Goal: Task Accomplishment & Management: Use online tool/utility

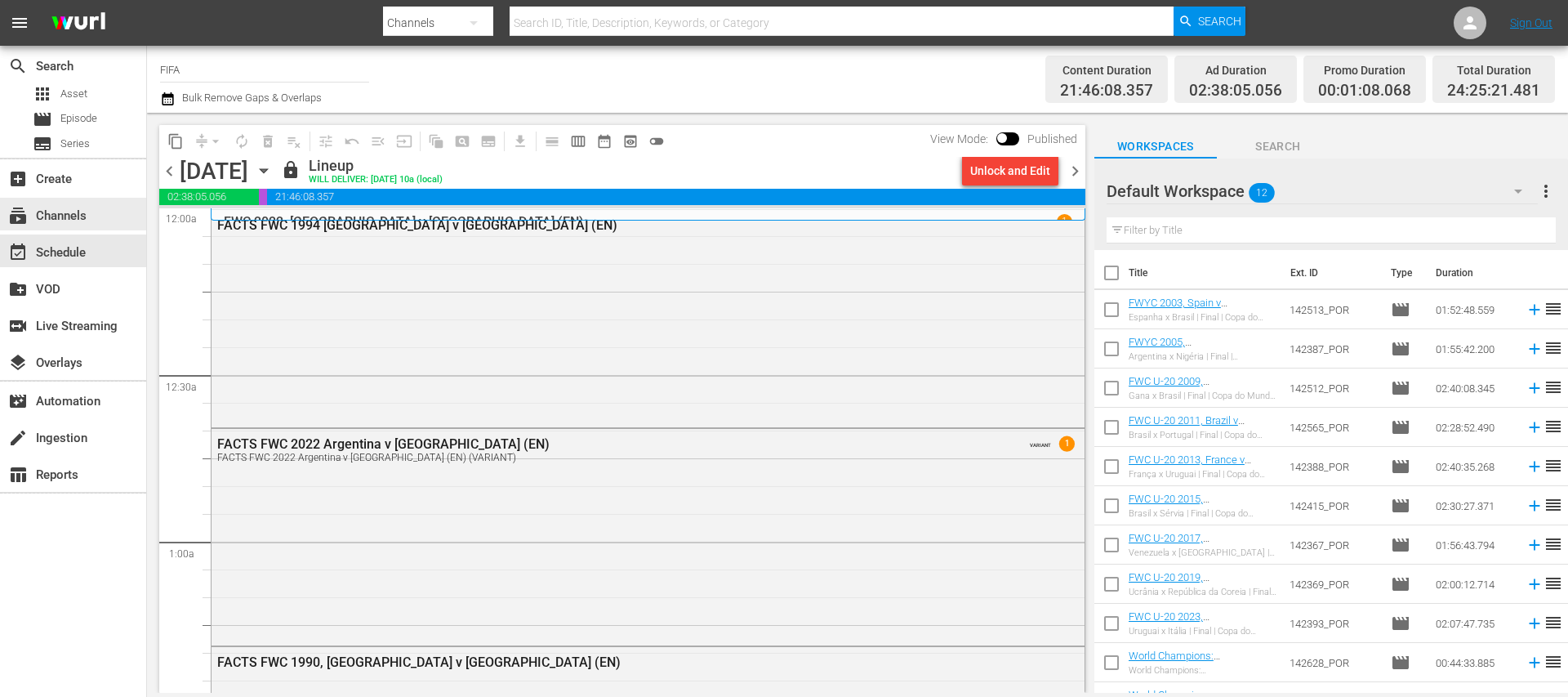
click at [87, 213] on div "subscriptions Channels" at bounding box center [45, 213] width 92 height 14
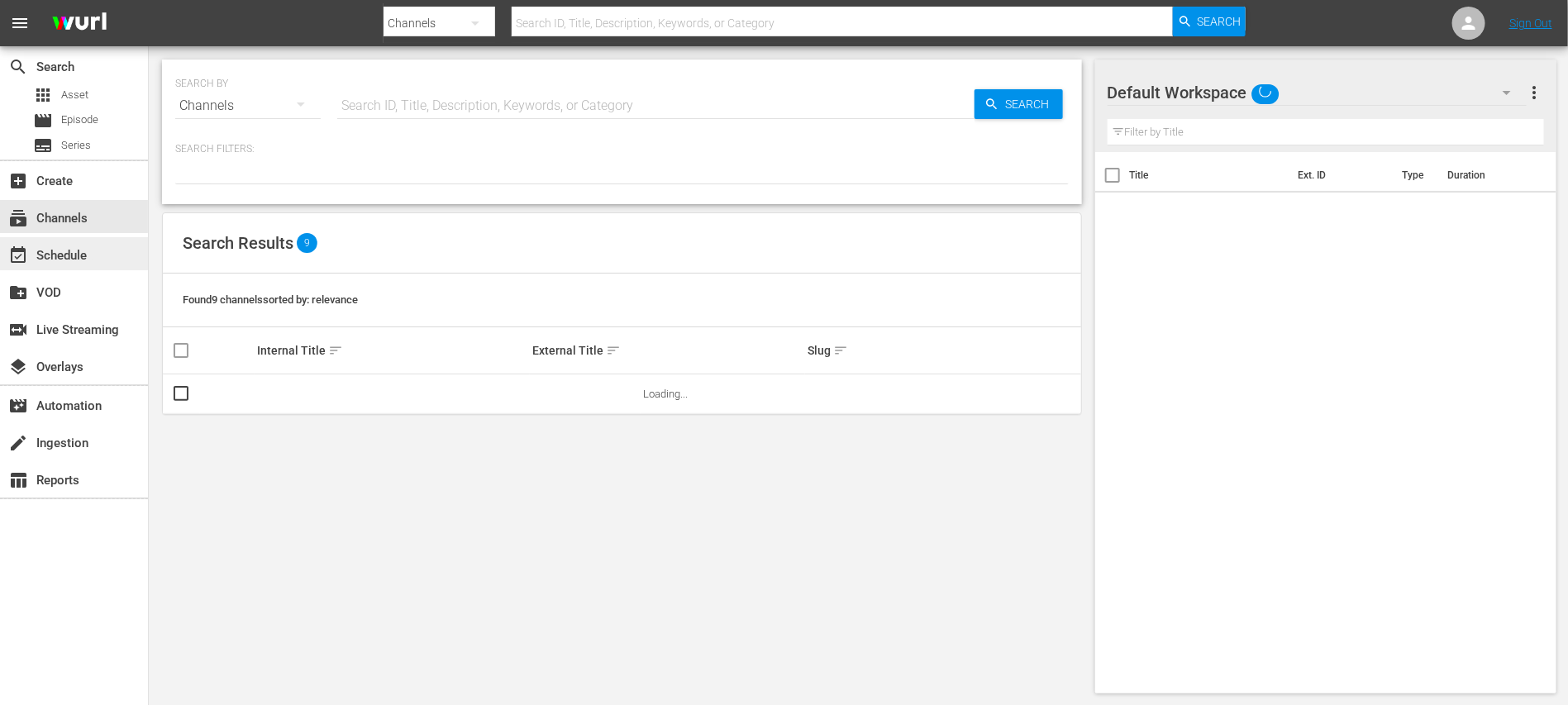
click at [91, 249] on div "event_available Schedule" at bounding box center [46, 252] width 93 height 14
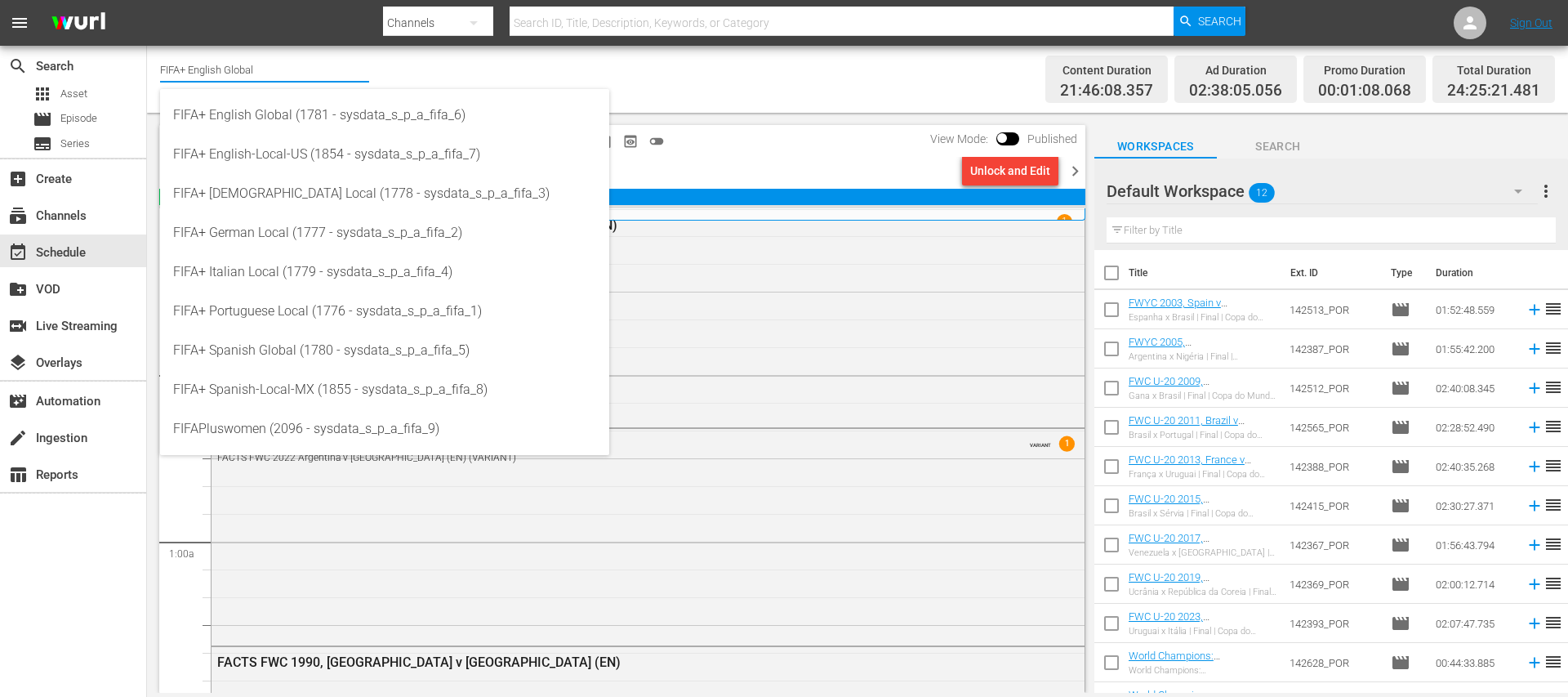
drag, startPoint x: 355, startPoint y: 88, endPoint x: 366, endPoint y: 88, distance: 11.0
click at [366, 88] on input "FIFA+ English Global" at bounding box center [264, 69] width 209 height 40
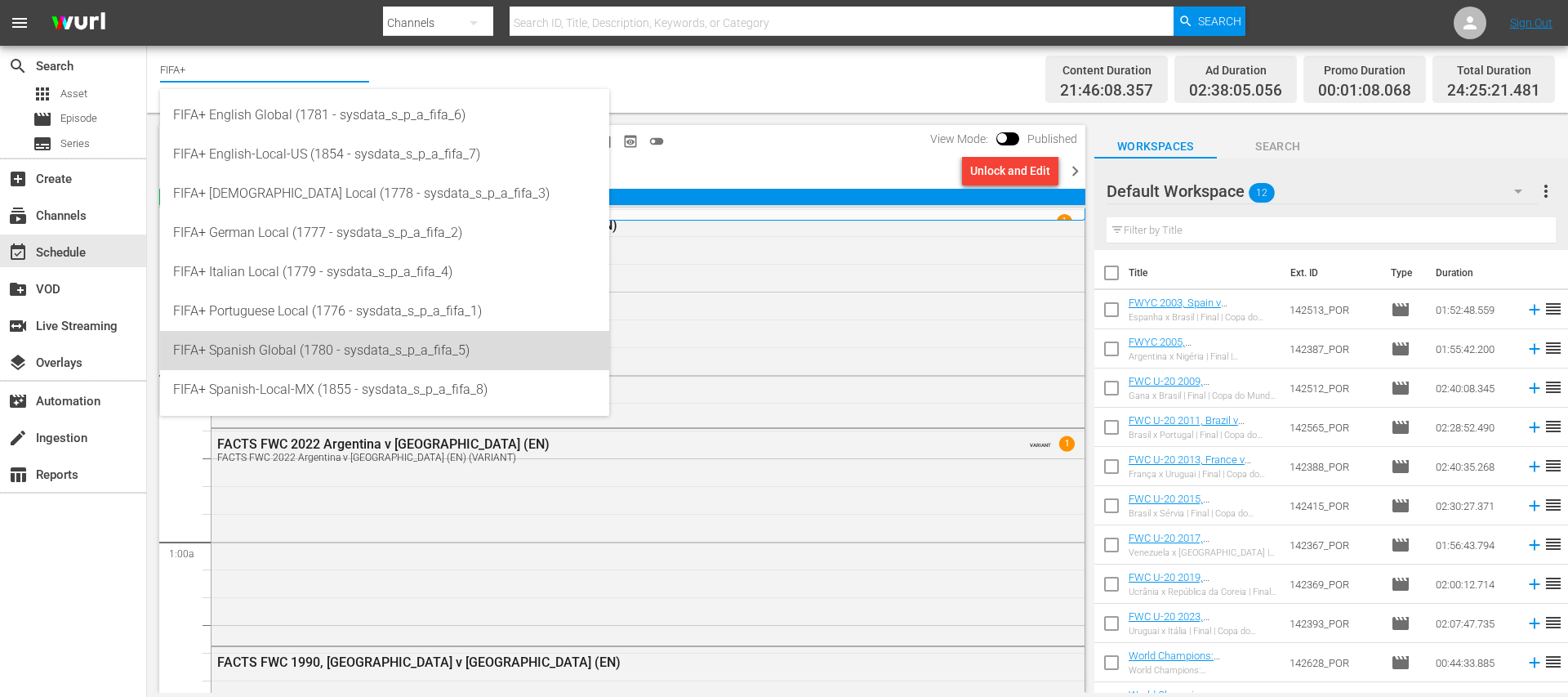
click at [341, 348] on div "FIFA+ Spanish Global (1780 - sysdata_s_p_a_fifa_5)" at bounding box center [384, 350] width 423 height 40
type input "FIFA+ Spanish Global (1780 - sysdata_s_p_a_fifa_5)"
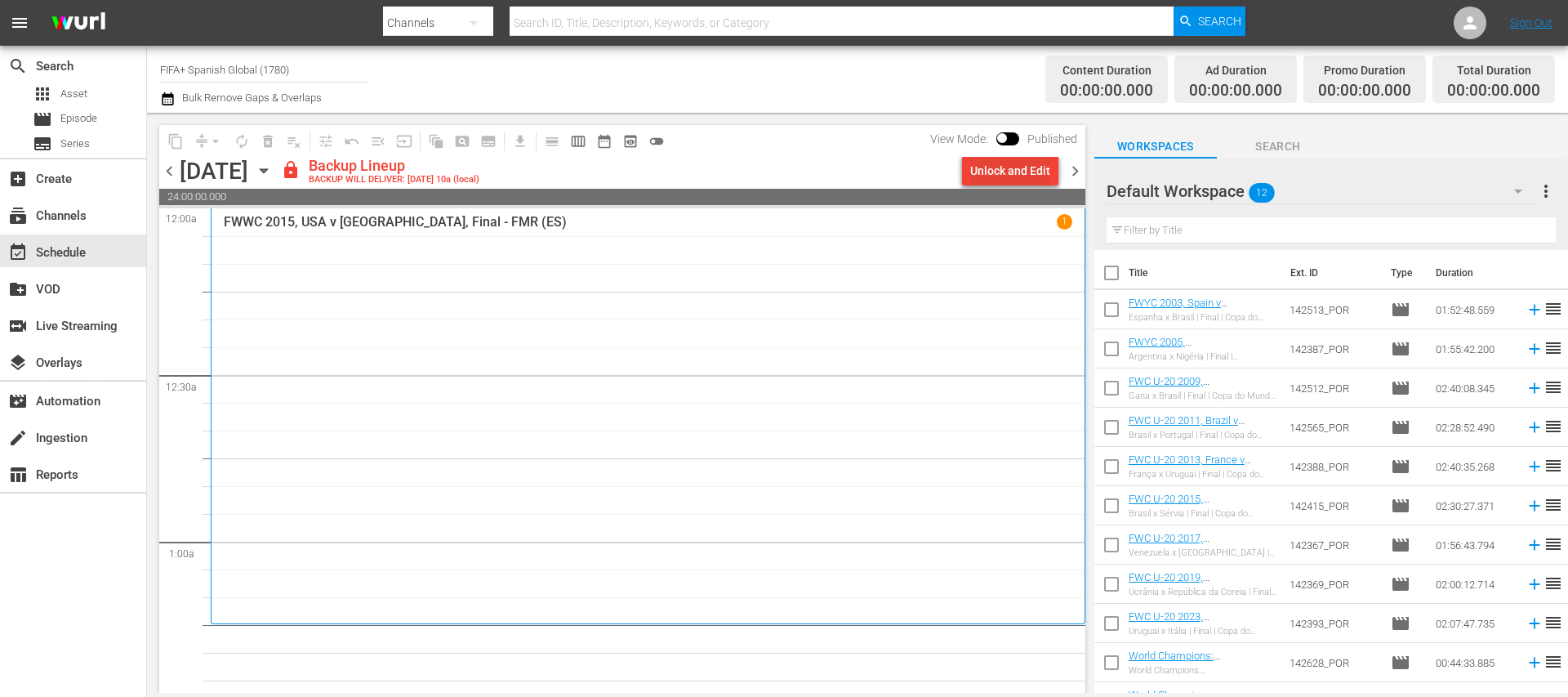
click at [1021, 174] on div "Unlock and Edit" at bounding box center [1009, 170] width 80 height 29
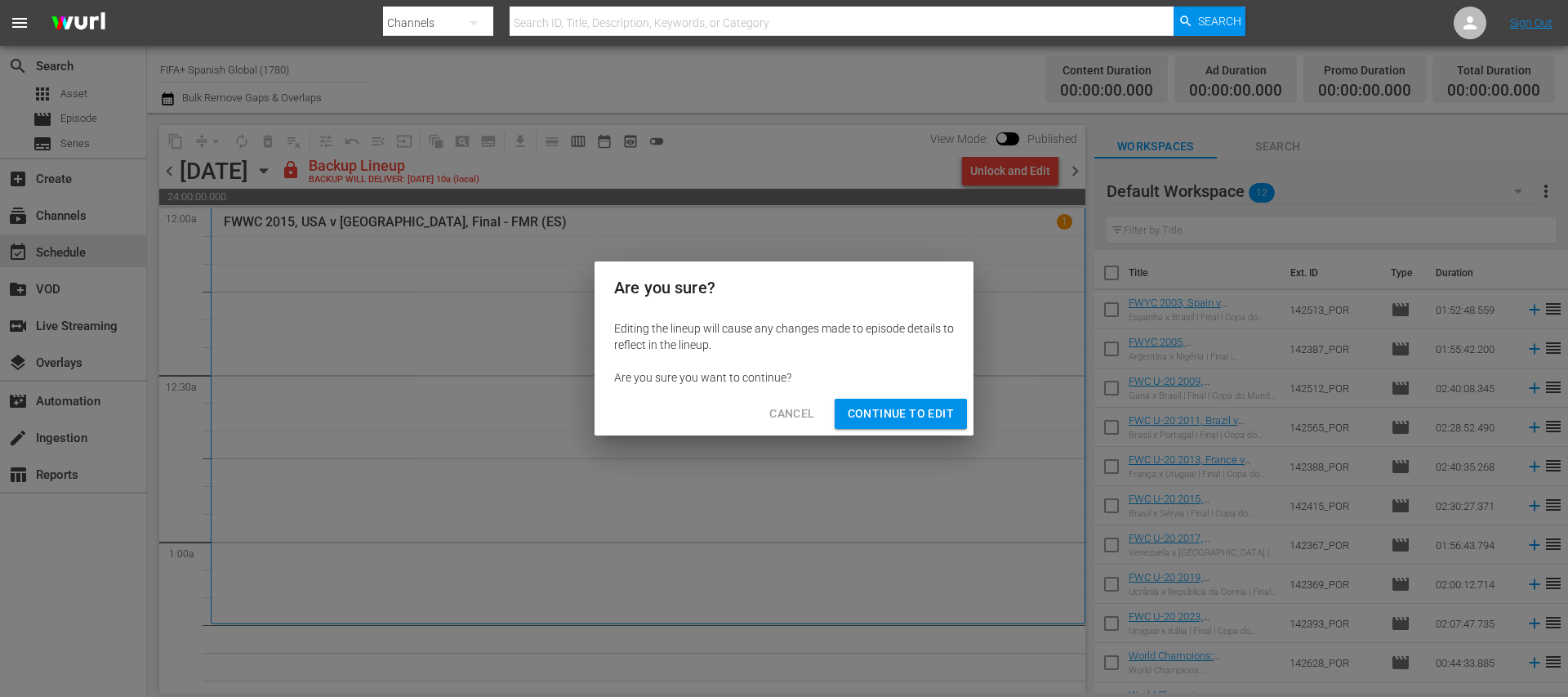
click at [920, 418] on span "Continue to Edit" at bounding box center [901, 414] width 106 height 20
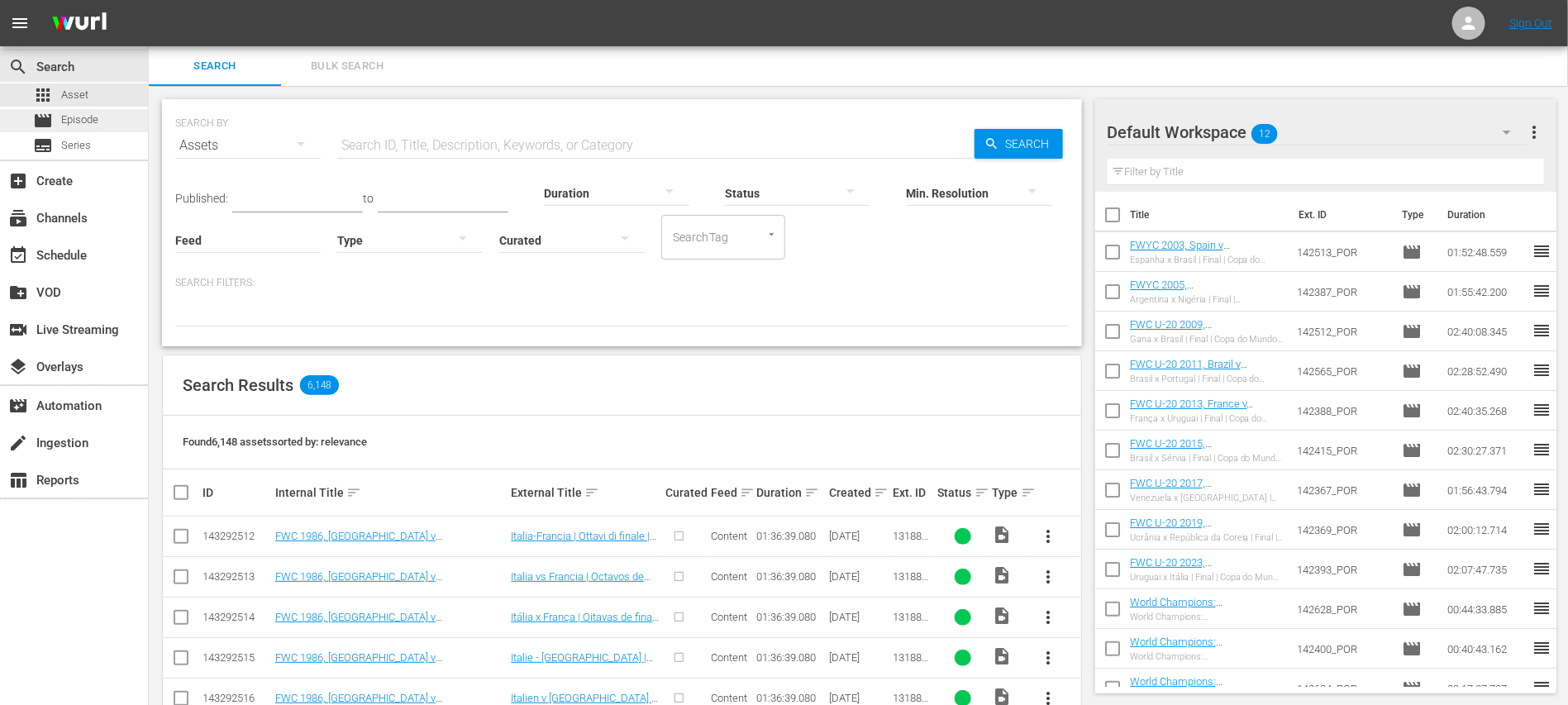
click at [72, 119] on span "Episode" at bounding box center [80, 119] width 37 height 16
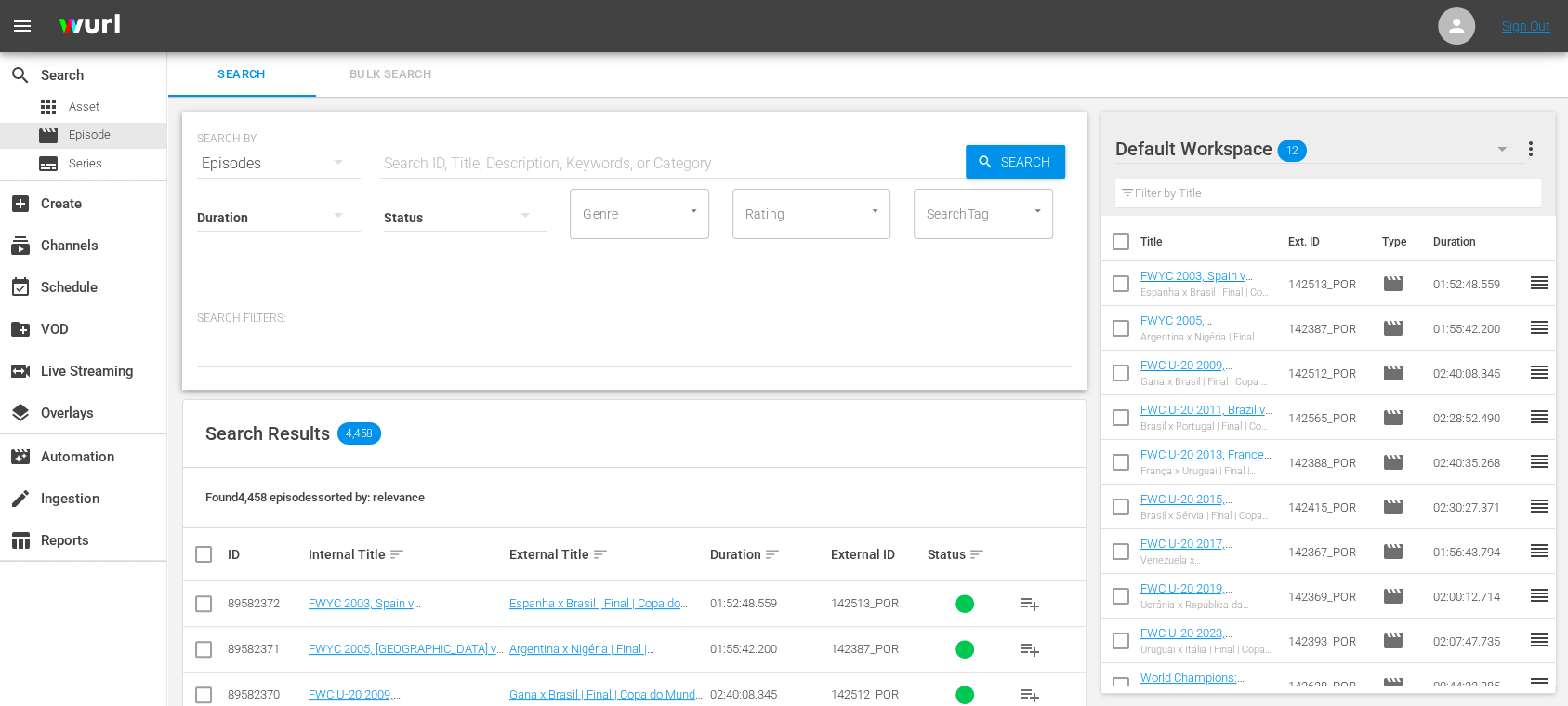
click at [1533, 152] on span "more_vert" at bounding box center [1529, 148] width 22 height 22
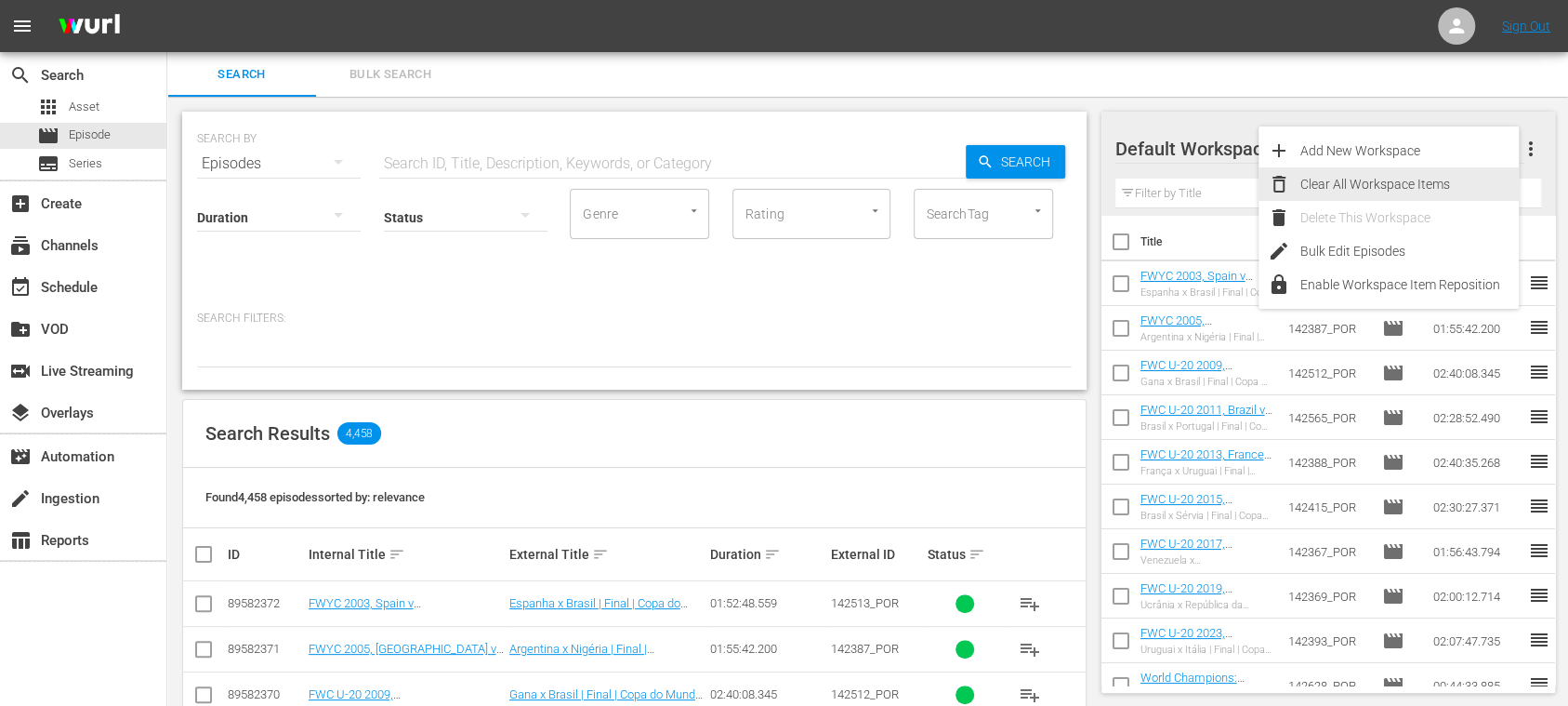
click at [1411, 187] on div "Clear All Workspace Items" at bounding box center [1409, 184] width 218 height 34
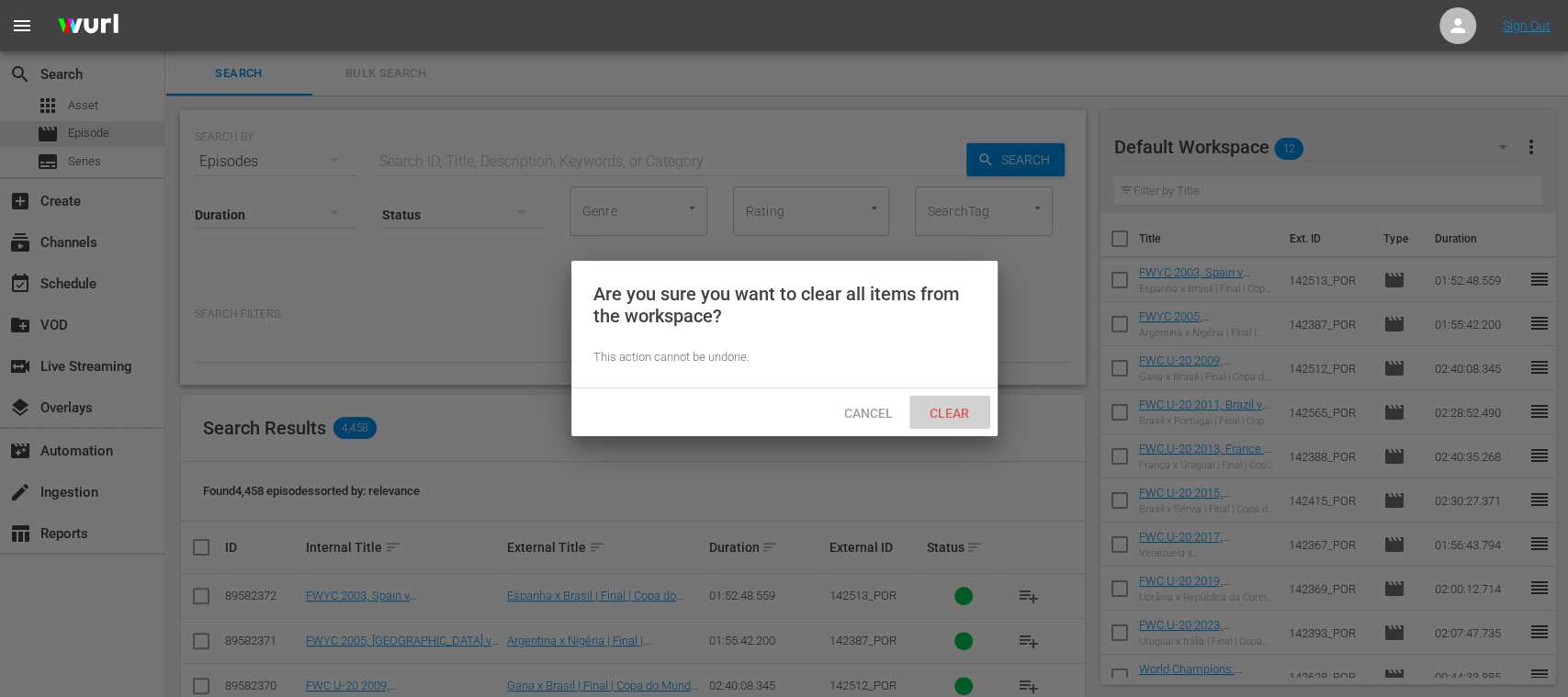
click at [958, 411] on span "Clear" at bounding box center [949, 413] width 69 height 15
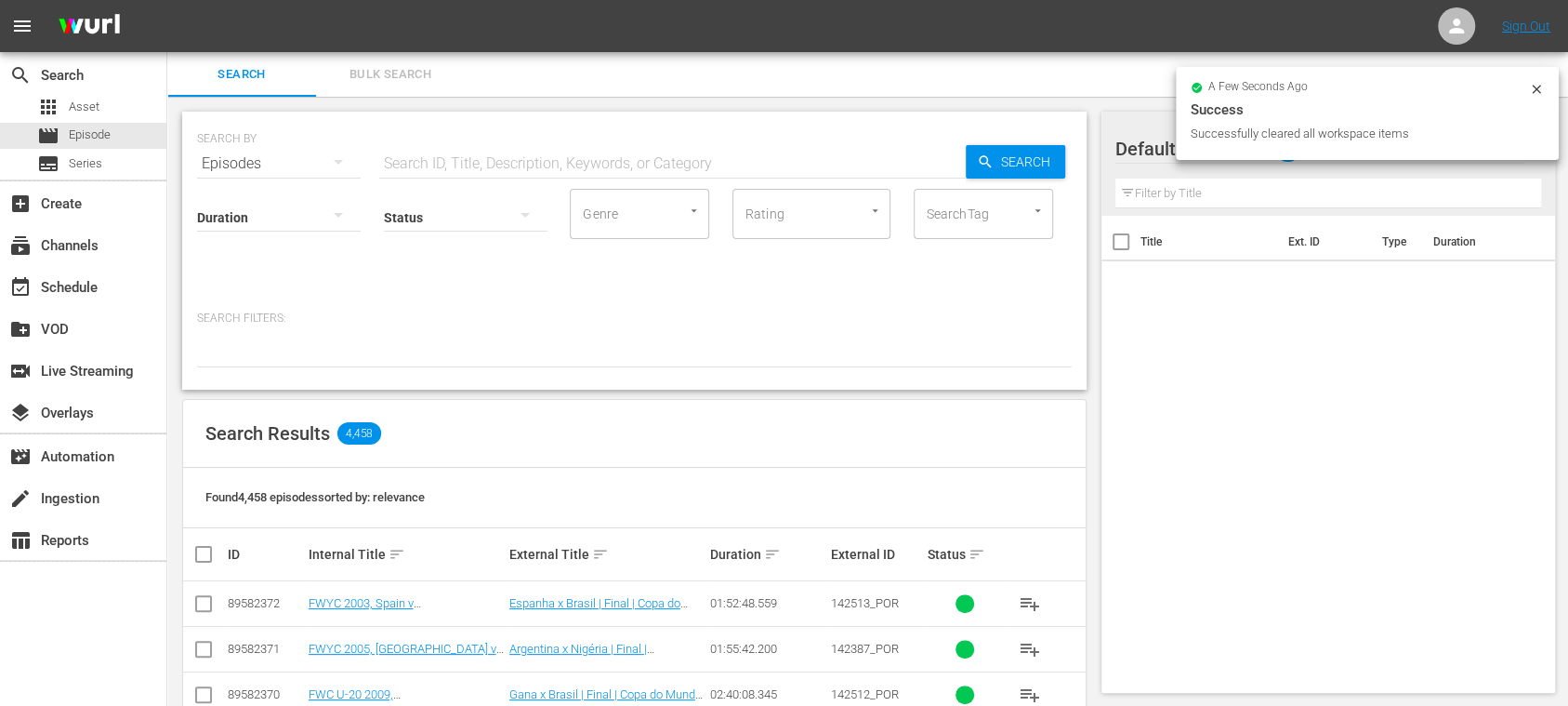
click at [411, 87] on button "Bulk Search" at bounding box center [390, 74] width 148 height 45
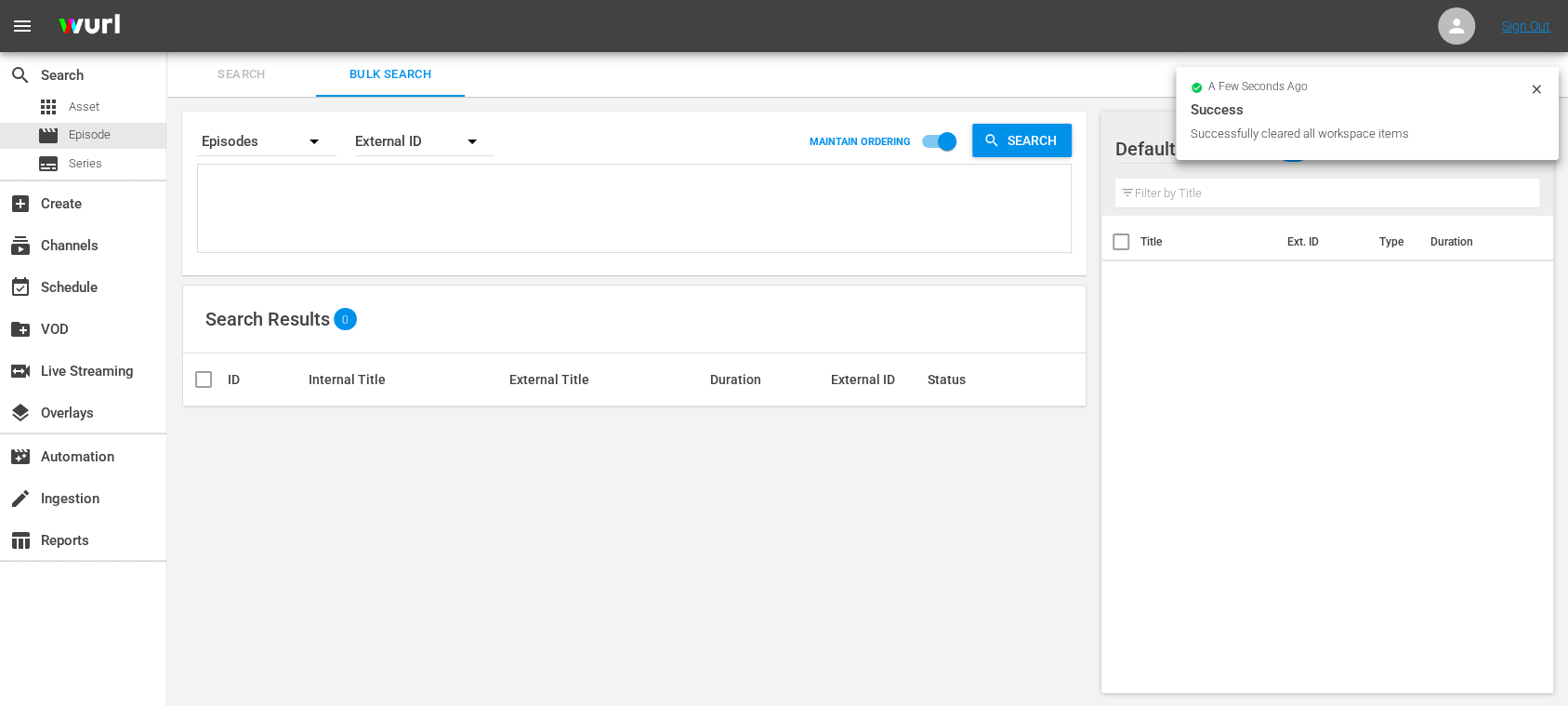
click at [325, 198] on textarea at bounding box center [637, 212] width 868 height 84
paste textarea "132552_ES 132569_ES 134613_ES 134760_ES 26552_ES 8ZvjzOYODw13FFUp0D4Gv_ES 49vj3…"
type textarea "132552_ES 132569_ES 134613_ES 134760_ES 26552_ES 8ZvjzOYODw13FFUp0D4Gv_ES 49vj3…"
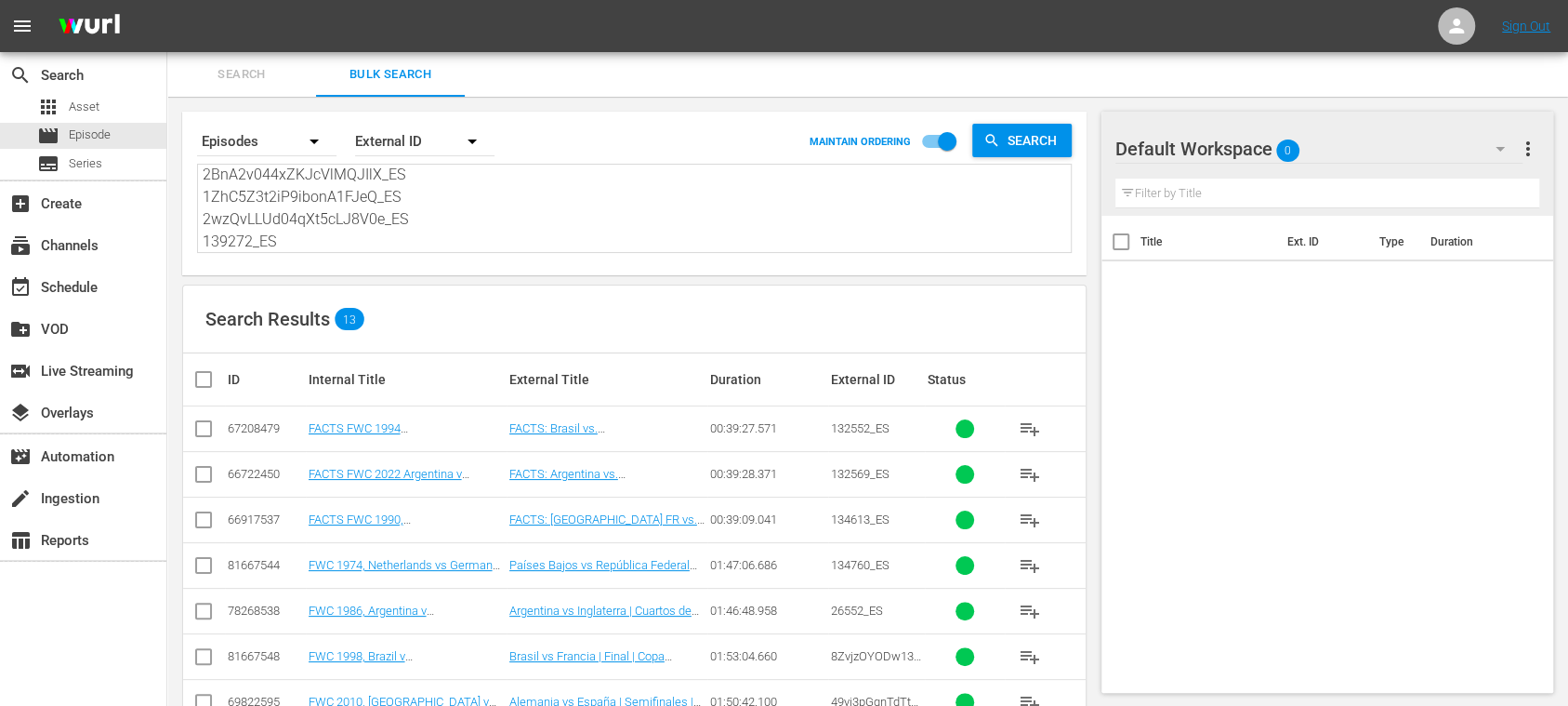
type textarea "132552_ES 132569_ES 134613_ES 134760_ES 26552_ES 8ZvjzOYODw13FFUp0D4Gv_ES 49vj3…"
click at [200, 380] on input "checkbox" at bounding box center [211, 378] width 37 height 22
checkbox input "true"
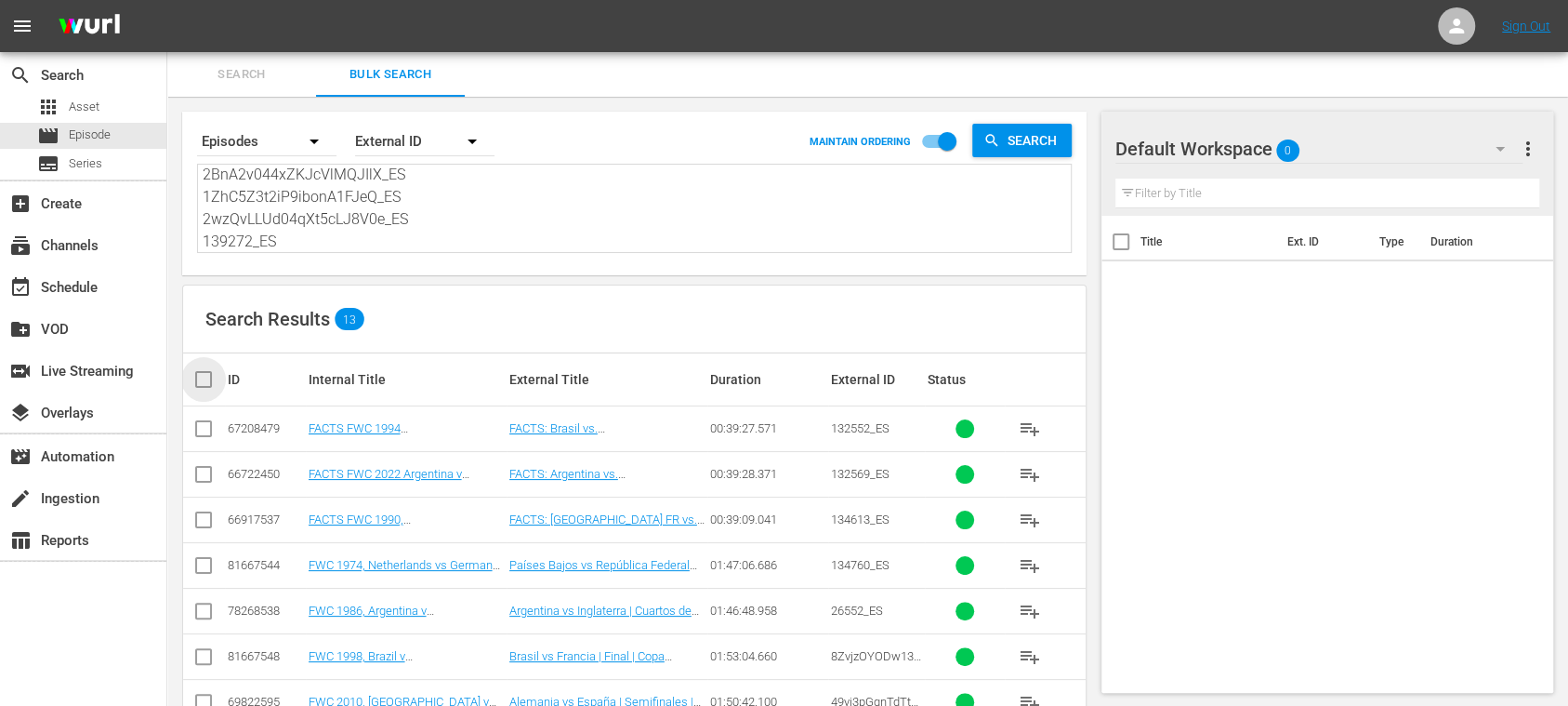
checkbox input "true"
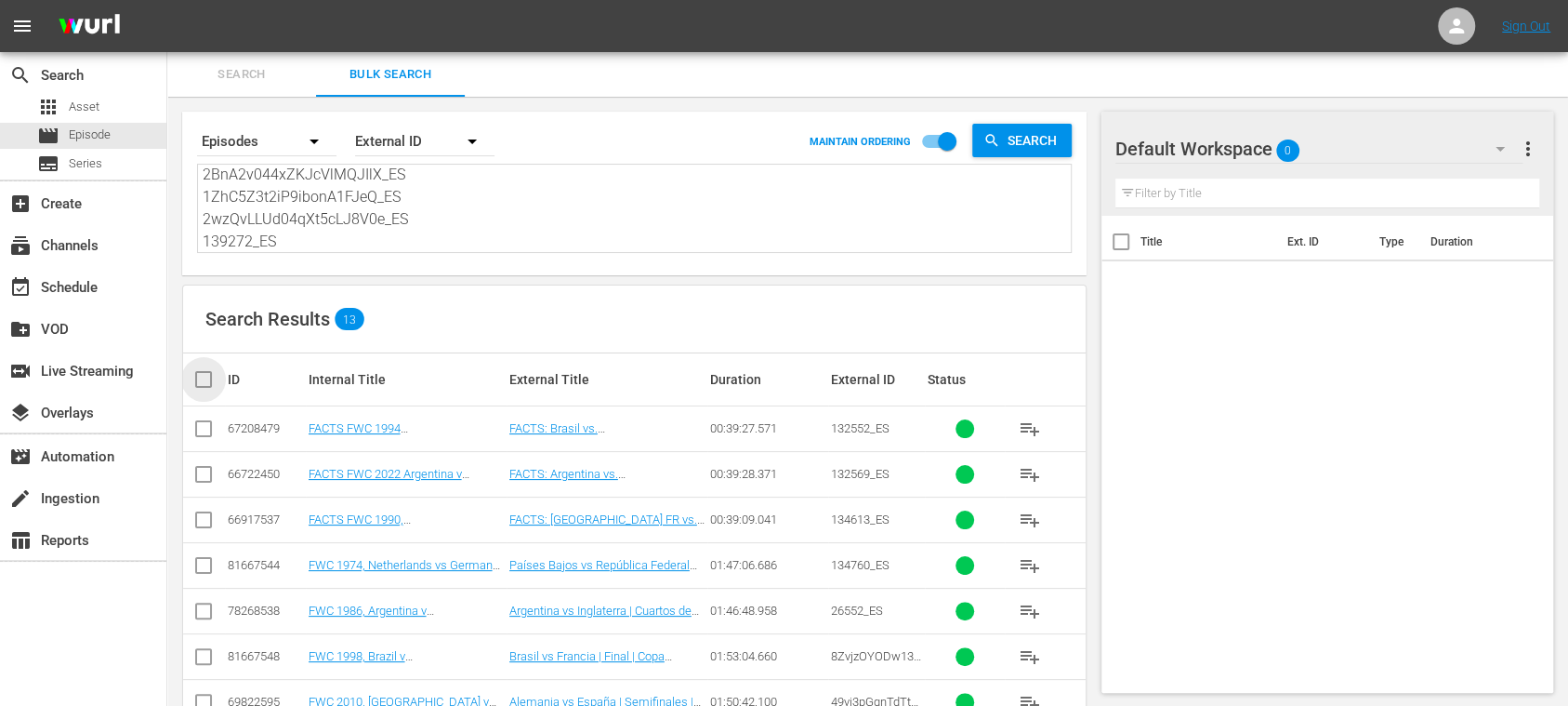
checkbox input "true"
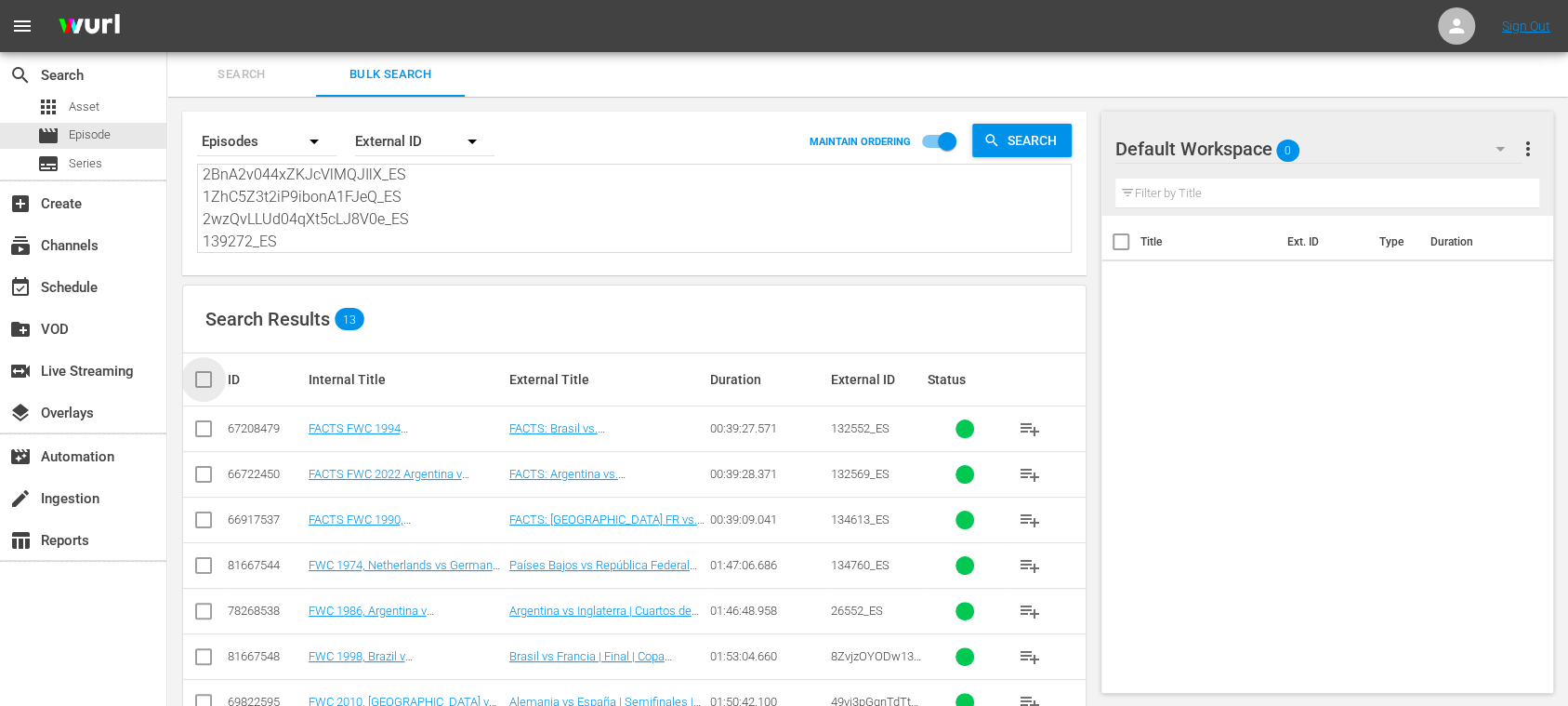
checkbox input "true"
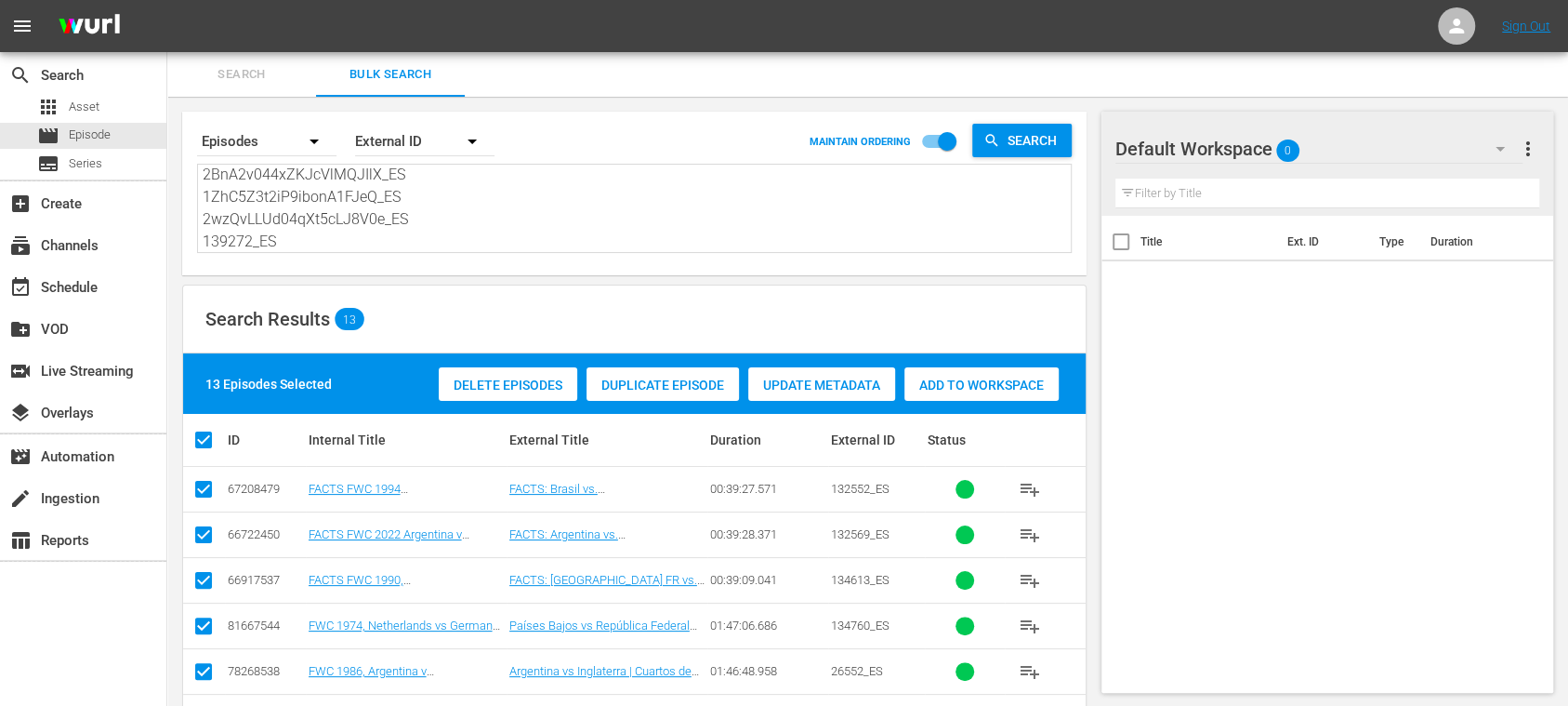
click at [1032, 384] on span "Add to Workspace" at bounding box center [981, 385] width 154 height 15
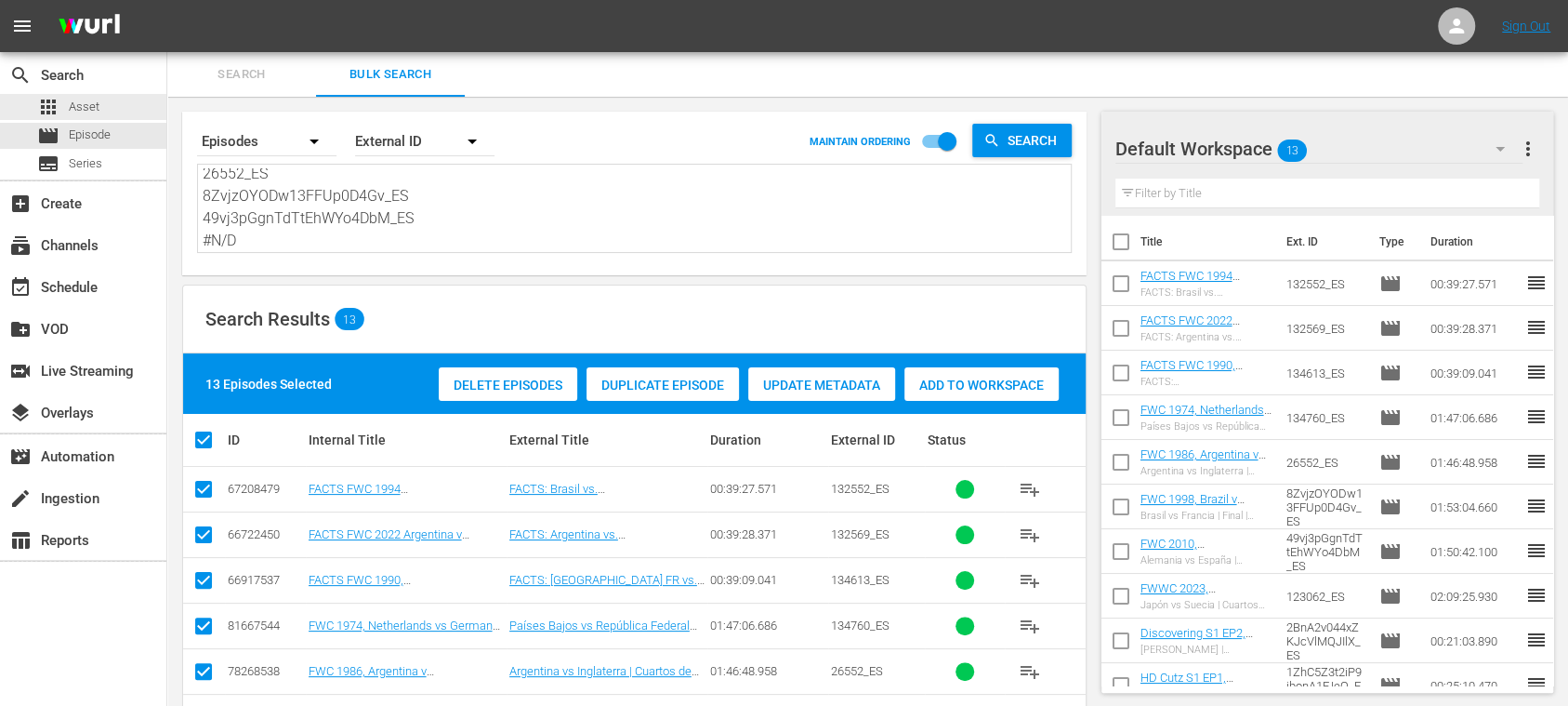
scroll to position [0, 0]
drag, startPoint x: 316, startPoint y: 234, endPoint x: 80, endPoint y: 17, distance: 320.6
click at [80, 18] on div "menu Sign Out search Search apps Asset movie Episode subtitles Series add_box C…" at bounding box center [784, 547] width 1568 height 1094
paste textarea "DE 132569_DE 134613_DE #N/D 26552_DE 8ZvjzOYODw13FFUp0D4Gv_DE 49vj3pGgnTdTtEhWY…"
type textarea "132552_DE 132569_DE 134613_DE #N/D 26552_DE 8ZvjzOYODw13FFUp0D4Gv_DE 49vj3pGgnT…"
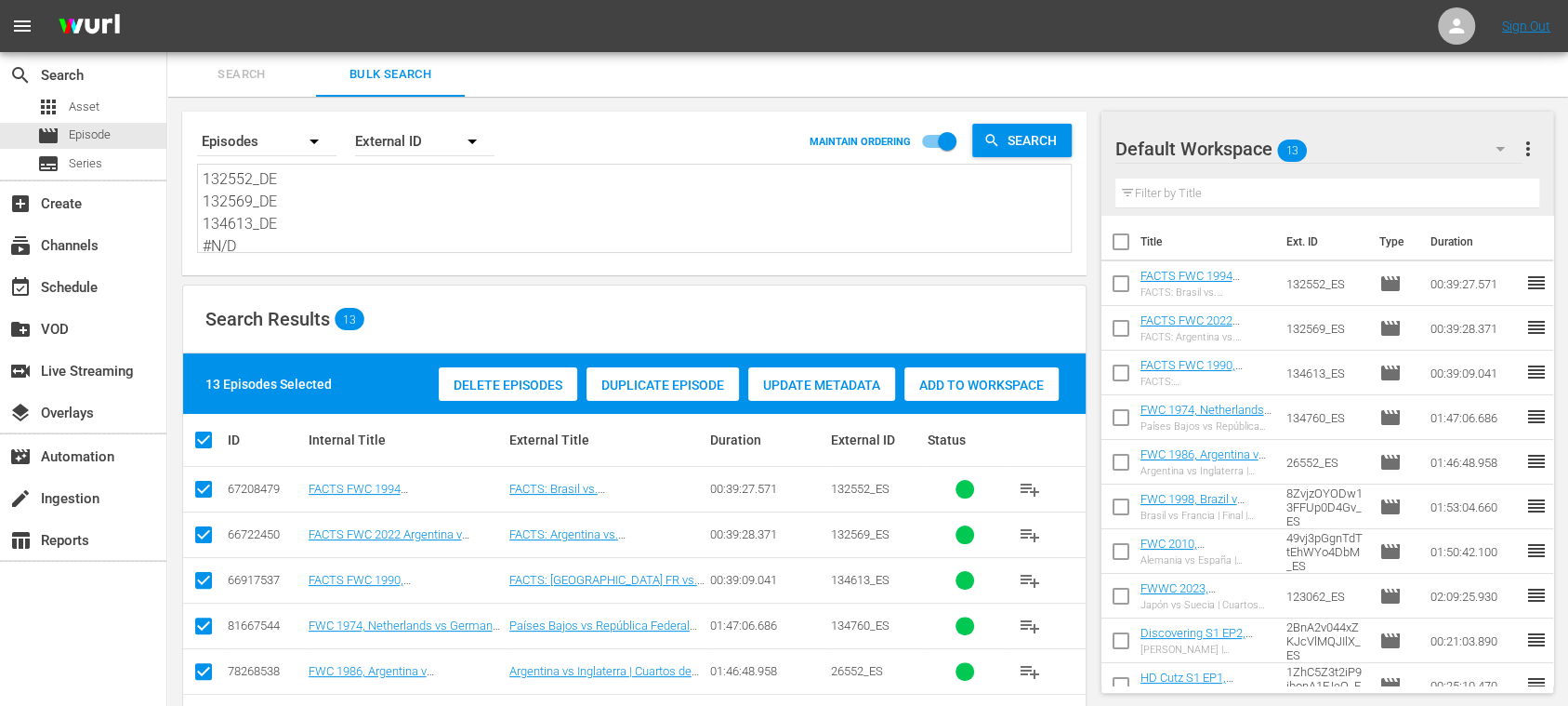
type textarea "132552_DE 132569_DE 134613_DE #N/D 26552_DE 8ZvjzOYODw13FFUp0D4Gv_DE 49vj3pGgnT…"
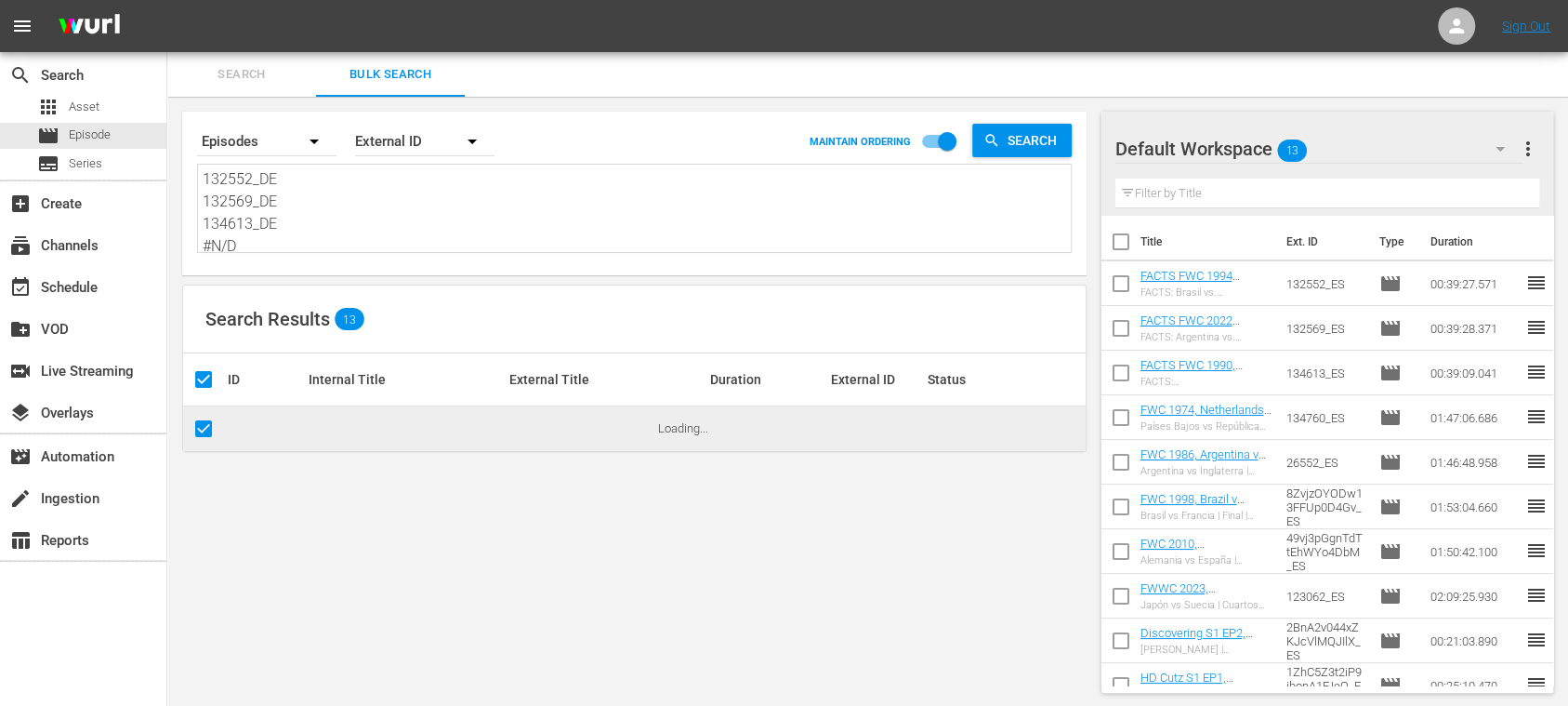
type textarea "132552_DE 132569_DE 134613_DE #N/D 26552_DE 8ZvjzOYODw13FFUp0D4Gv_DE 49vj3pGgnT…"
click at [1526, 148] on span "more_vert" at bounding box center [1527, 148] width 22 height 22
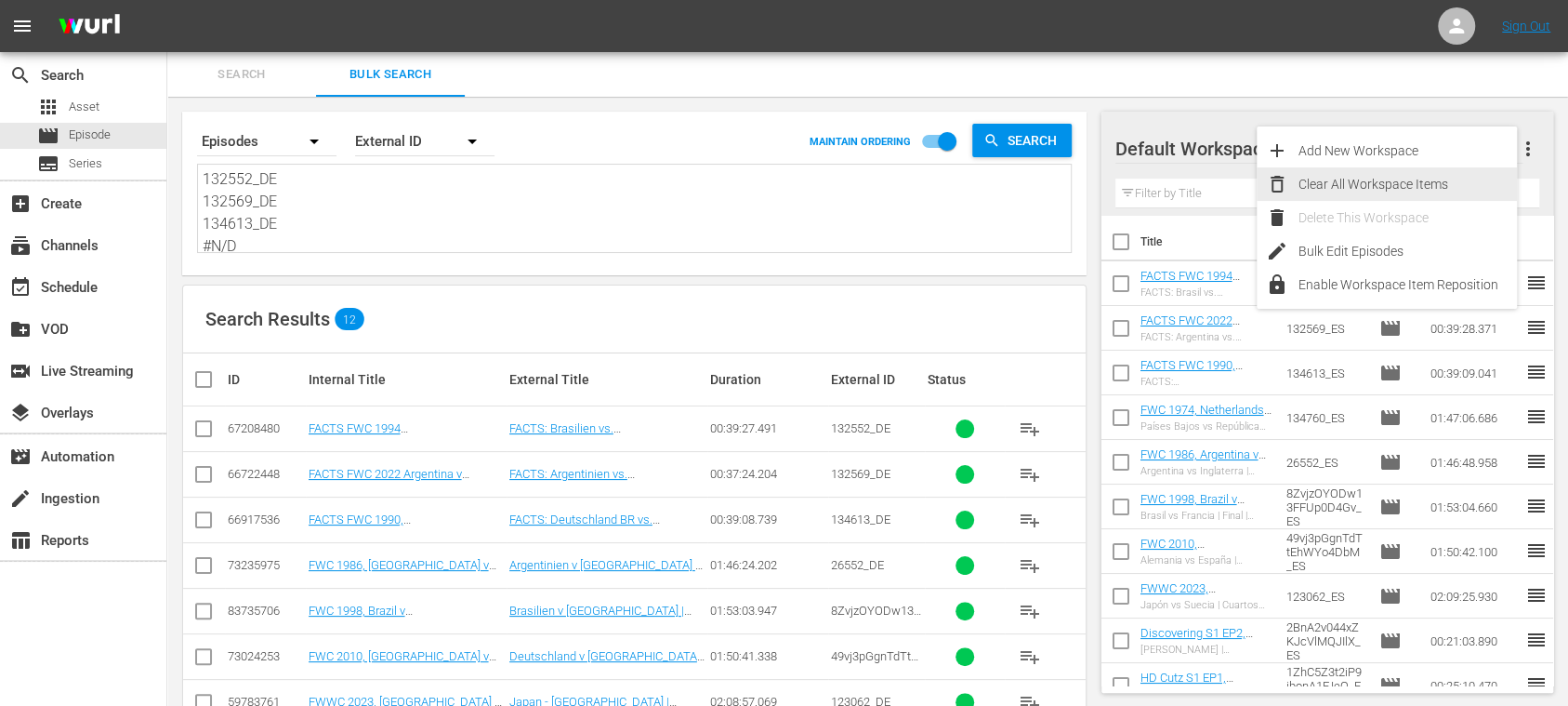
click at [1383, 188] on div "Clear All Workspace Items" at bounding box center [1407, 184] width 218 height 34
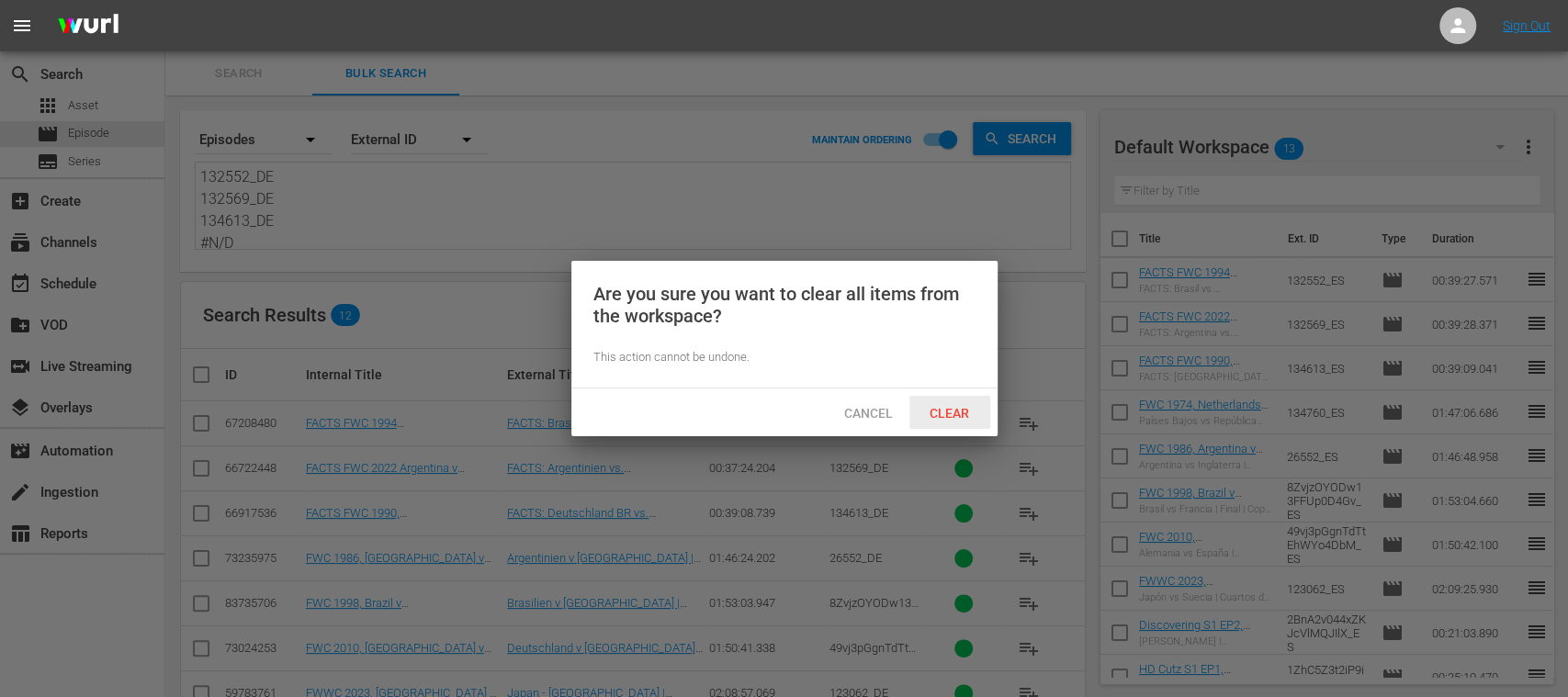
click at [958, 402] on div "Clear" at bounding box center [949, 412] width 80 height 34
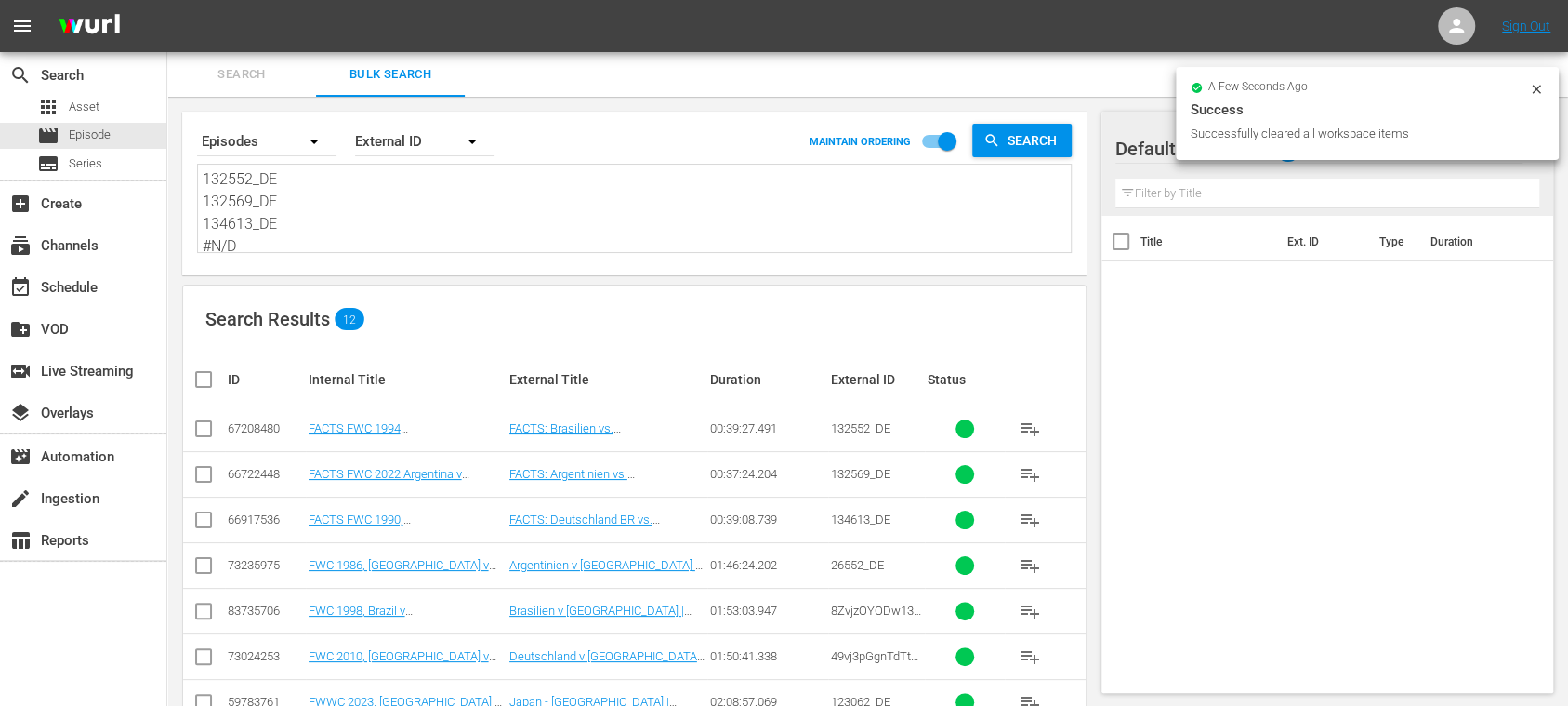
click at [210, 379] on input "checkbox" at bounding box center [211, 378] width 37 height 22
checkbox input "true"
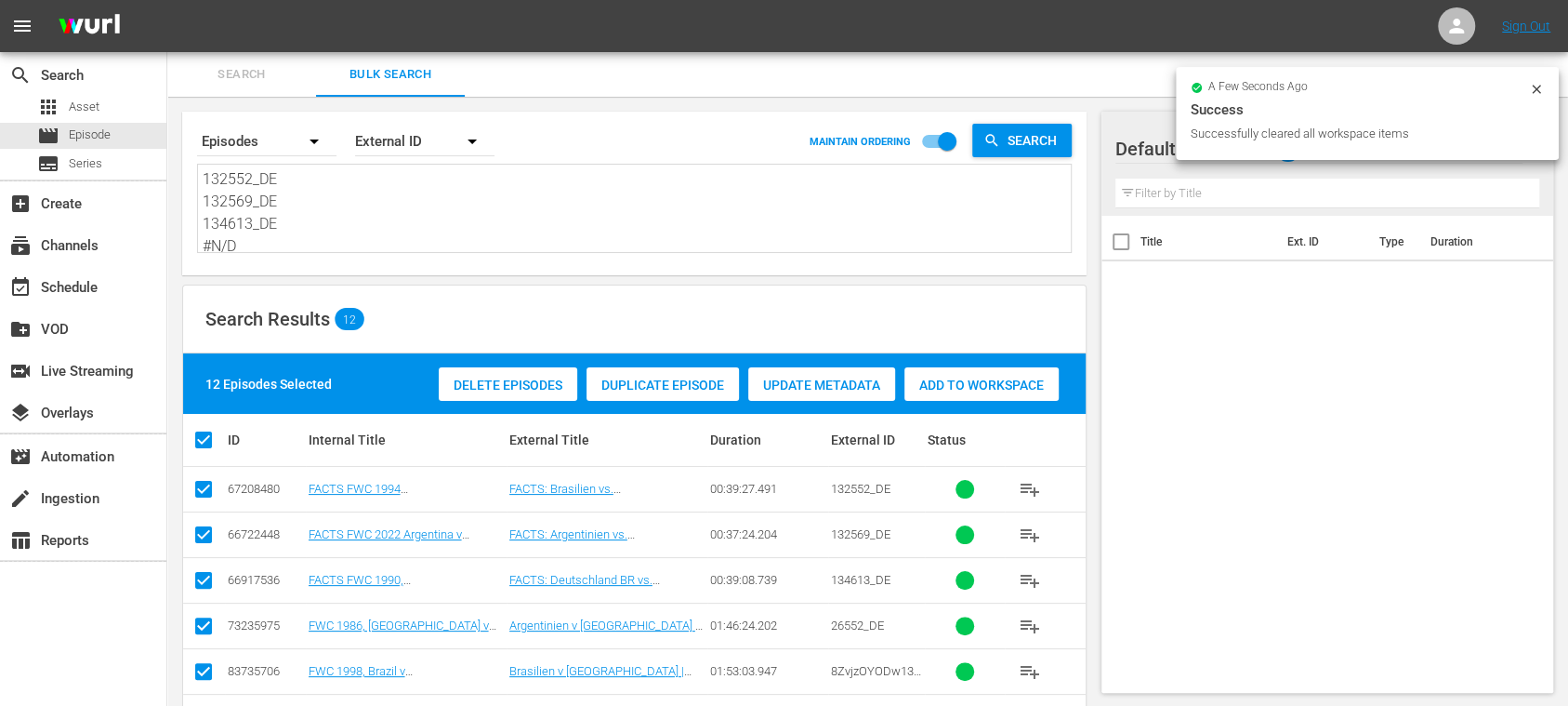
checkbox input "true"
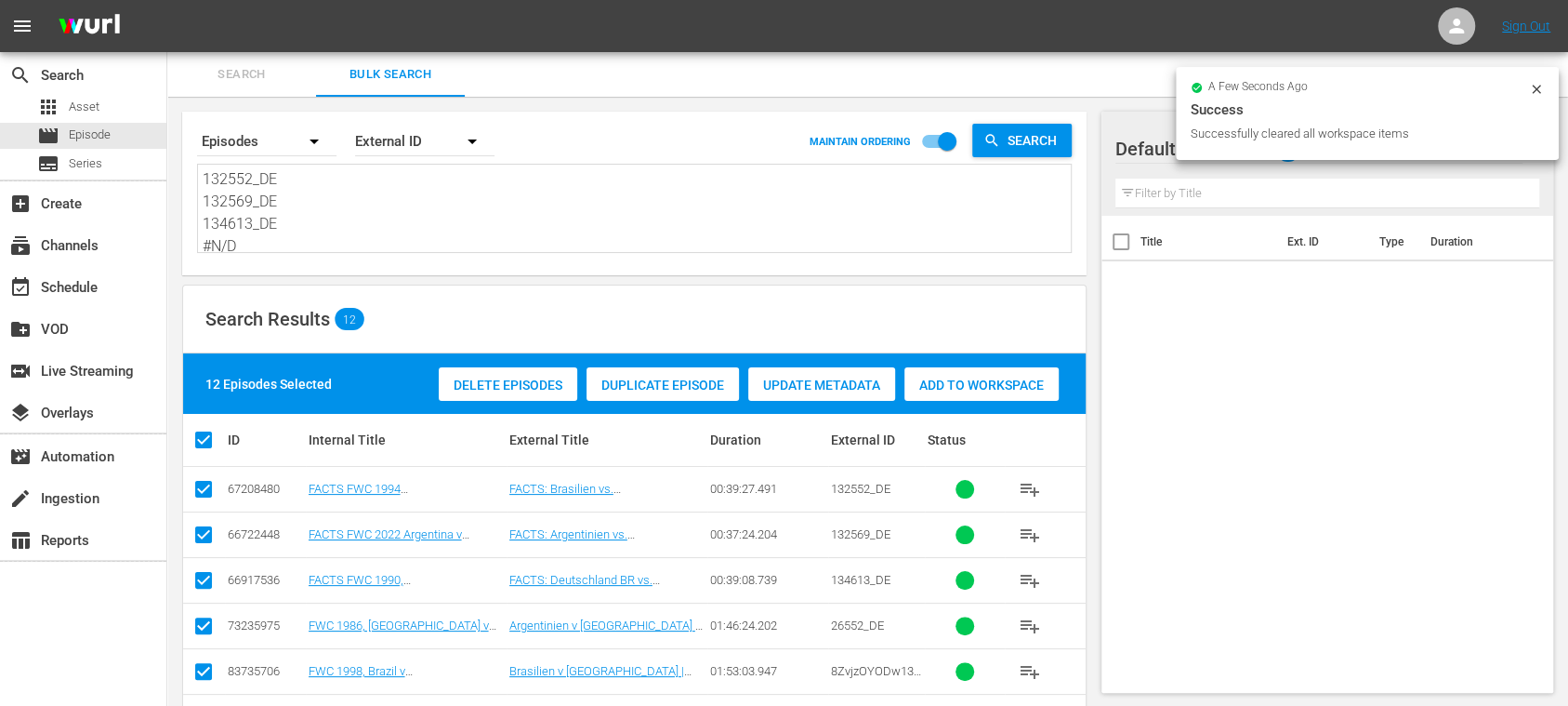
checkbox input "true"
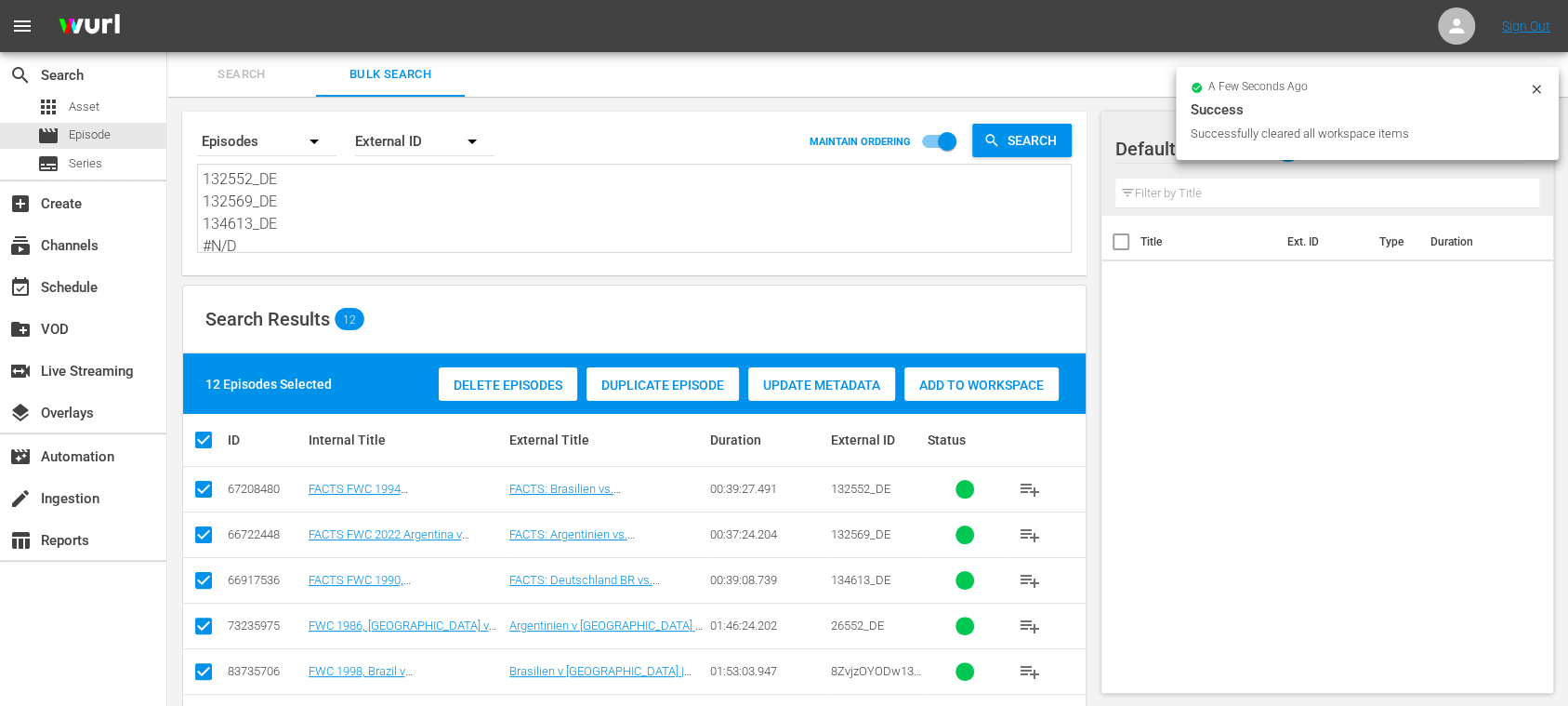
checkbox input "true"
click at [954, 383] on span "Add to Workspace" at bounding box center [981, 385] width 154 height 15
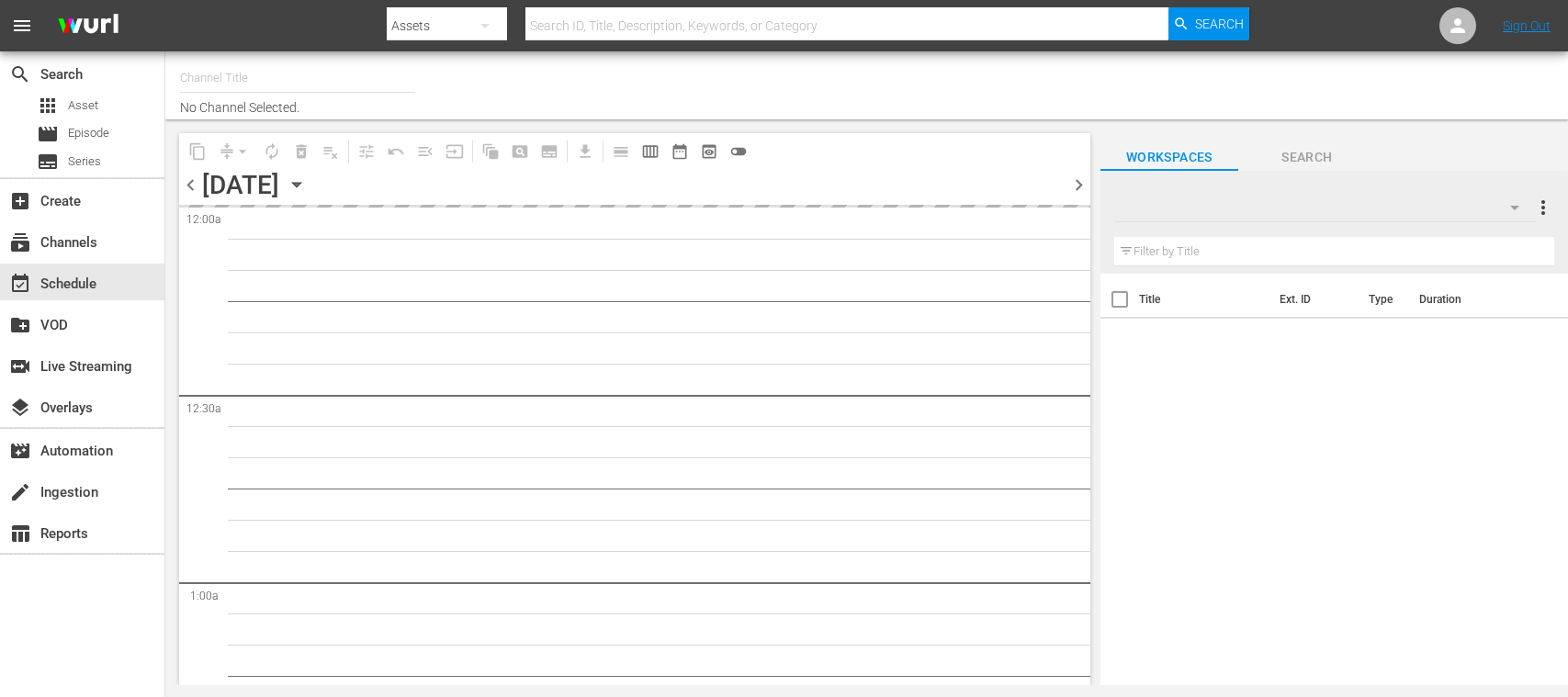
type input "FIFA+ Spanish Global (1780)"
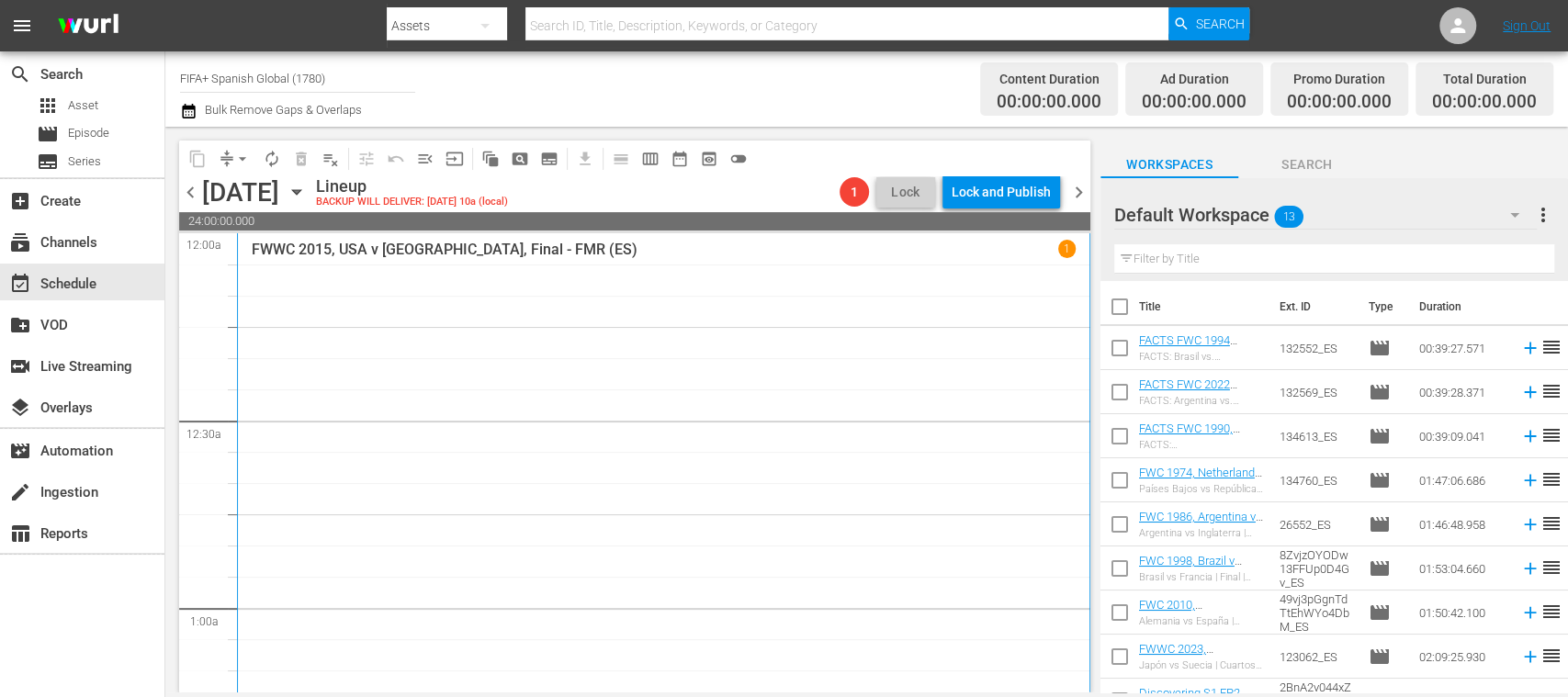
click at [1119, 308] on input "checkbox" at bounding box center [1119, 310] width 39 height 39
checkbox input "true"
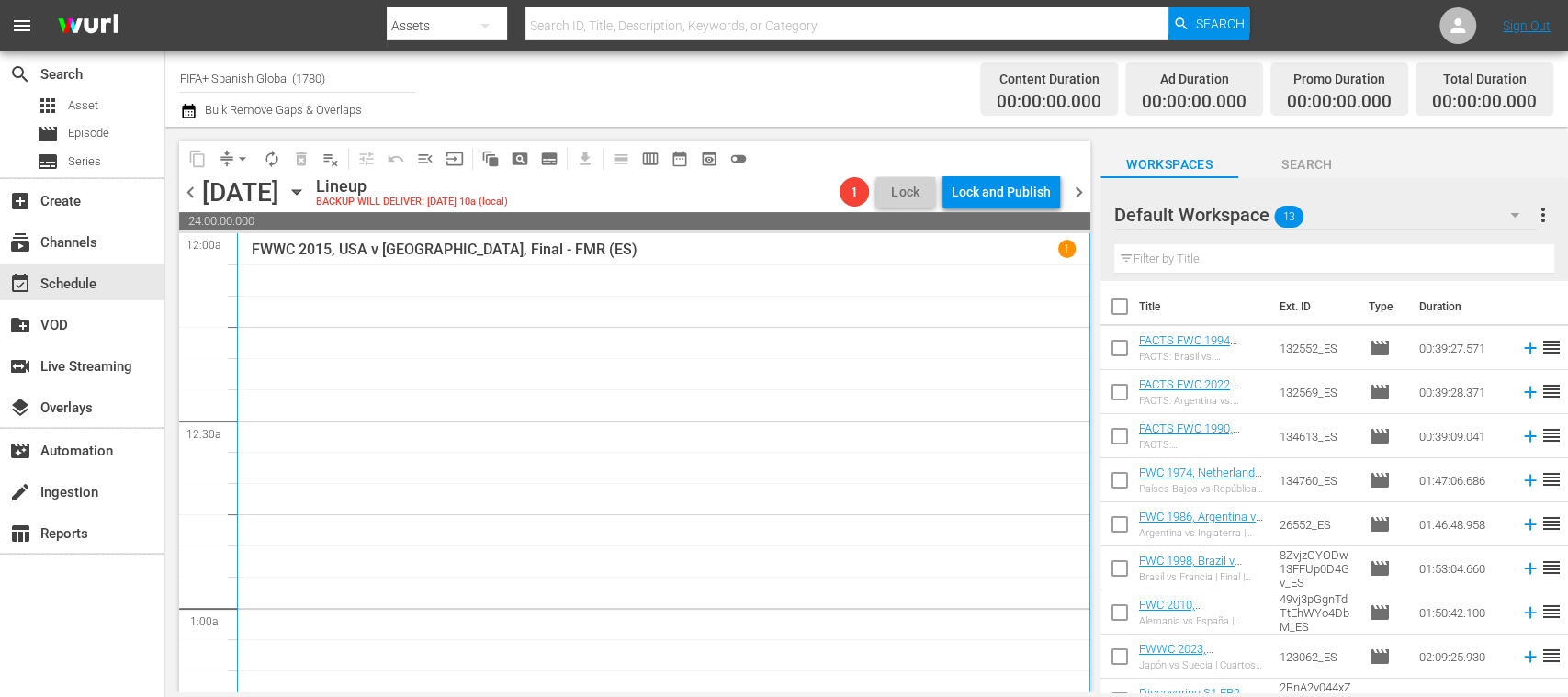
checkbox input "true"
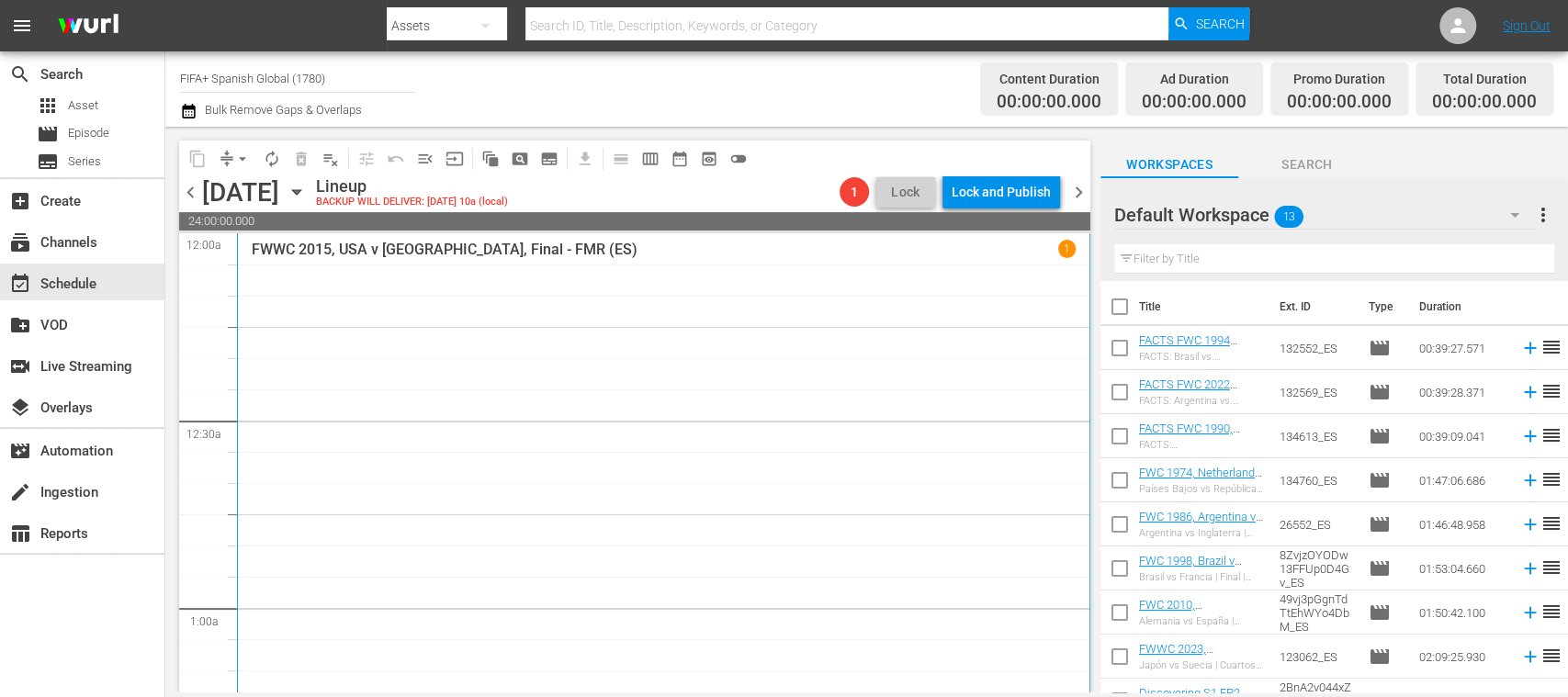
checkbox input "true"
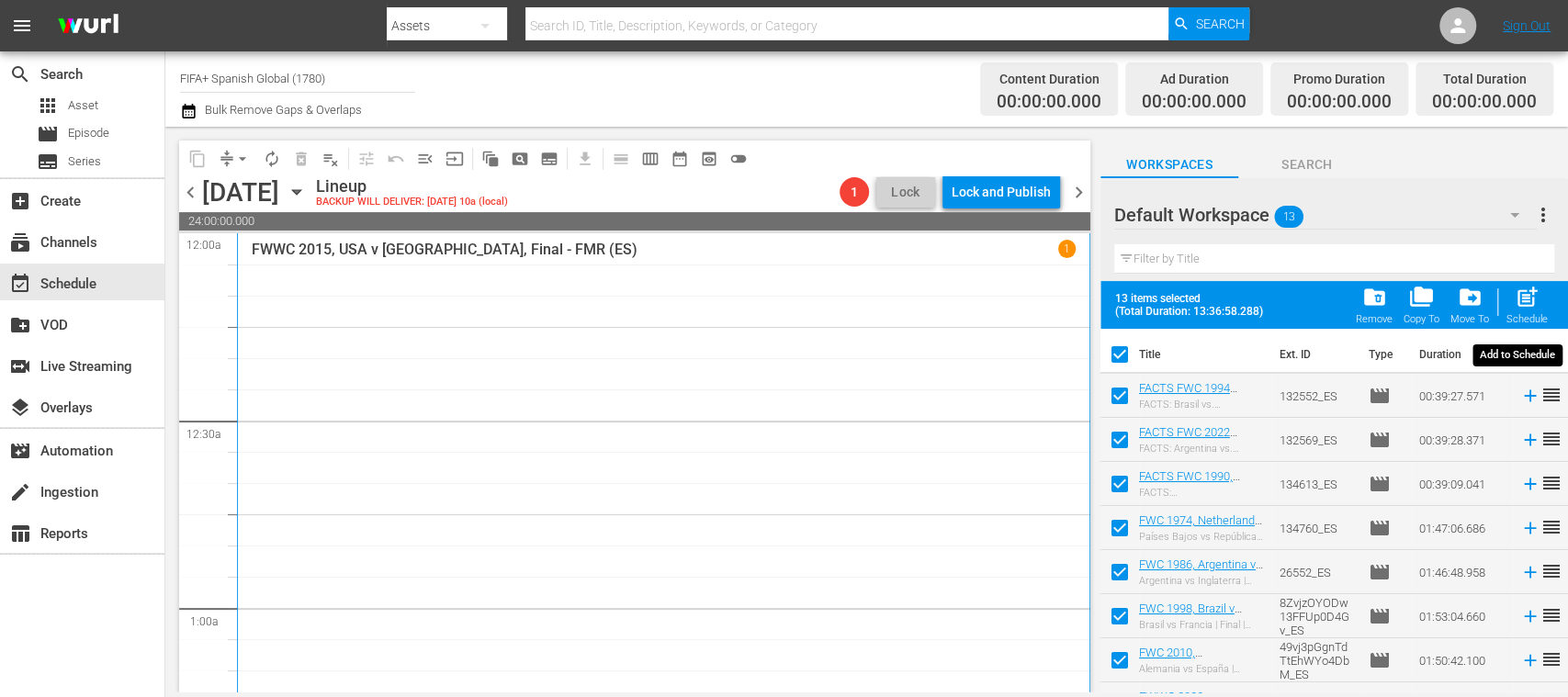
click at [1528, 303] on span "post_add" at bounding box center [1527, 297] width 25 height 25
checkbox input "false"
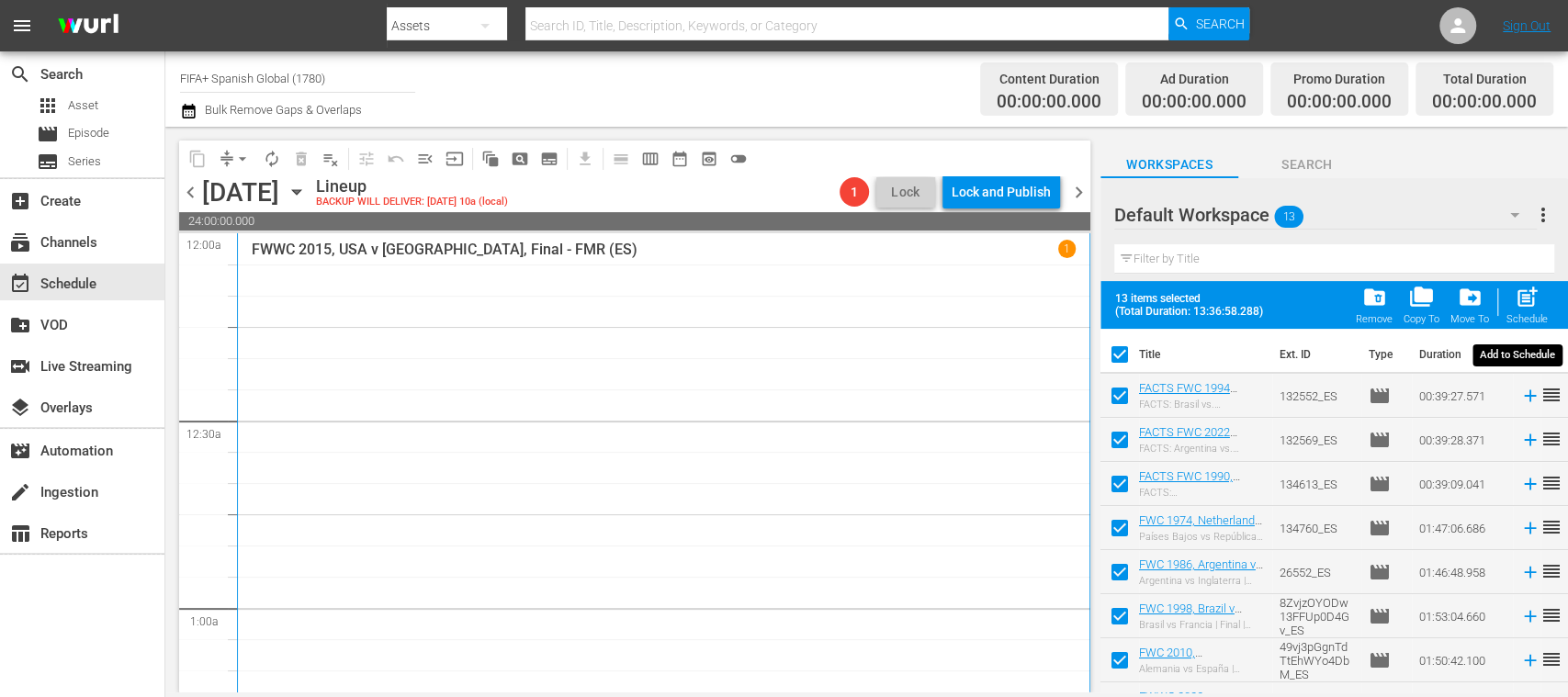
checkbox input "false"
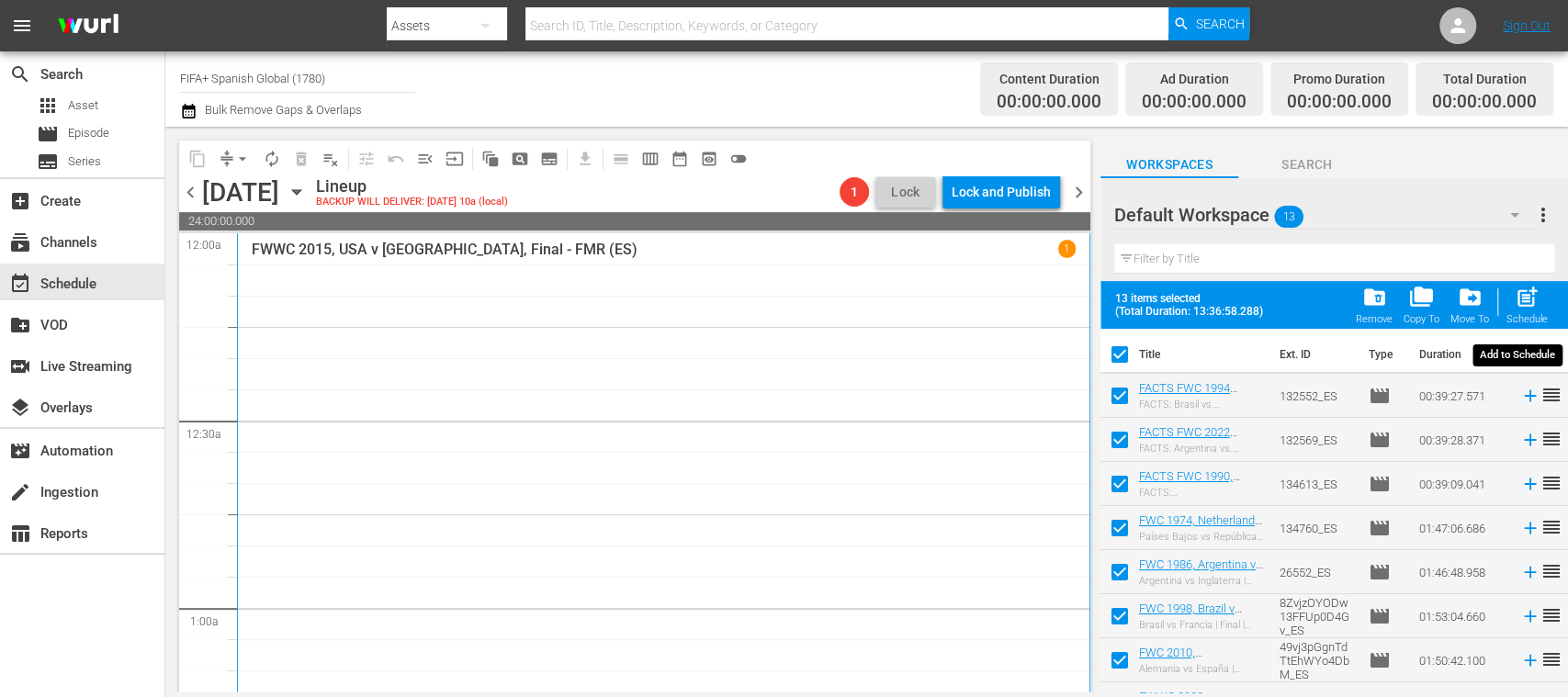
checkbox input "false"
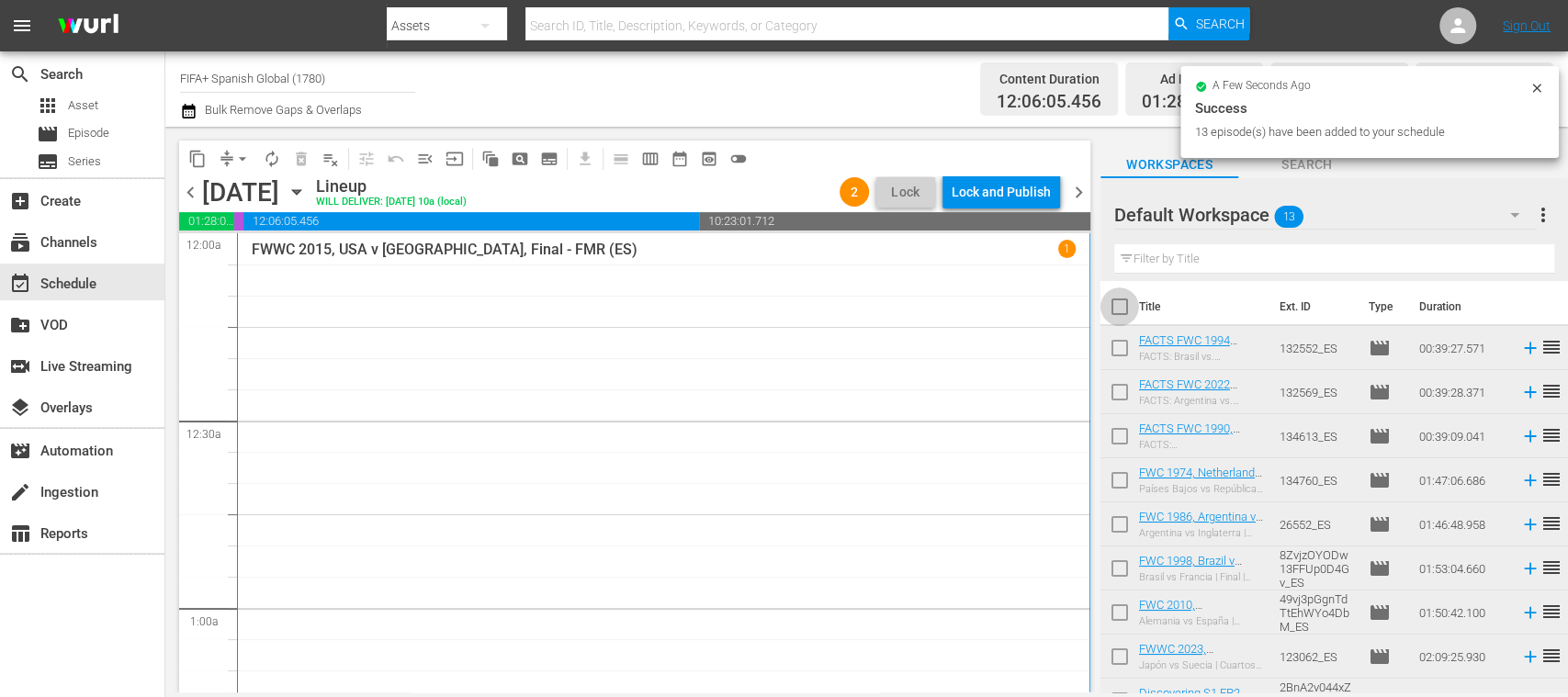
click at [1119, 306] on input "checkbox" at bounding box center [1119, 310] width 39 height 39
checkbox input "true"
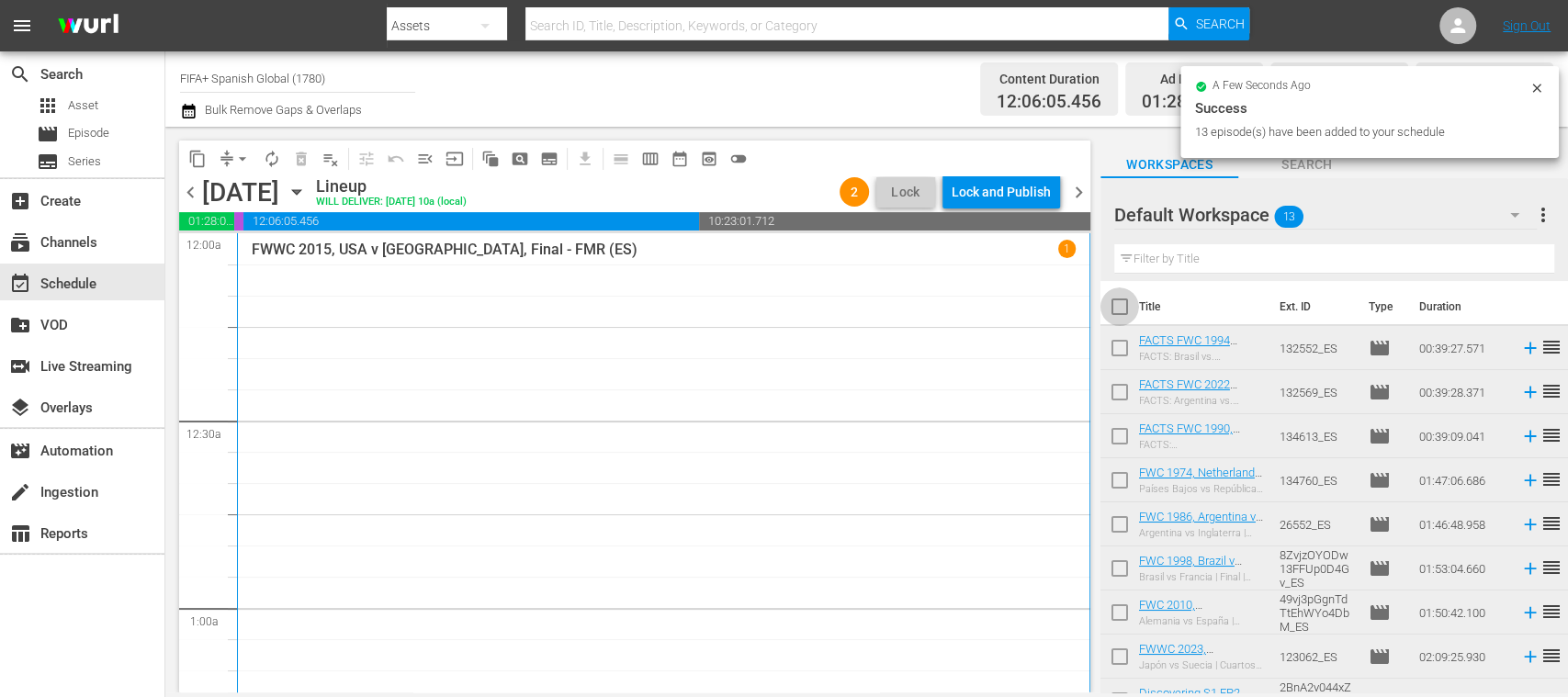
checkbox input "true"
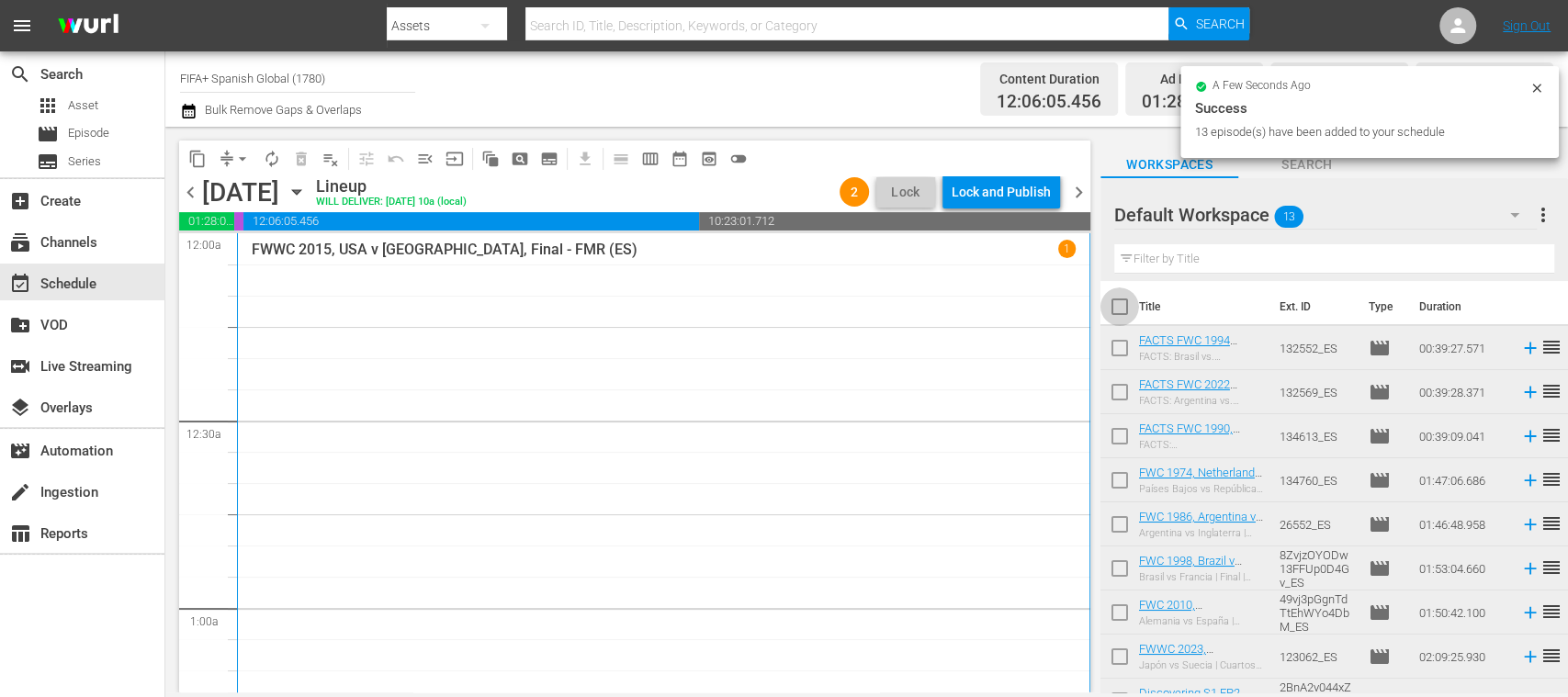
checkbox input "true"
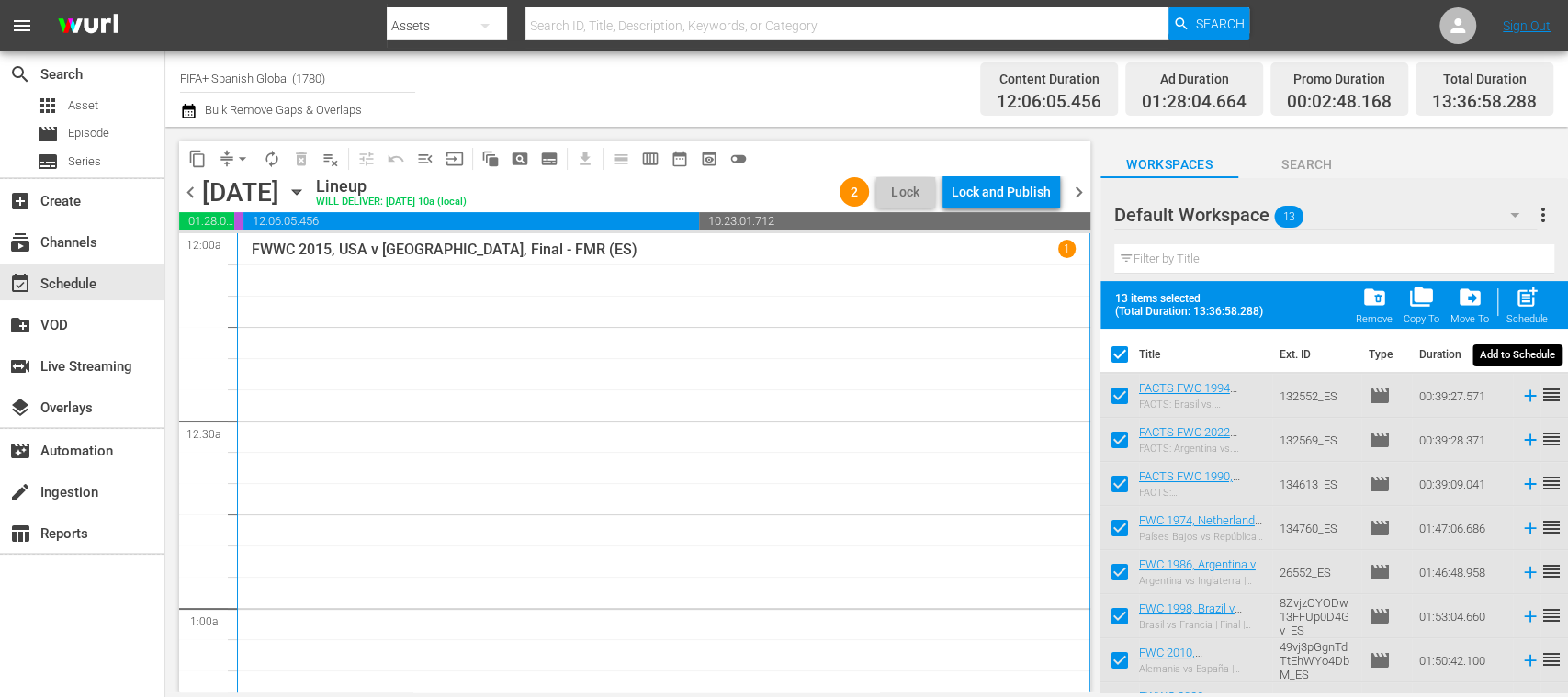
click at [1520, 302] on span "post_add" at bounding box center [1527, 297] width 25 height 25
checkbox input "false"
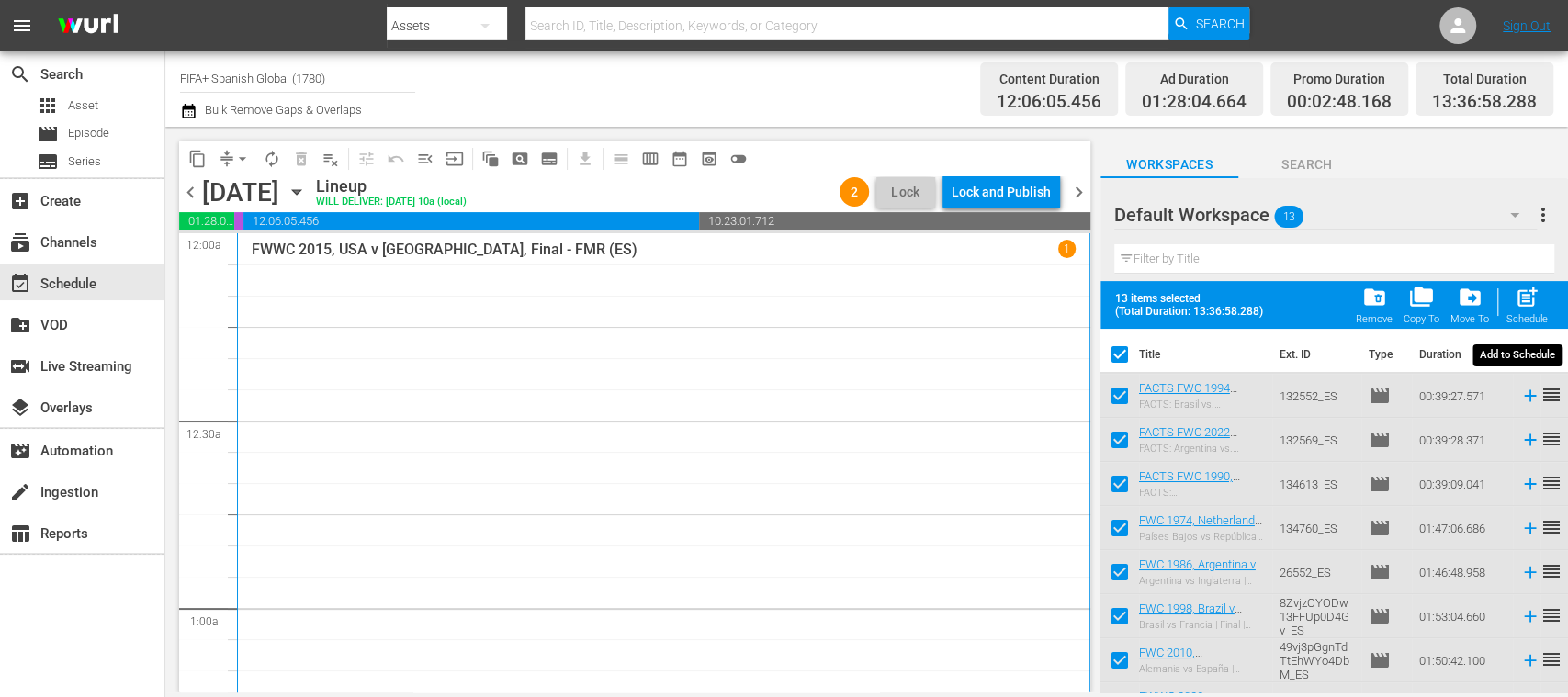
checkbox input "false"
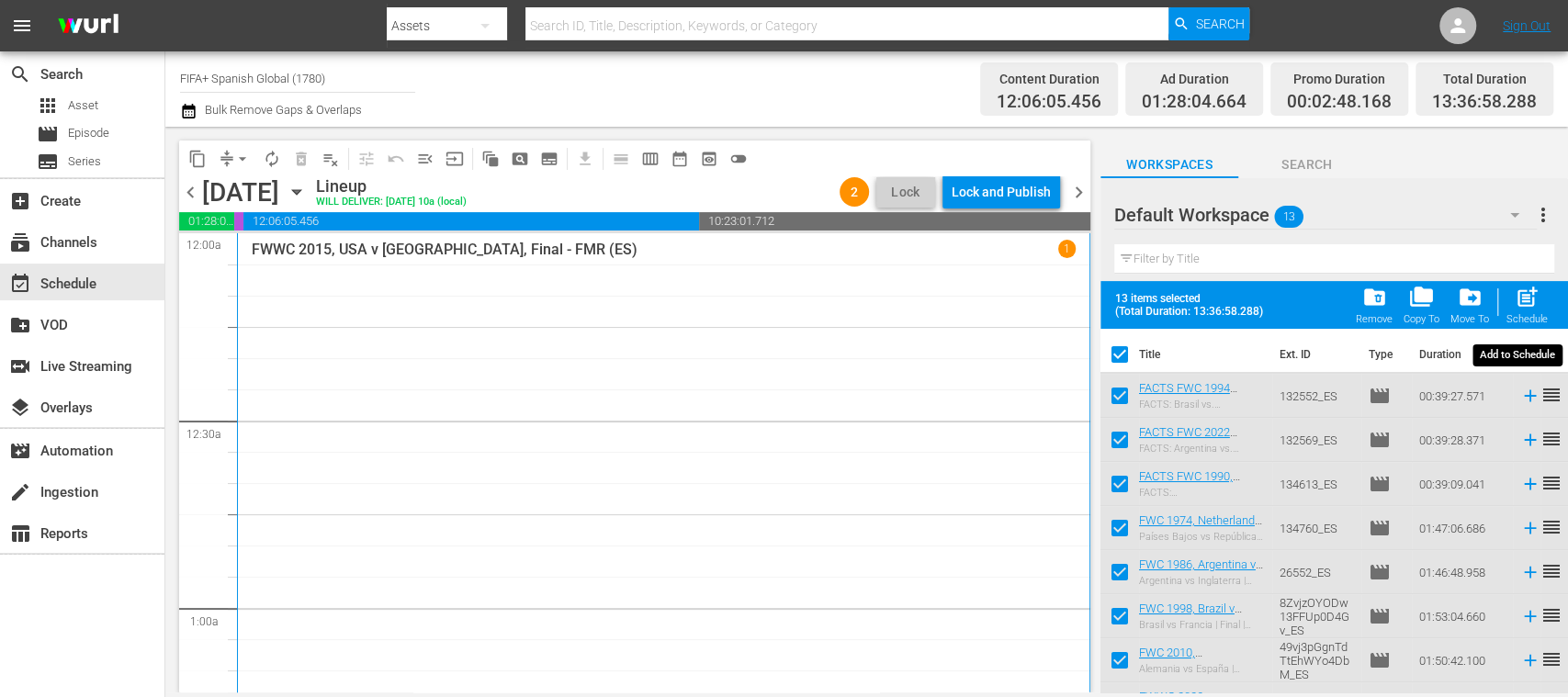
checkbox input "false"
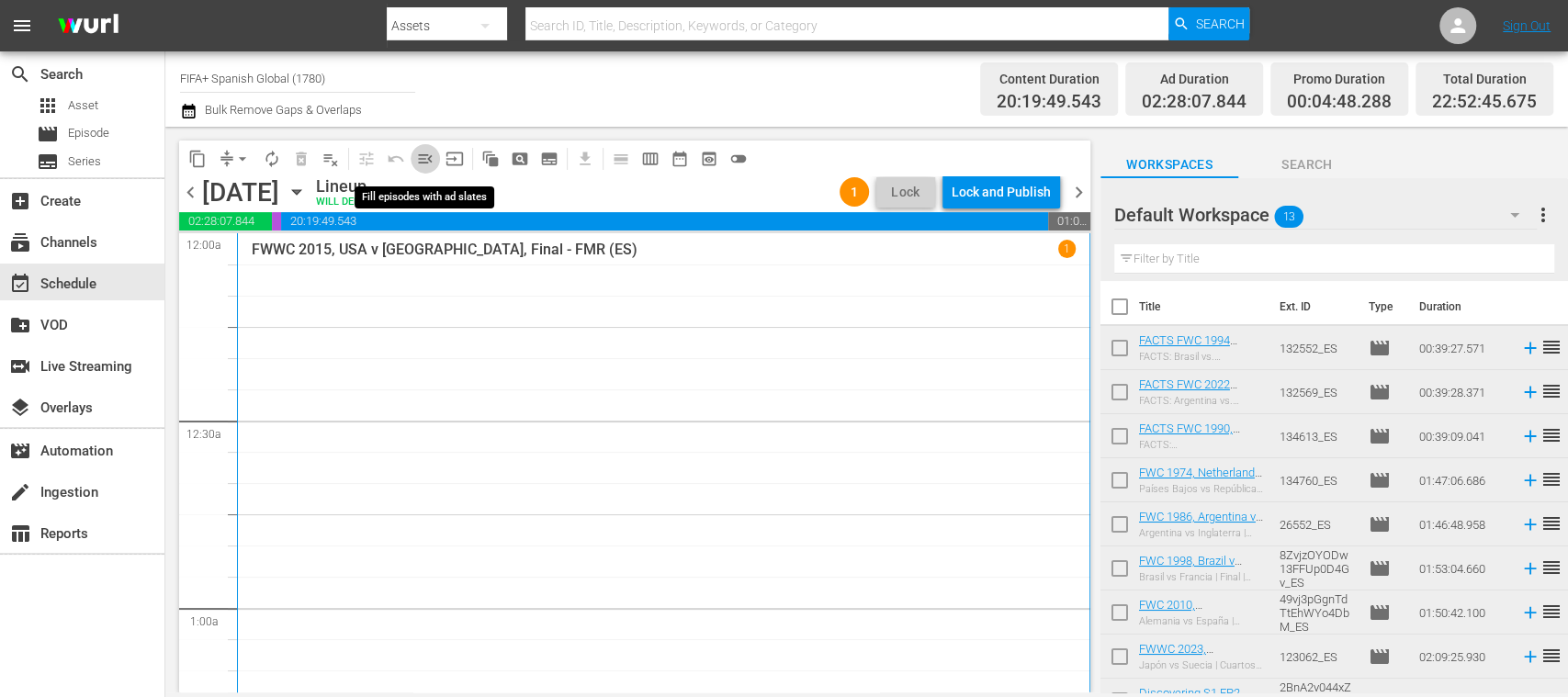
click at [425, 160] on span "menu_open" at bounding box center [425, 158] width 18 height 18
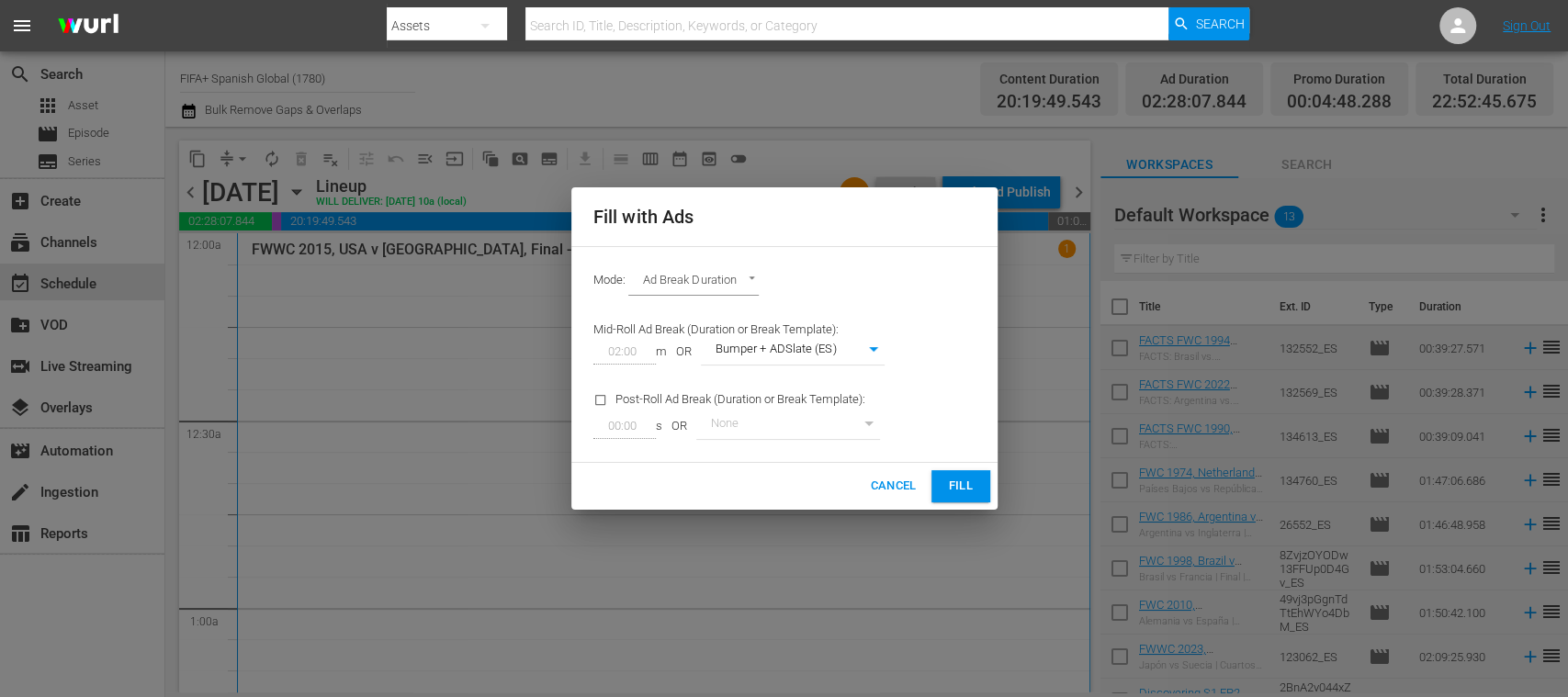
click at [972, 484] on span "Fill" at bounding box center [960, 486] width 29 height 21
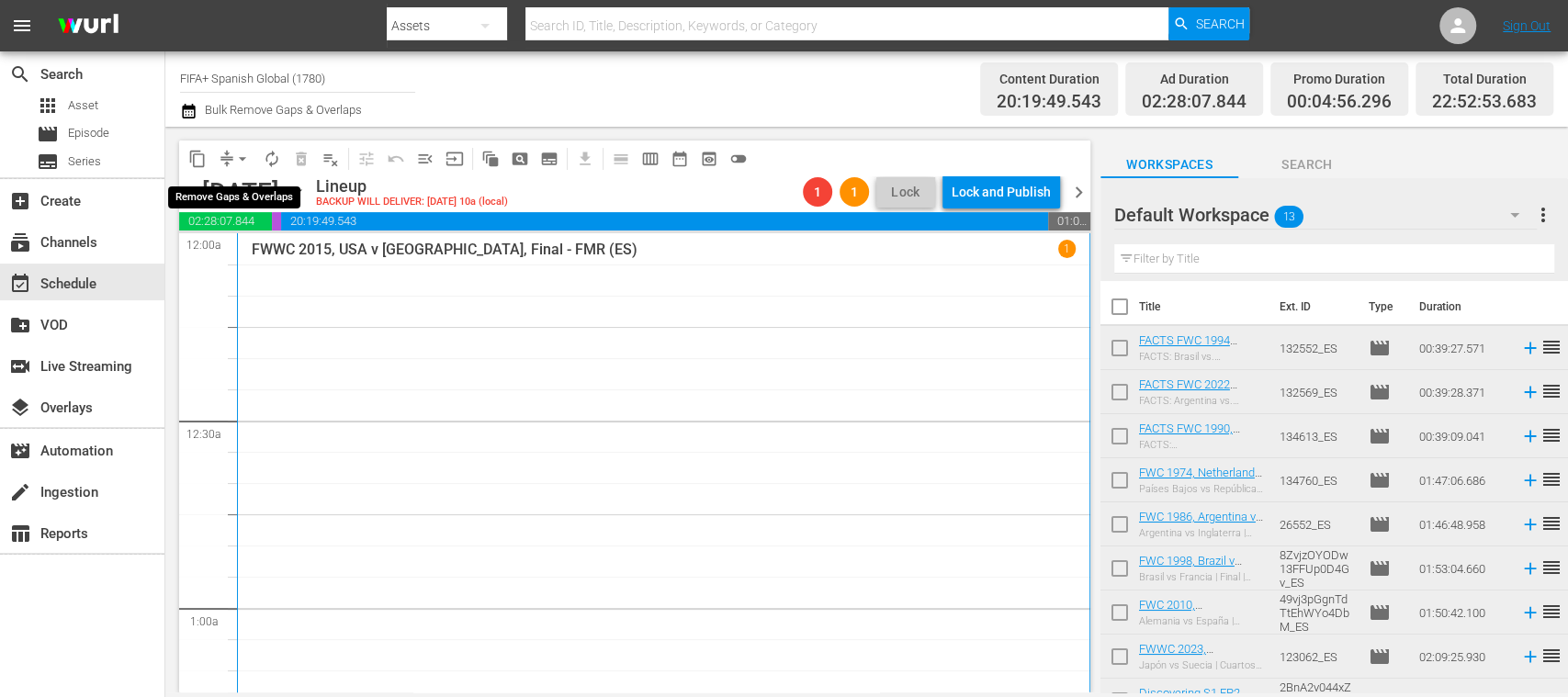
click at [243, 159] on span "arrow_drop_down" at bounding box center [242, 158] width 18 height 18
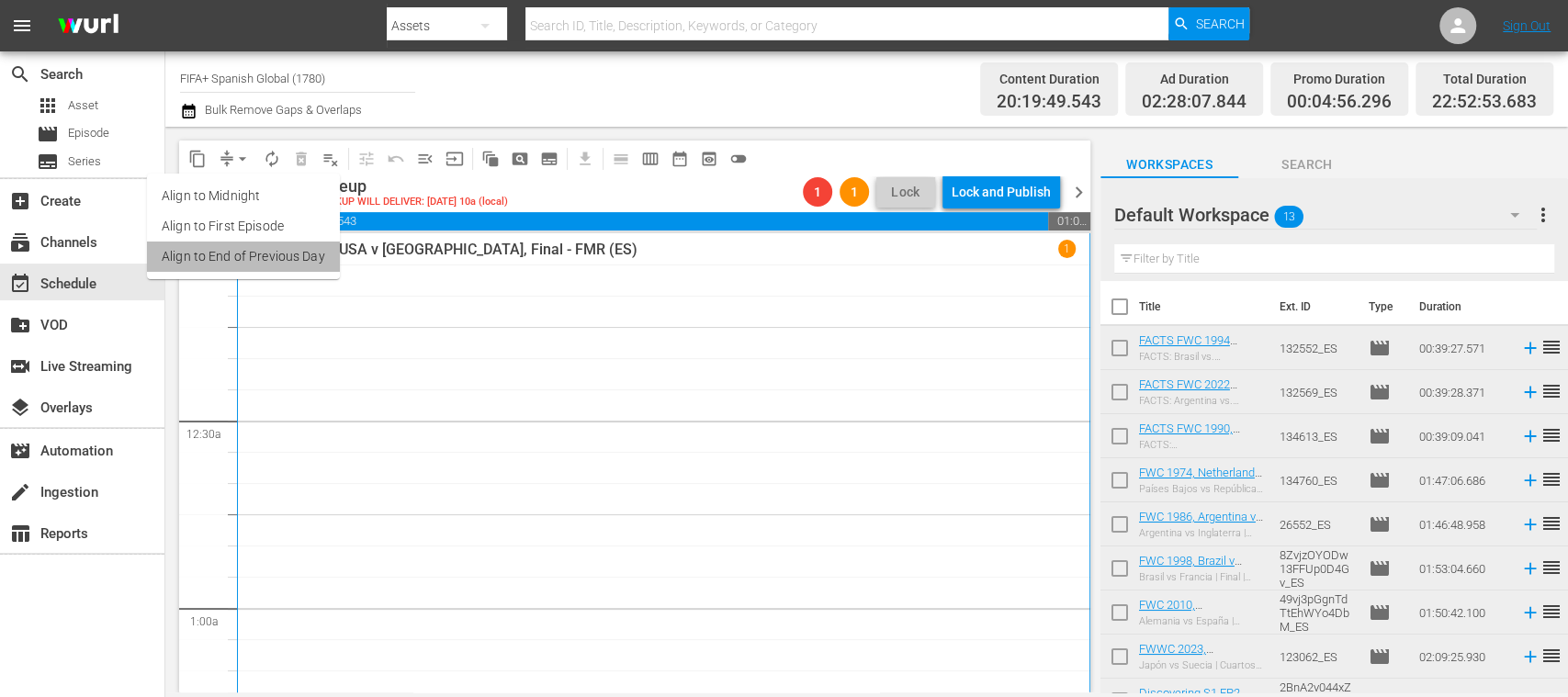
click at [286, 247] on li "Align to End of Previous Day" at bounding box center [243, 256] width 193 height 30
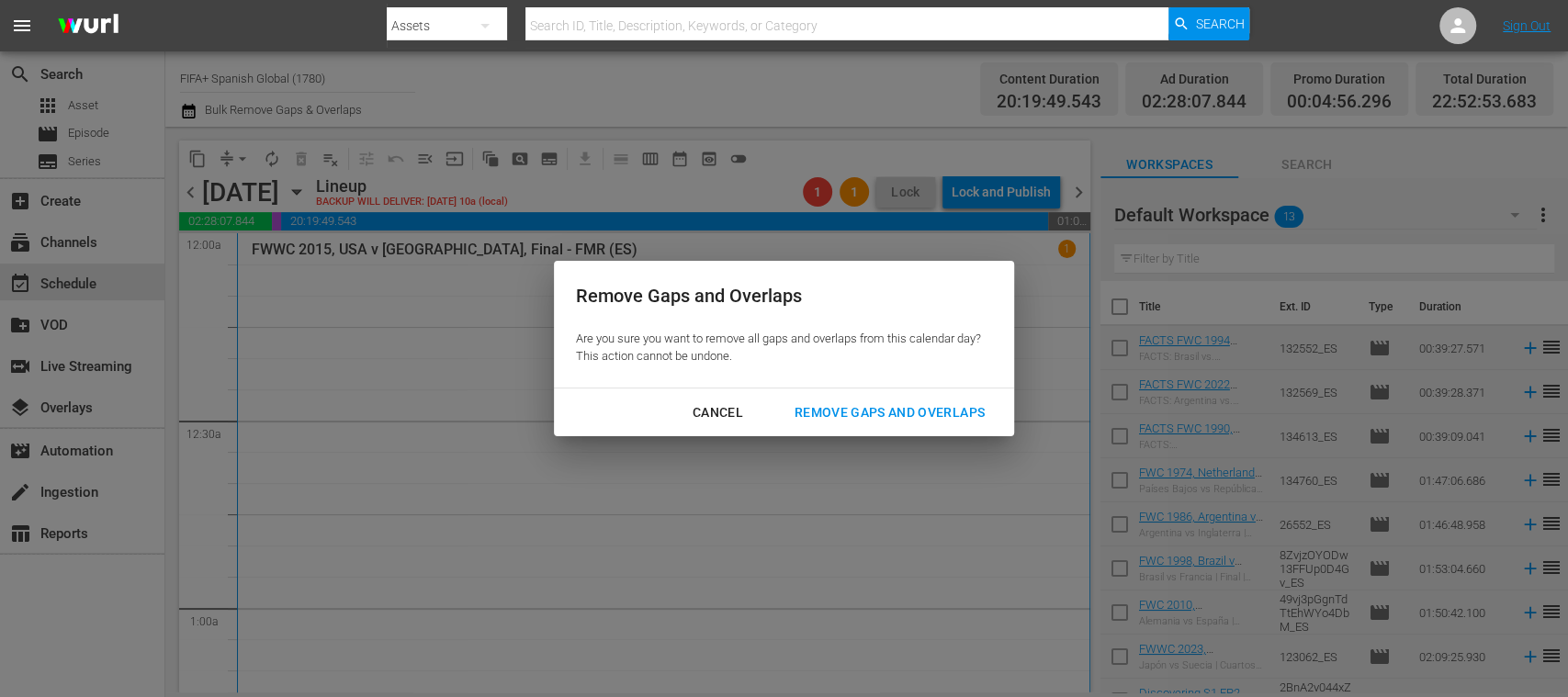
click at [869, 404] on div "Remove Gaps and Overlaps" at bounding box center [890, 412] width 220 height 23
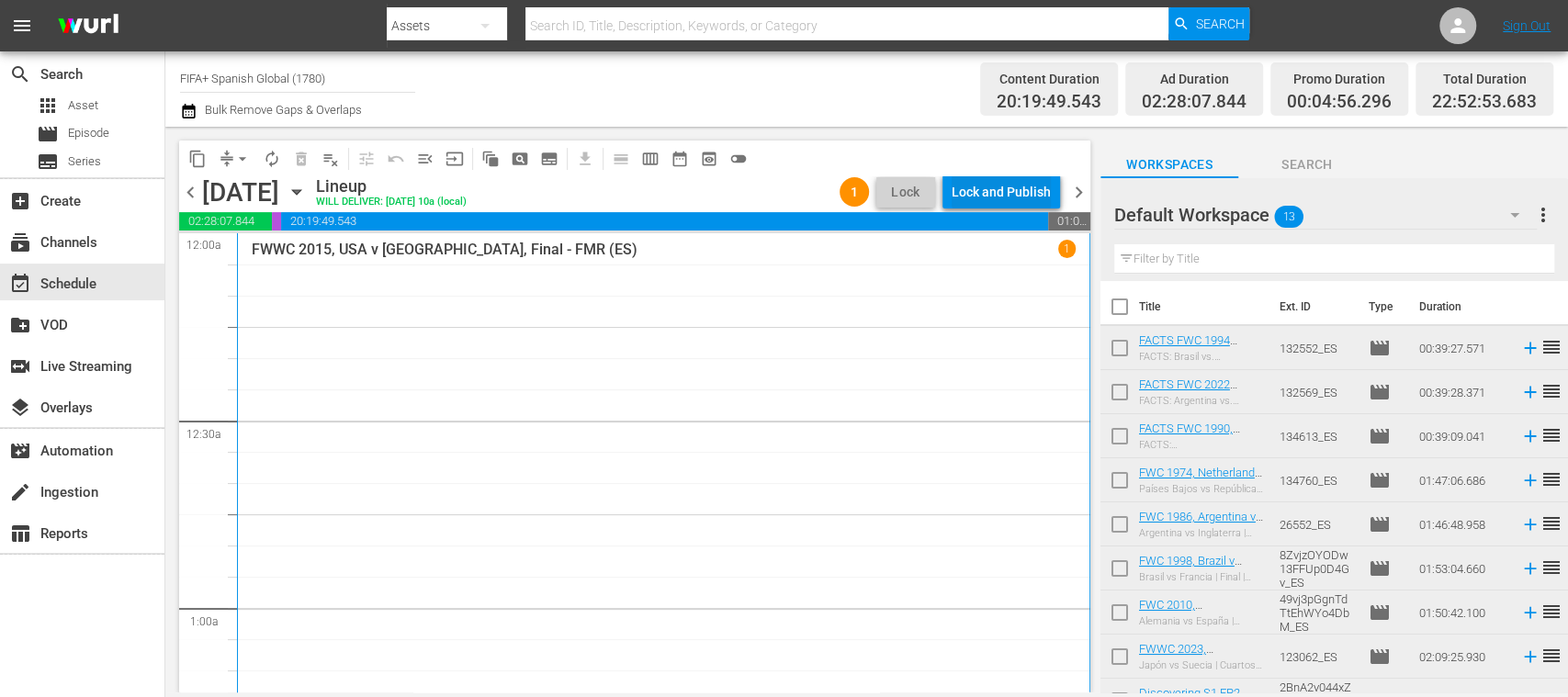
click at [1023, 197] on div "Lock and Publish" at bounding box center [1001, 191] width 99 height 33
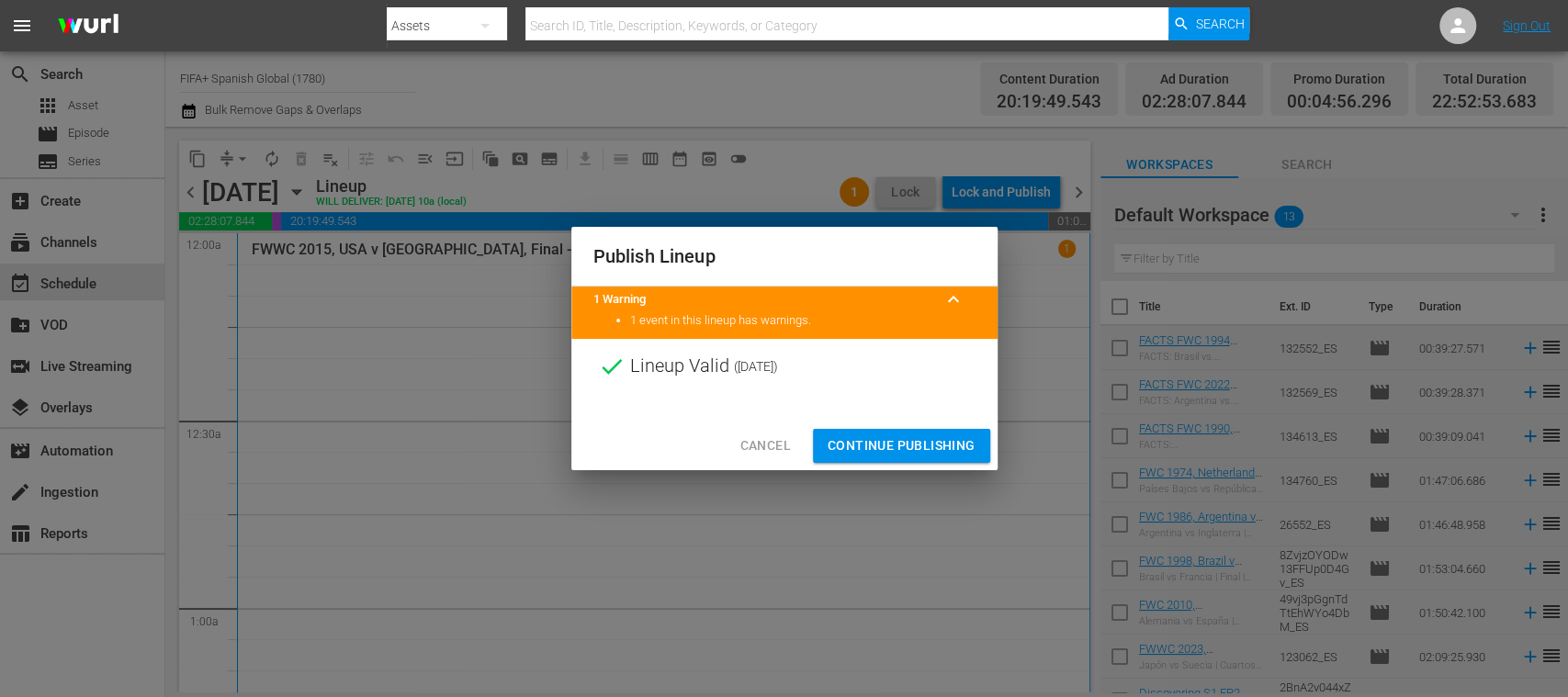
click at [946, 446] on span "Continue Publishing" at bounding box center [902, 445] width 148 height 23
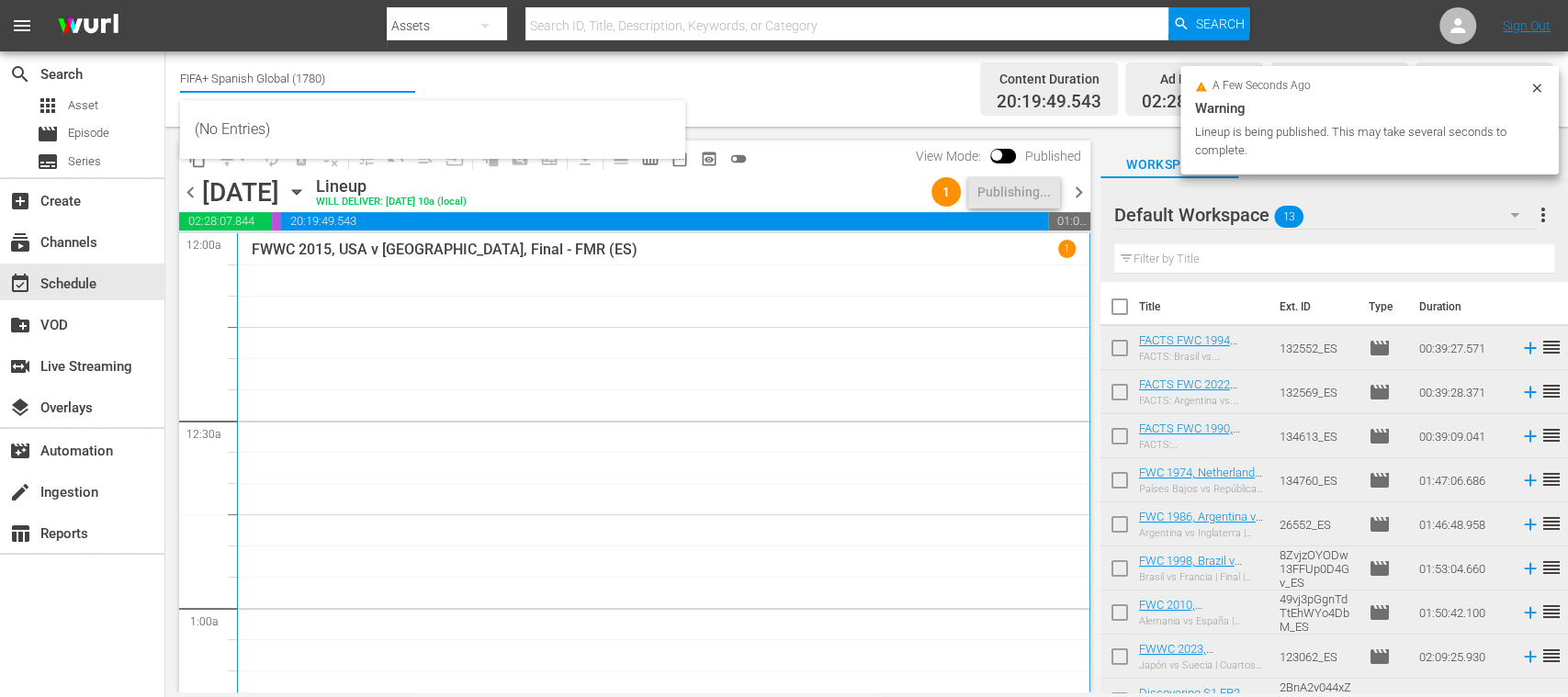
drag, startPoint x: 221, startPoint y: 80, endPoint x: 408, endPoint y: 76, distance: 187.0
click at [407, 76] on input "FIFA+ Spanish Global (1780)" at bounding box center [297, 78] width 236 height 44
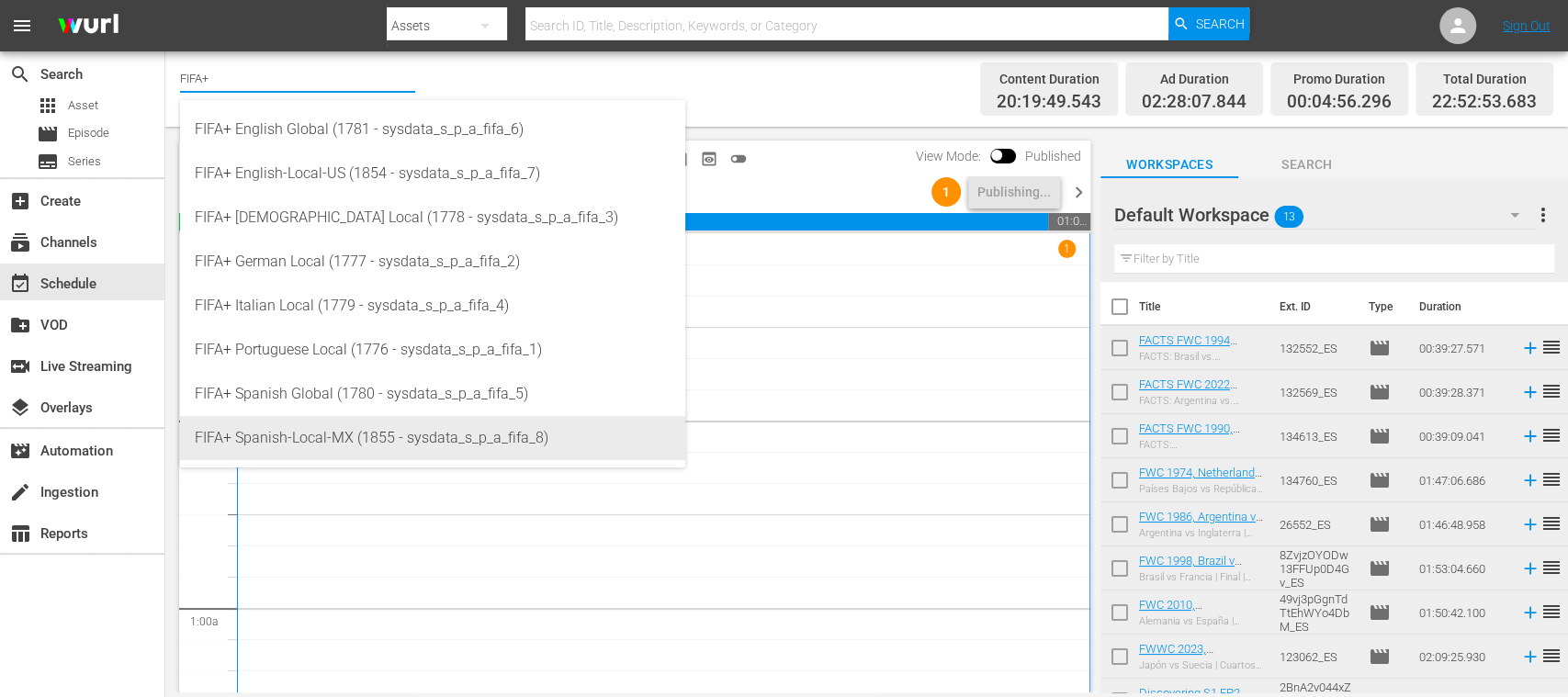
click at [378, 433] on div "FIFA+ Spanish-Local-MX (1855 - sysdata_s_p_a_fifa_8)" at bounding box center [432, 438] width 476 height 44
type input "FIFA+ Spanish-Local-MX (1855 - sysdata_s_p_a_fifa_8)"
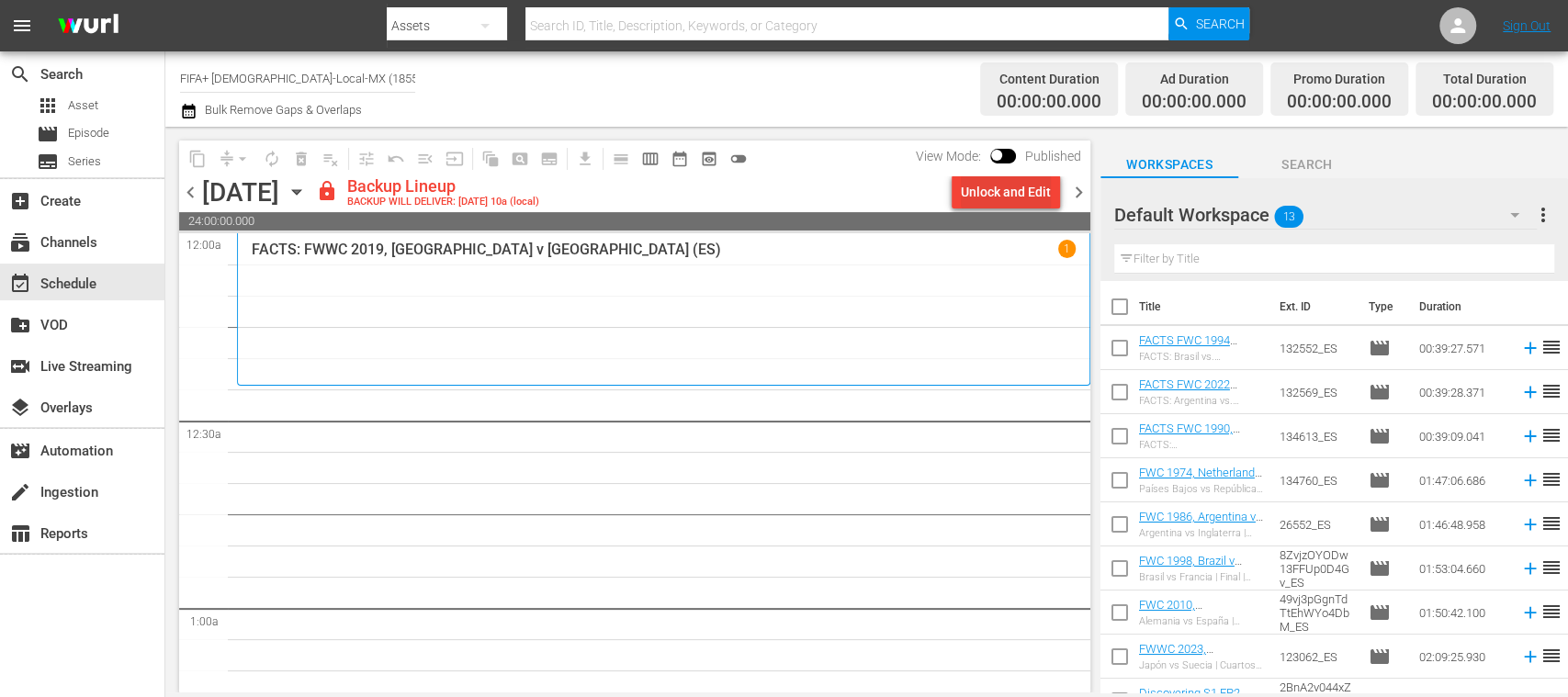
click at [993, 195] on div "Unlock and Edit" at bounding box center [1005, 191] width 90 height 33
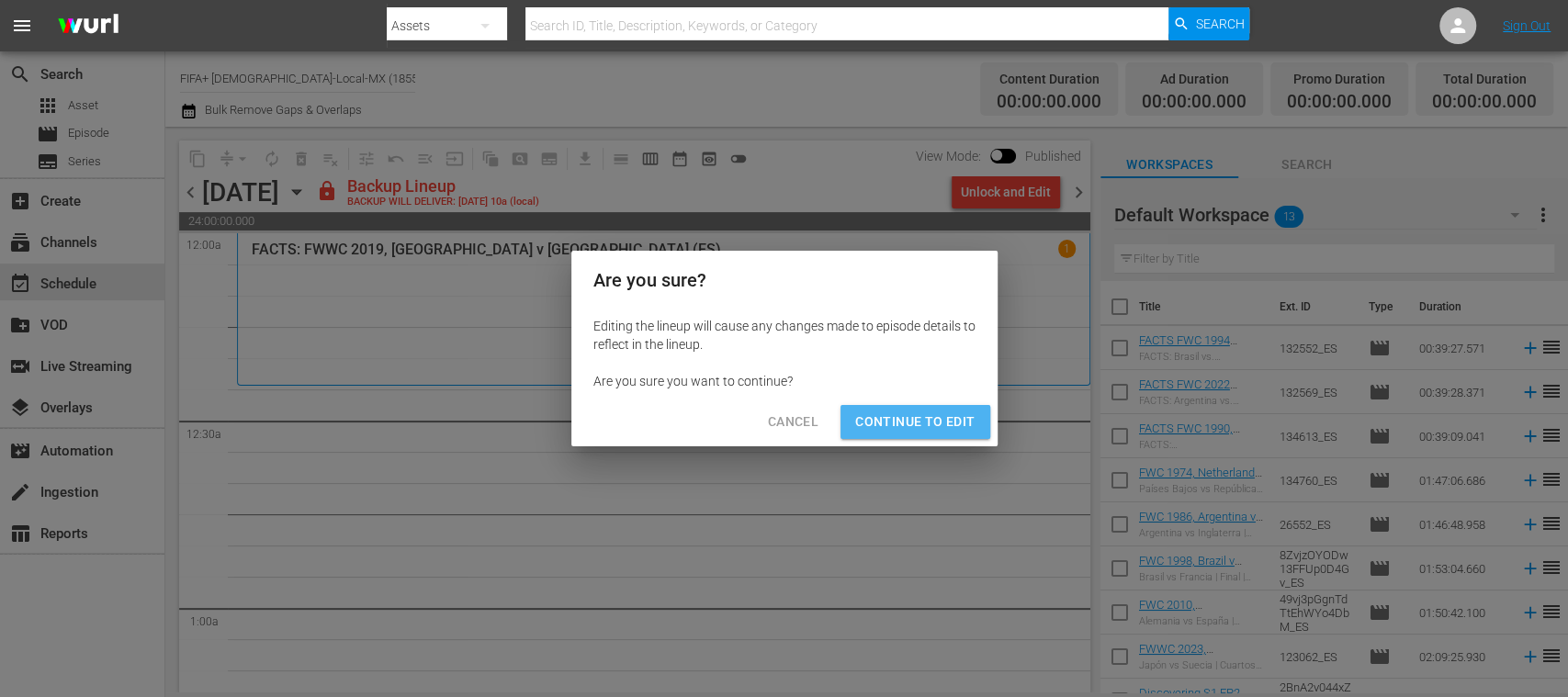
click at [961, 419] on span "Continue to Edit" at bounding box center [915, 422] width 119 height 23
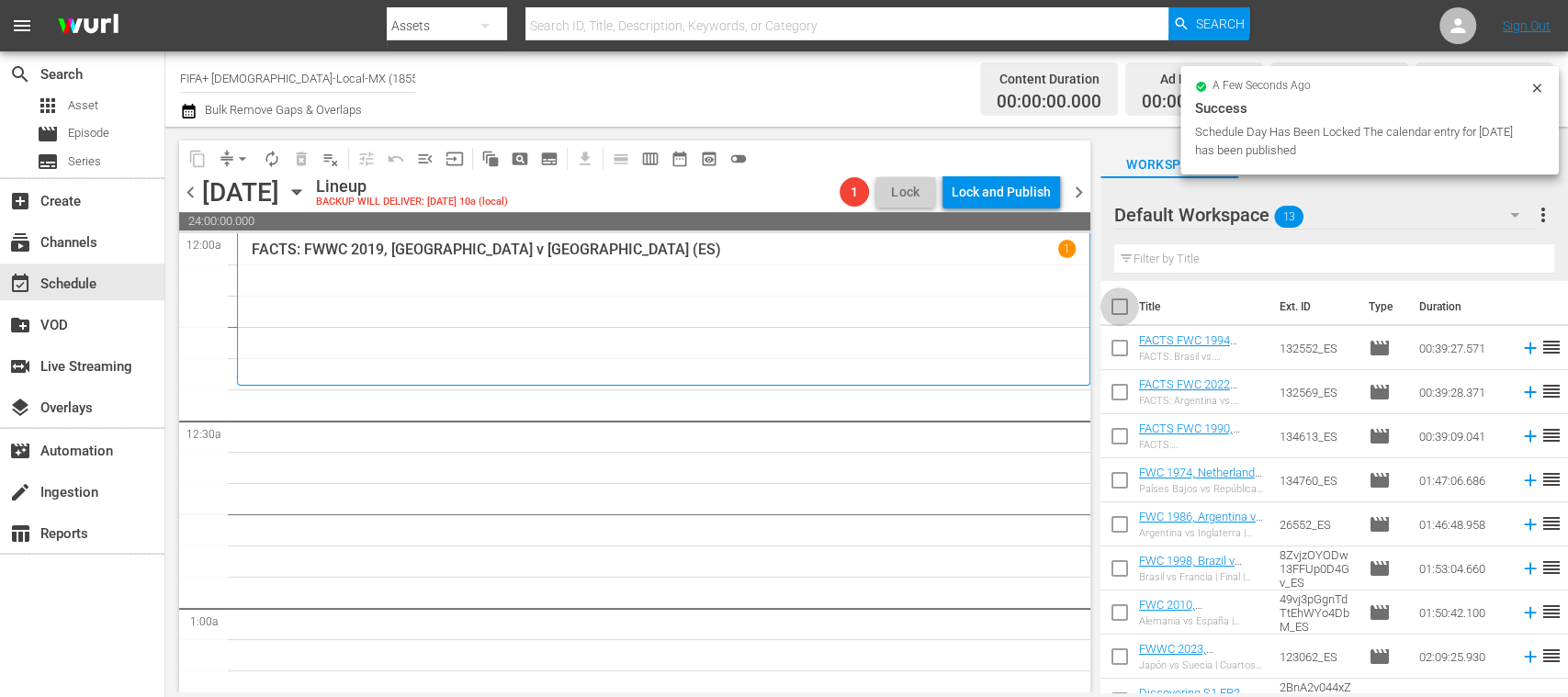
click at [1114, 303] on input "checkbox" at bounding box center [1119, 310] width 39 height 39
checkbox input "true"
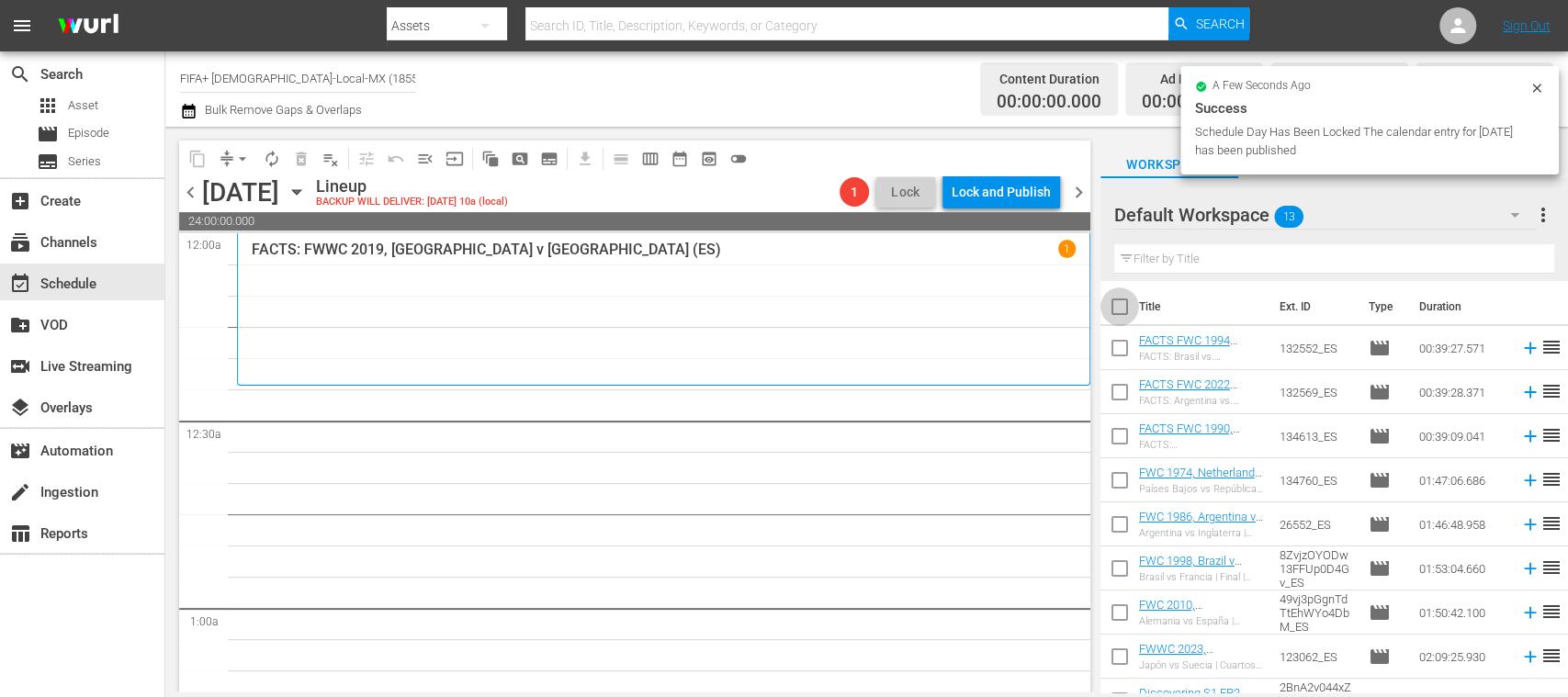
checkbox input "true"
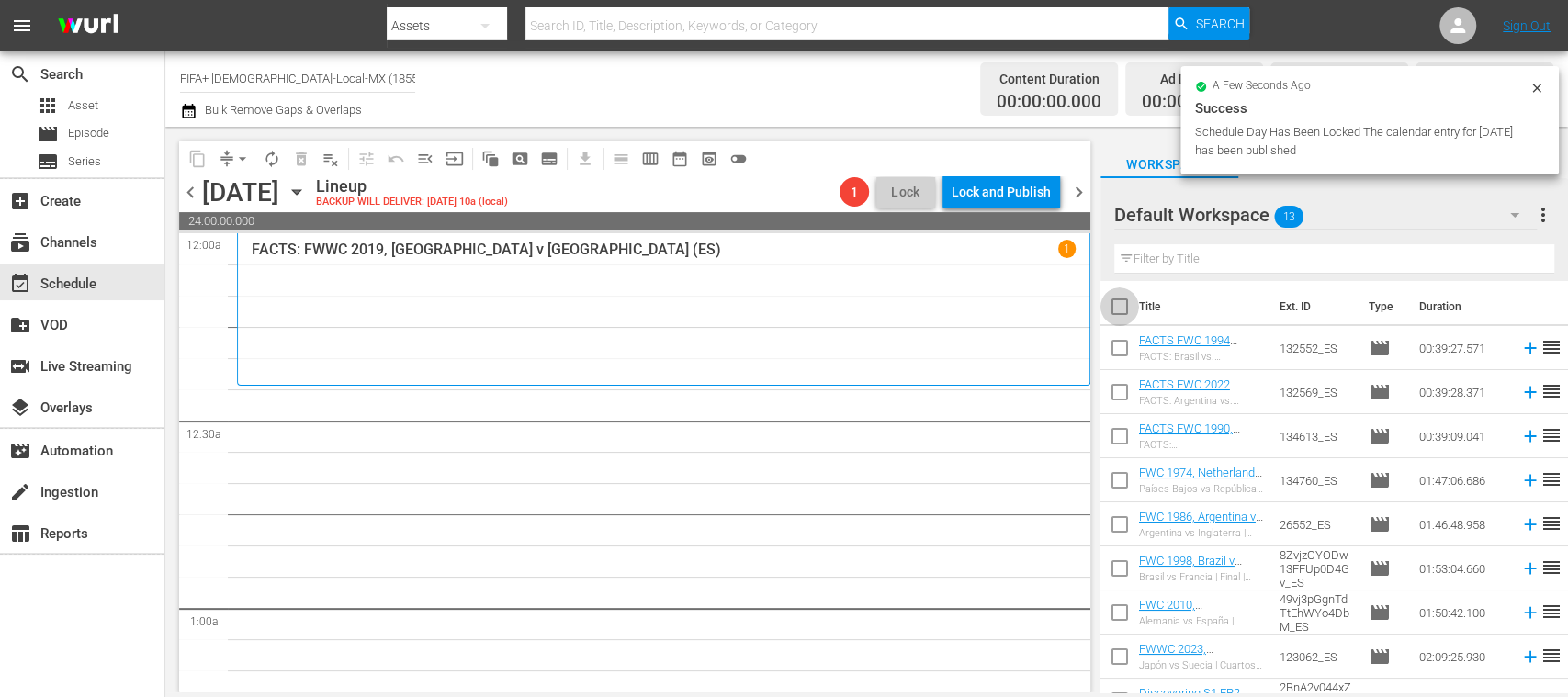
checkbox input "true"
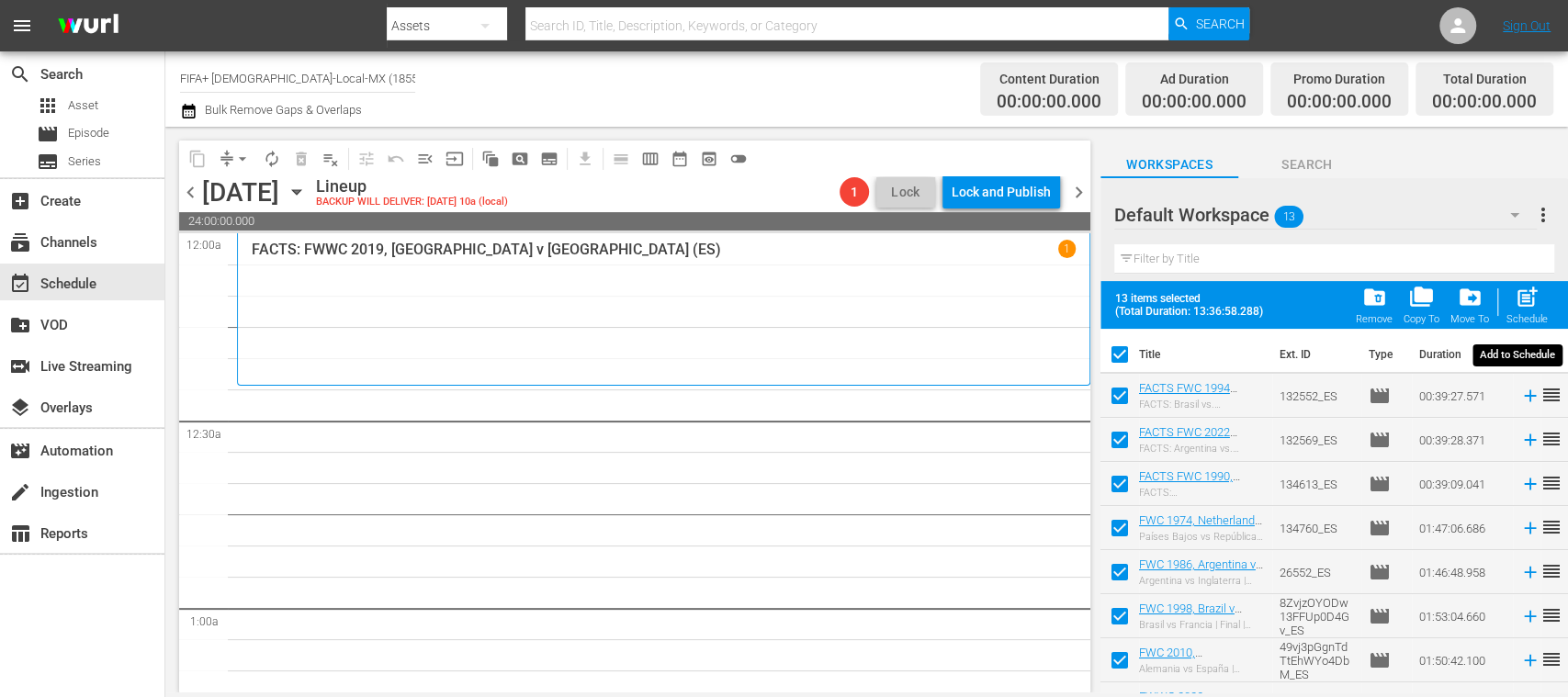
click at [1530, 303] on span "post_add" at bounding box center [1527, 297] width 25 height 25
checkbox input "false"
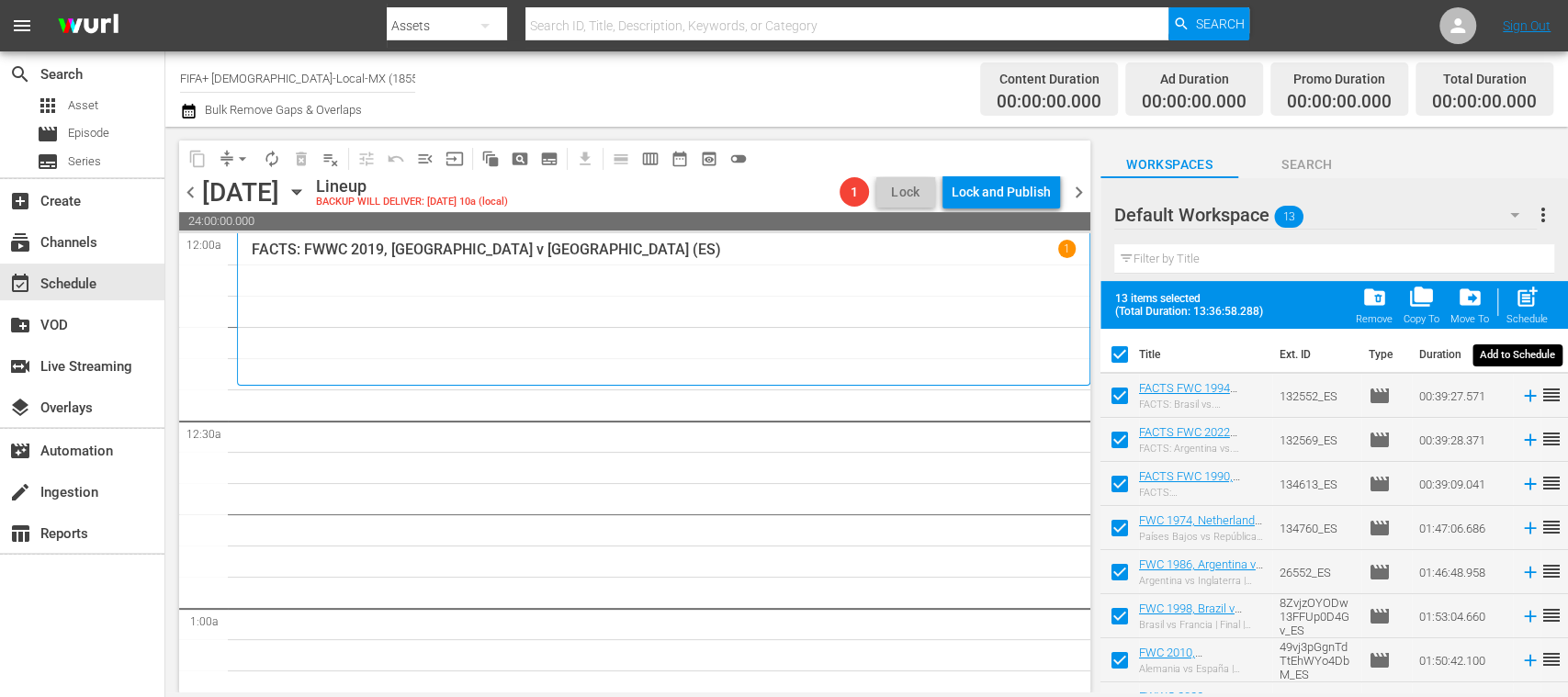
checkbox input "false"
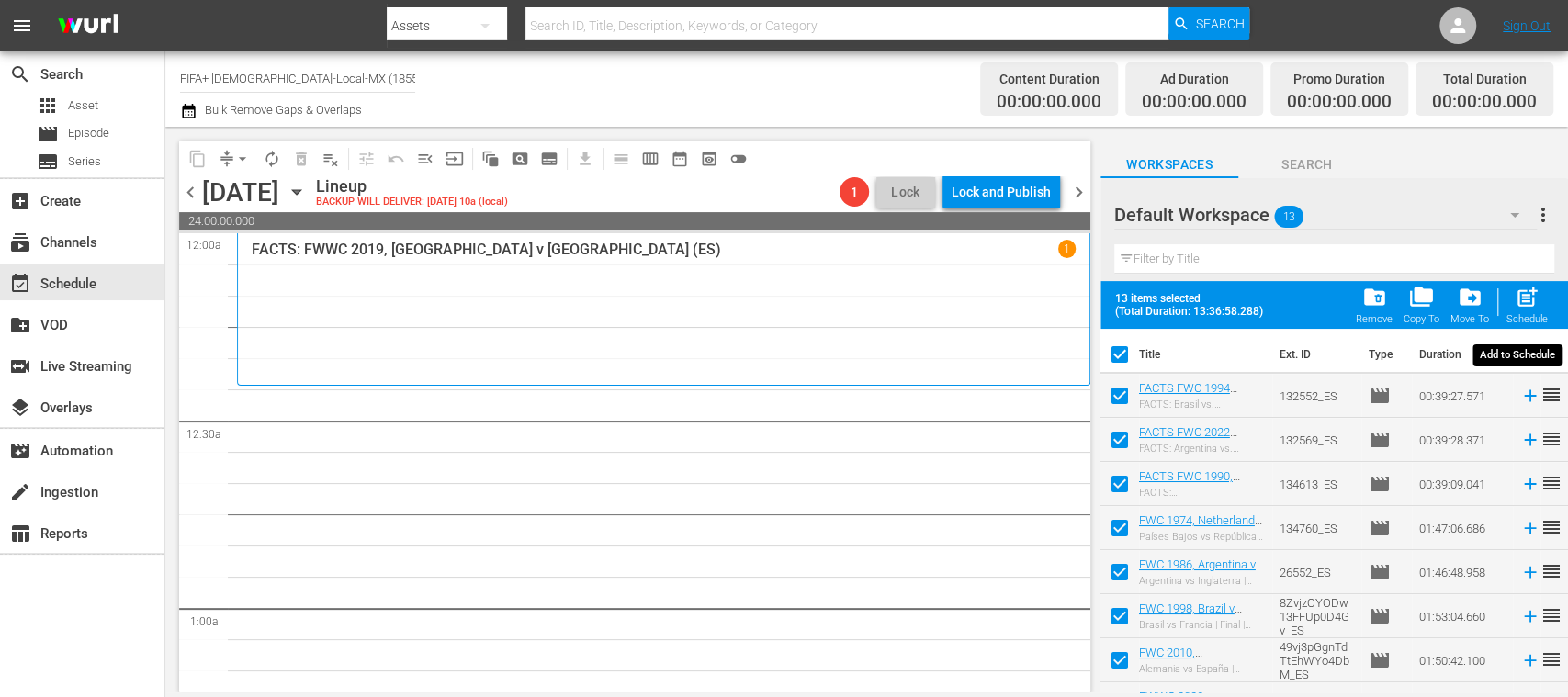
checkbox input "false"
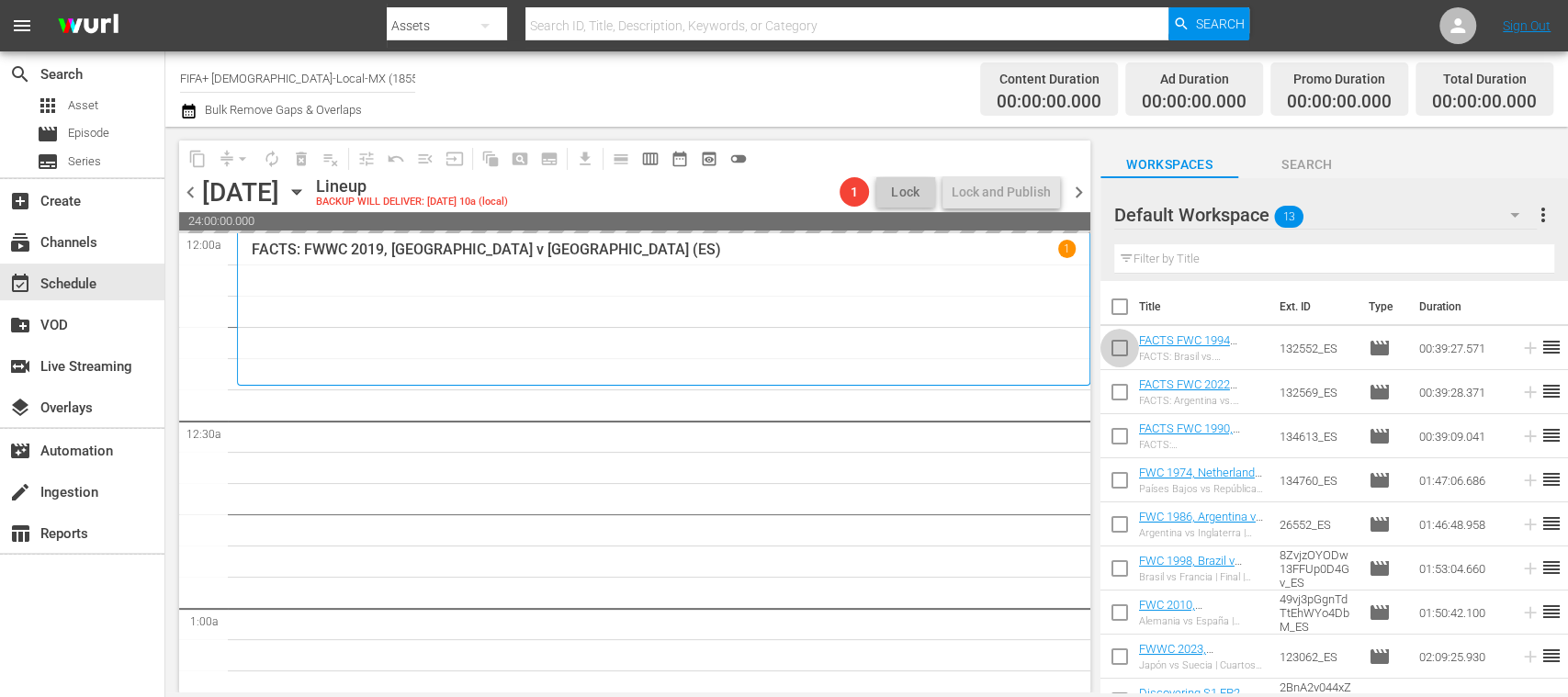
click at [1119, 349] on input "checkbox" at bounding box center [1119, 351] width 39 height 39
checkbox input "true"
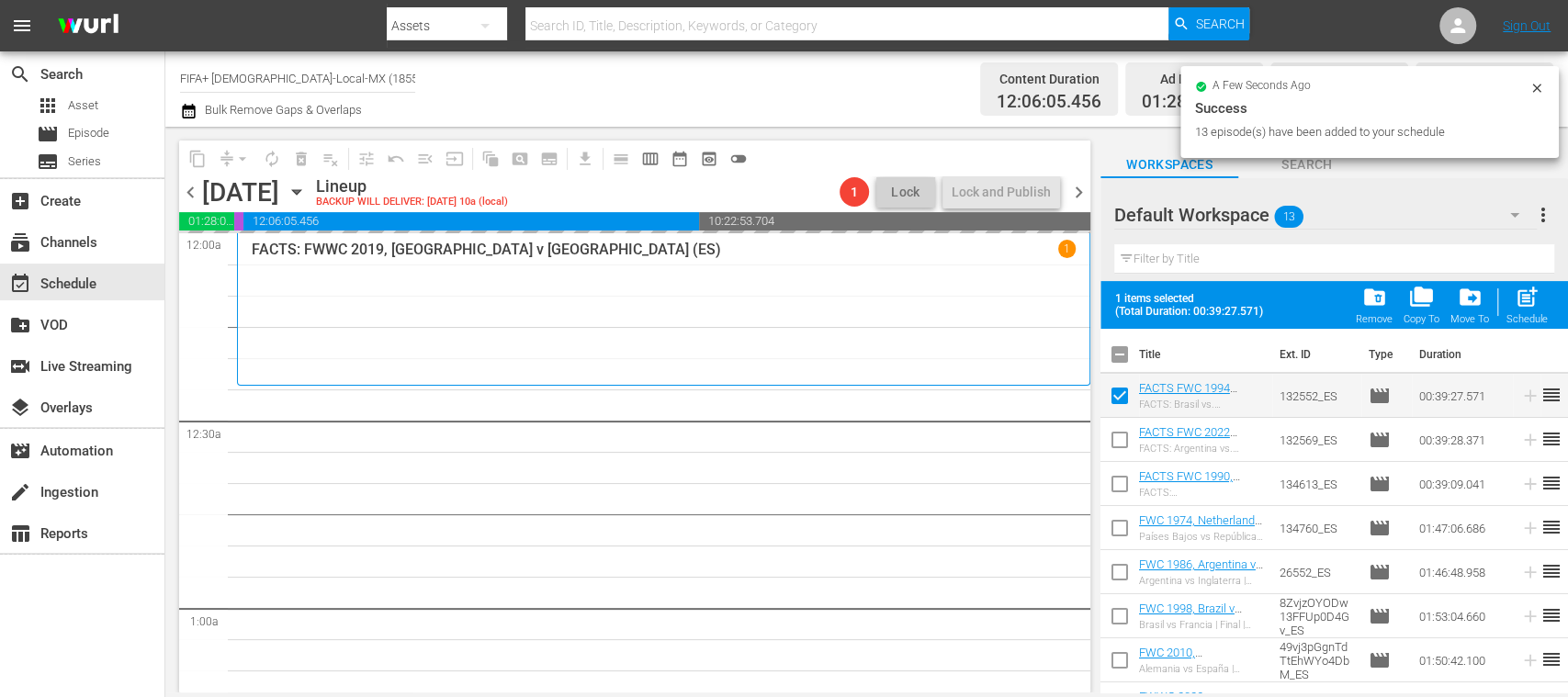
click at [1118, 350] on input "checkbox" at bounding box center [1119, 357] width 39 height 39
checkbox input "true"
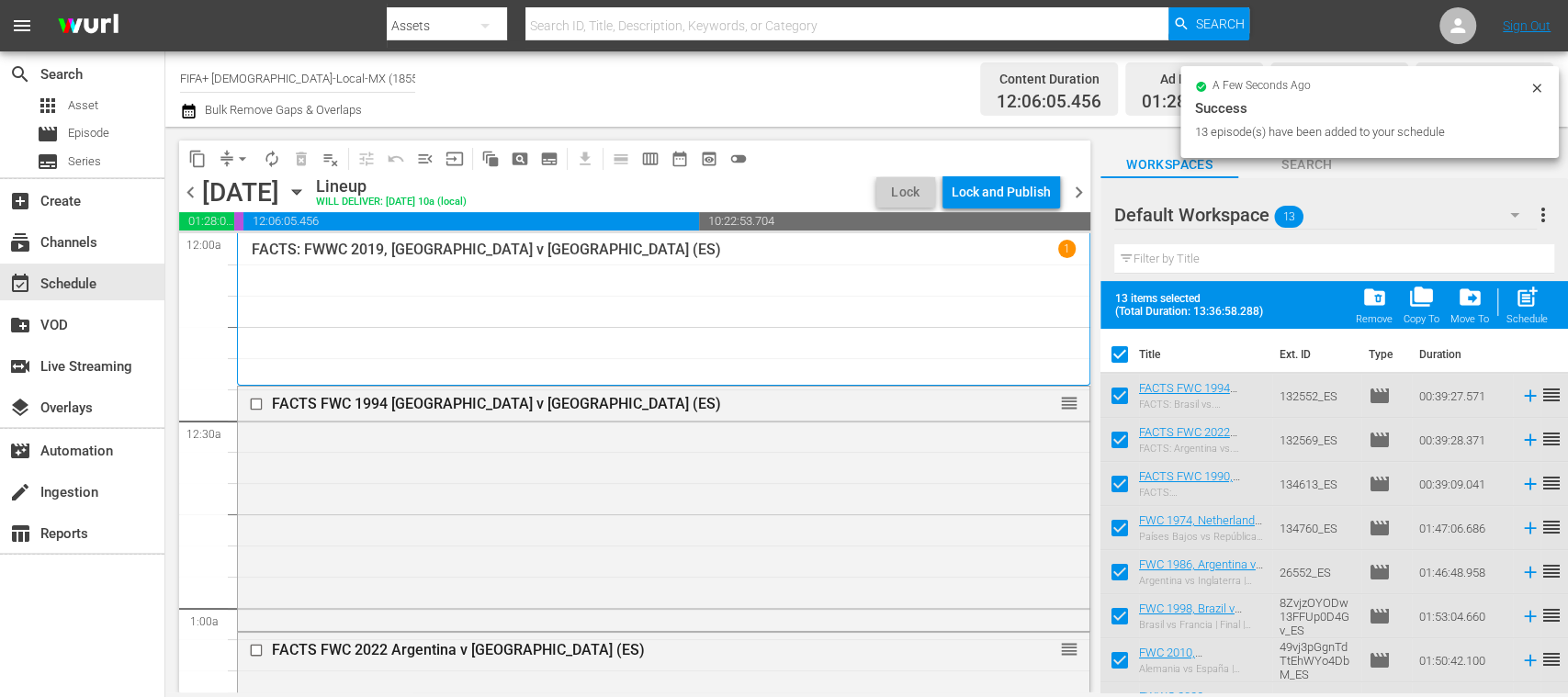
checkbox input "true"
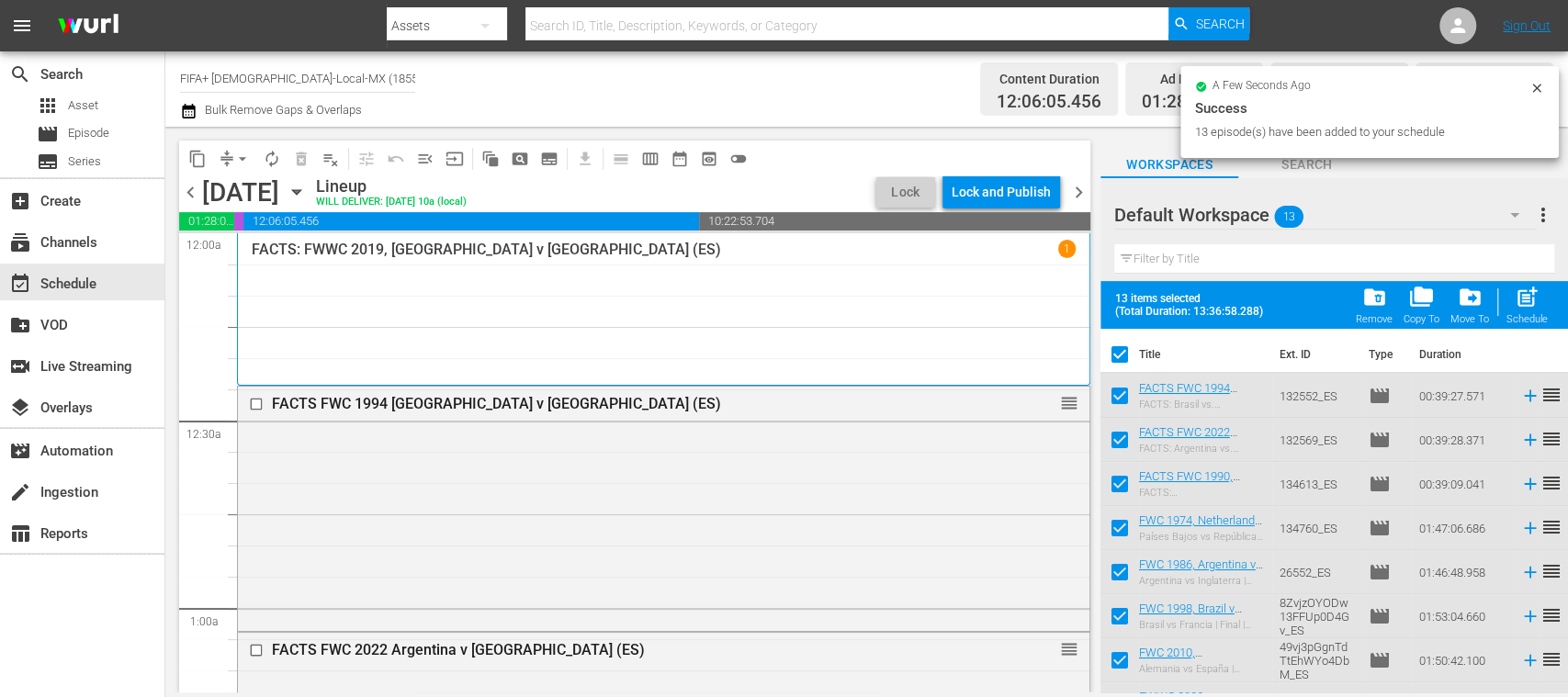
checkbox input "true"
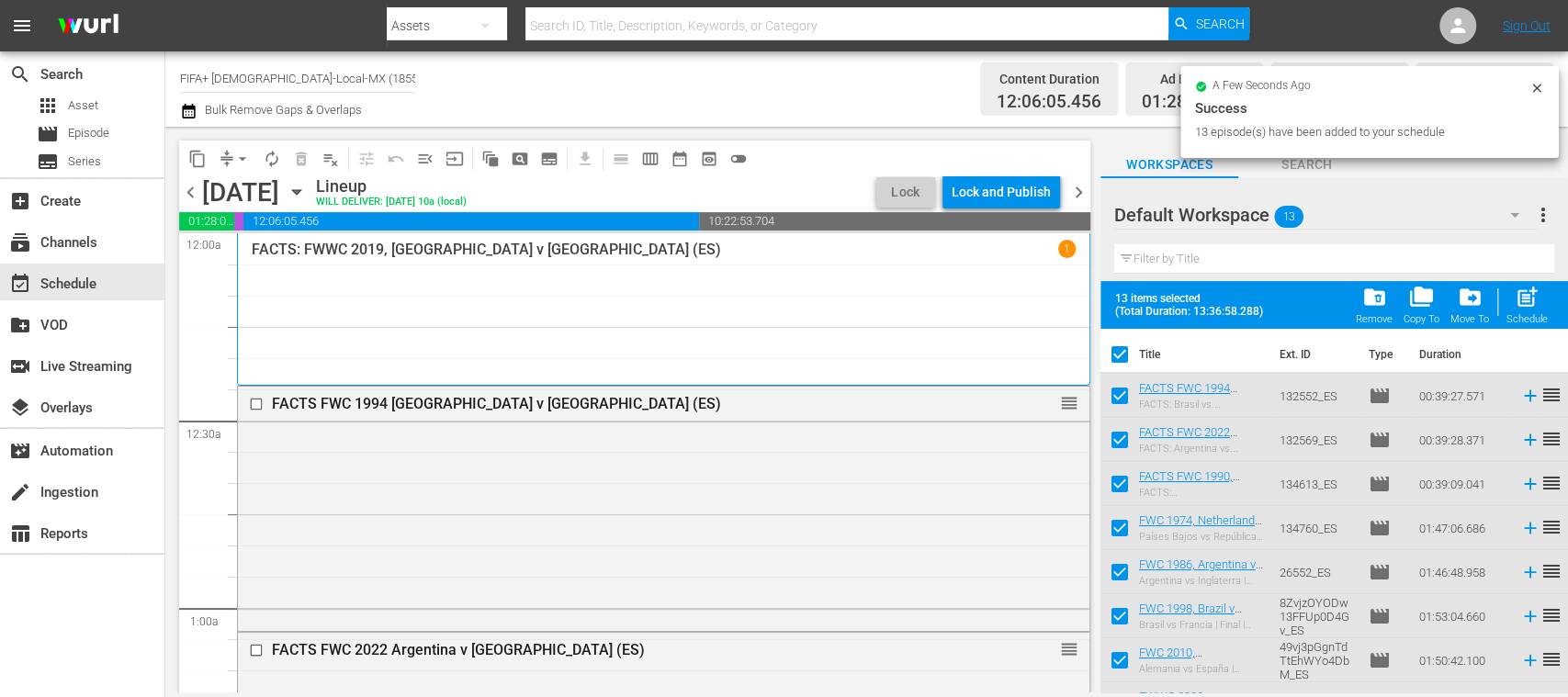
checkbox input "true"
click at [1527, 303] on span "post_add" at bounding box center [1527, 297] width 25 height 25
checkbox input "false"
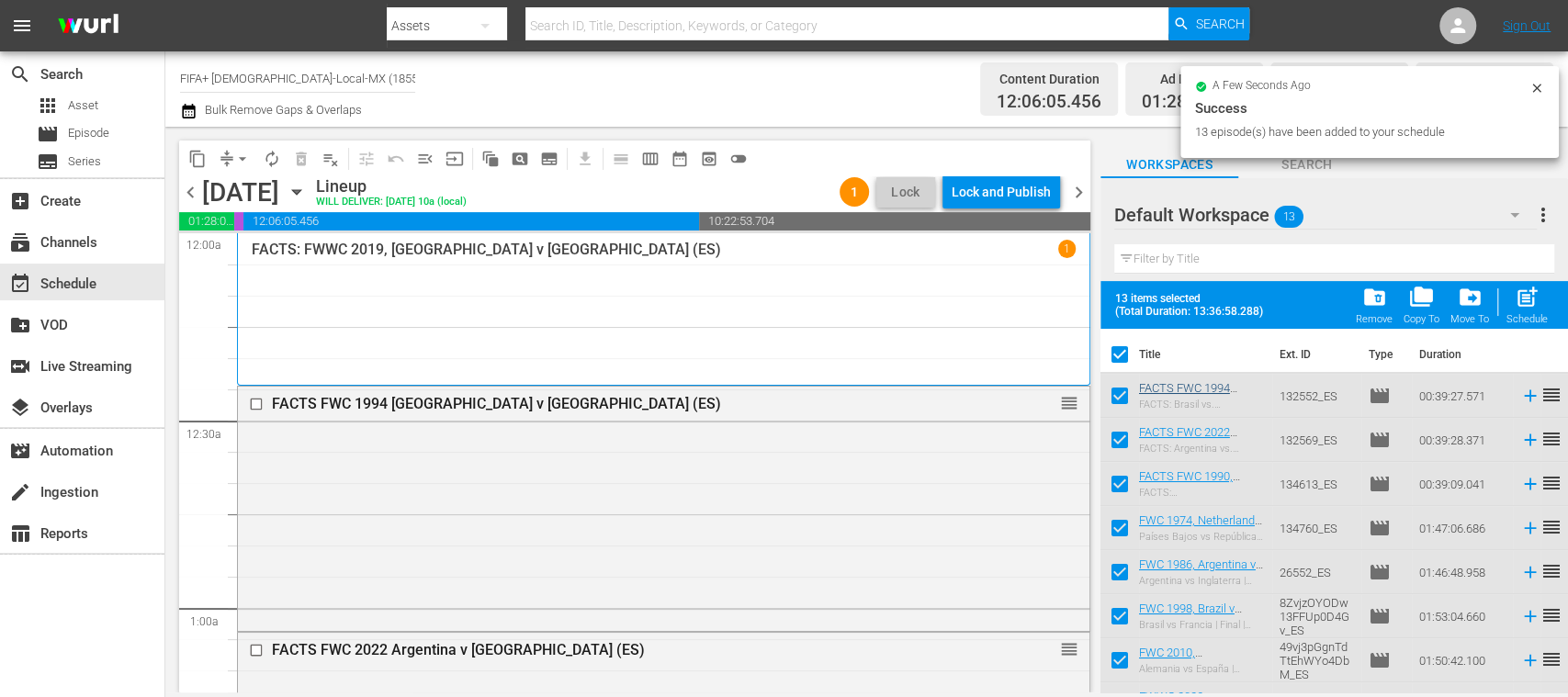
checkbox input "false"
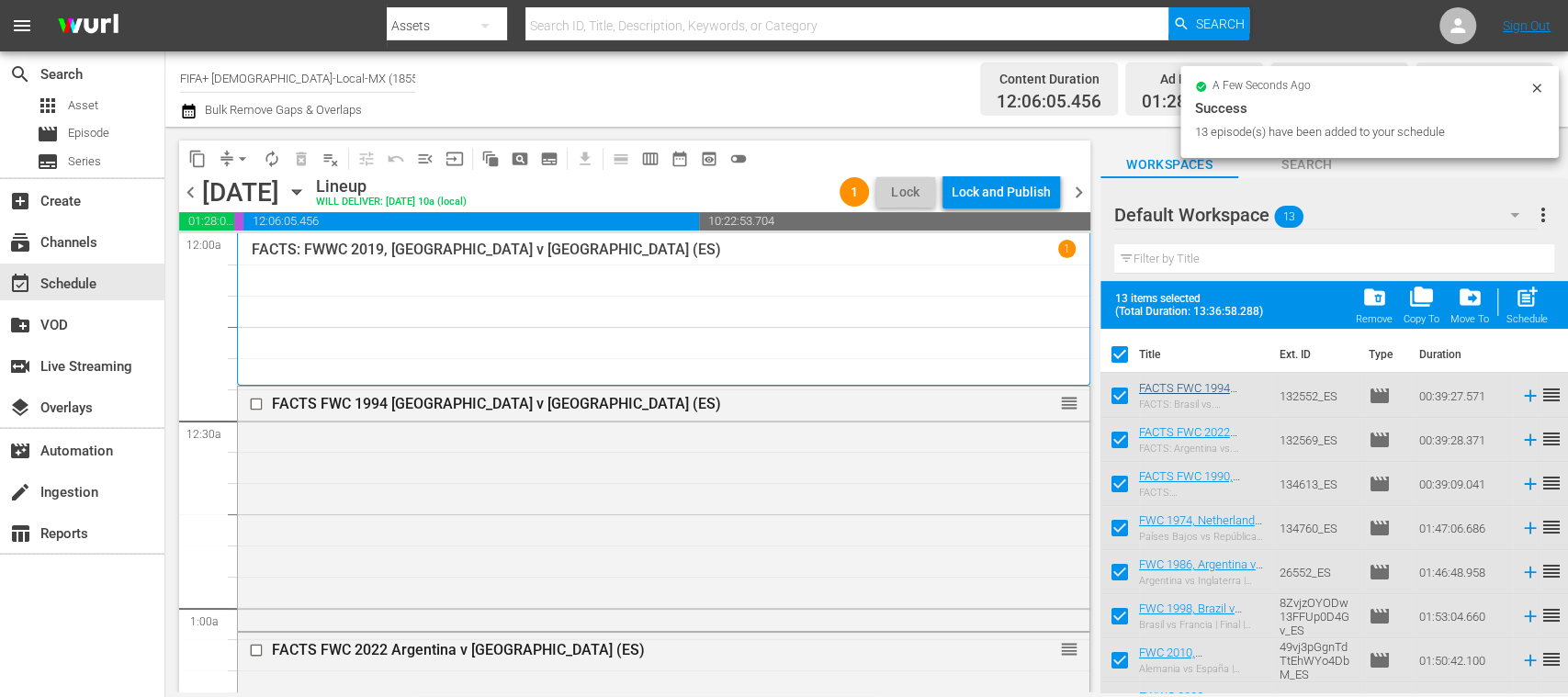
checkbox input "false"
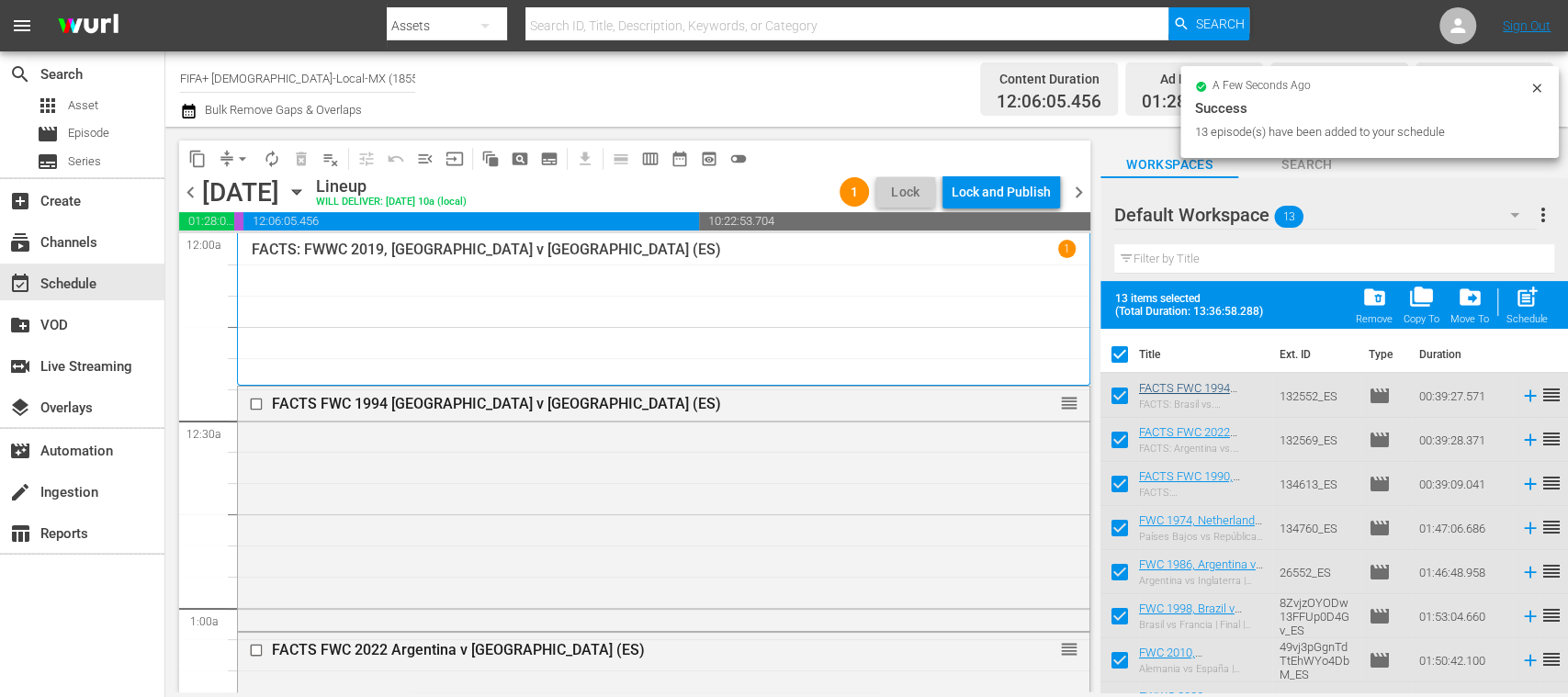
checkbox input "false"
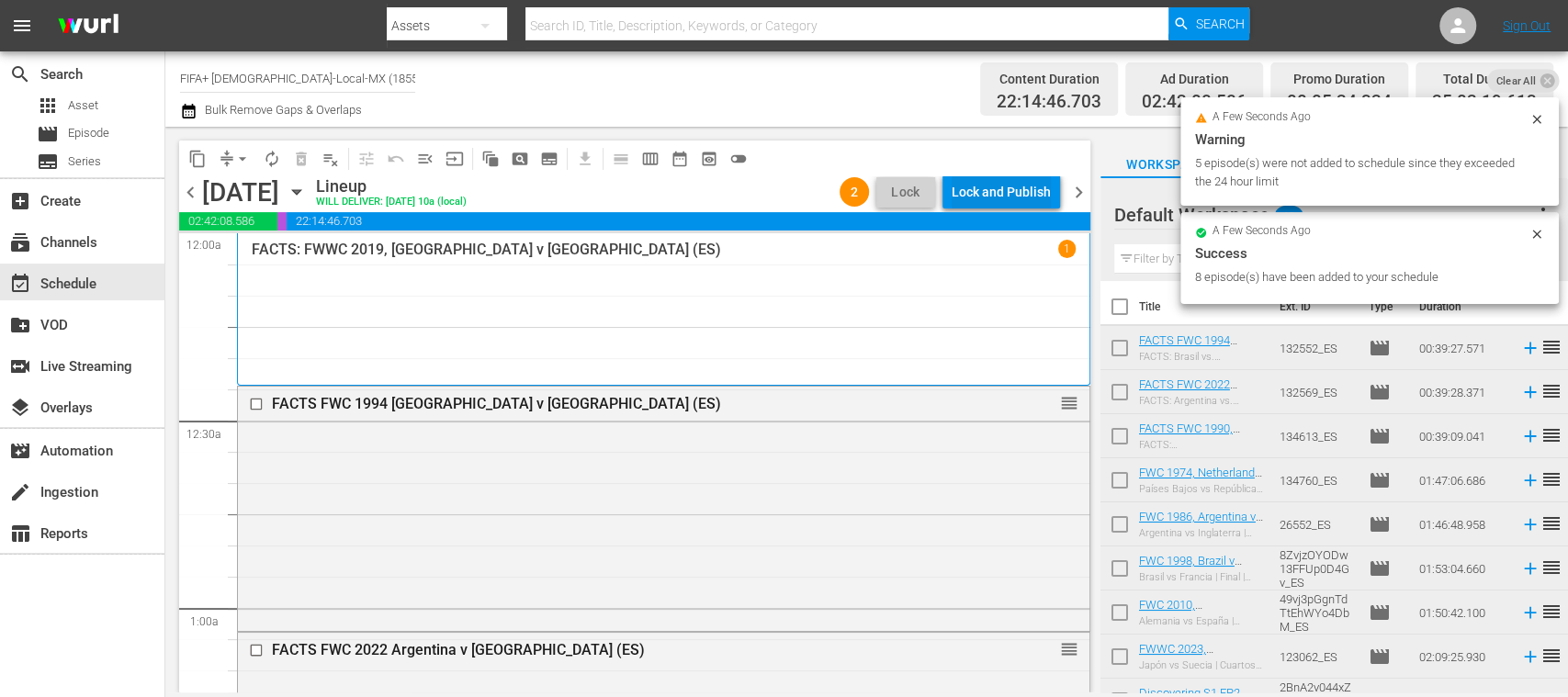
click at [997, 200] on div "Lock and Publish" at bounding box center [1001, 191] width 99 height 33
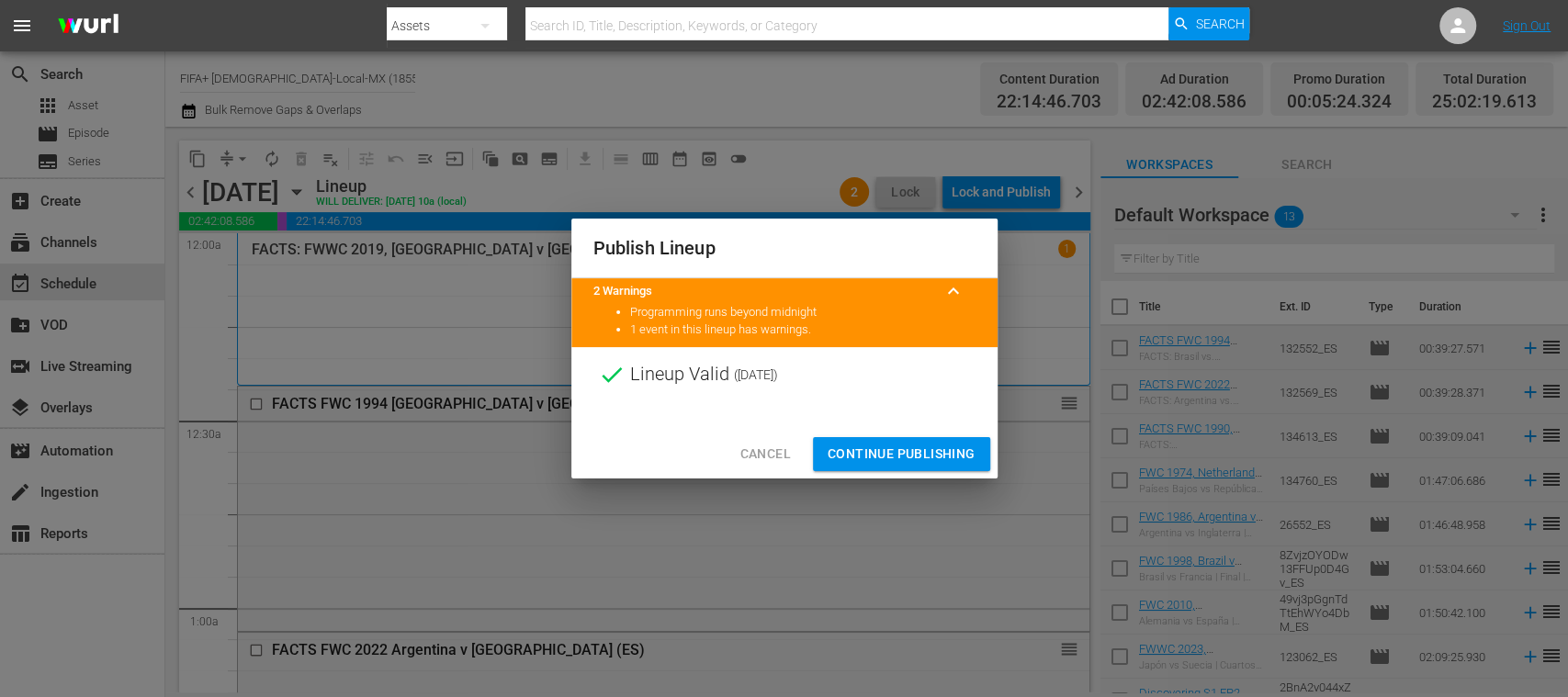
drag, startPoint x: 938, startPoint y: 452, endPoint x: 800, endPoint y: 575, distance: 184.9
click at [937, 452] on span "Continue Publishing" at bounding box center [902, 454] width 148 height 23
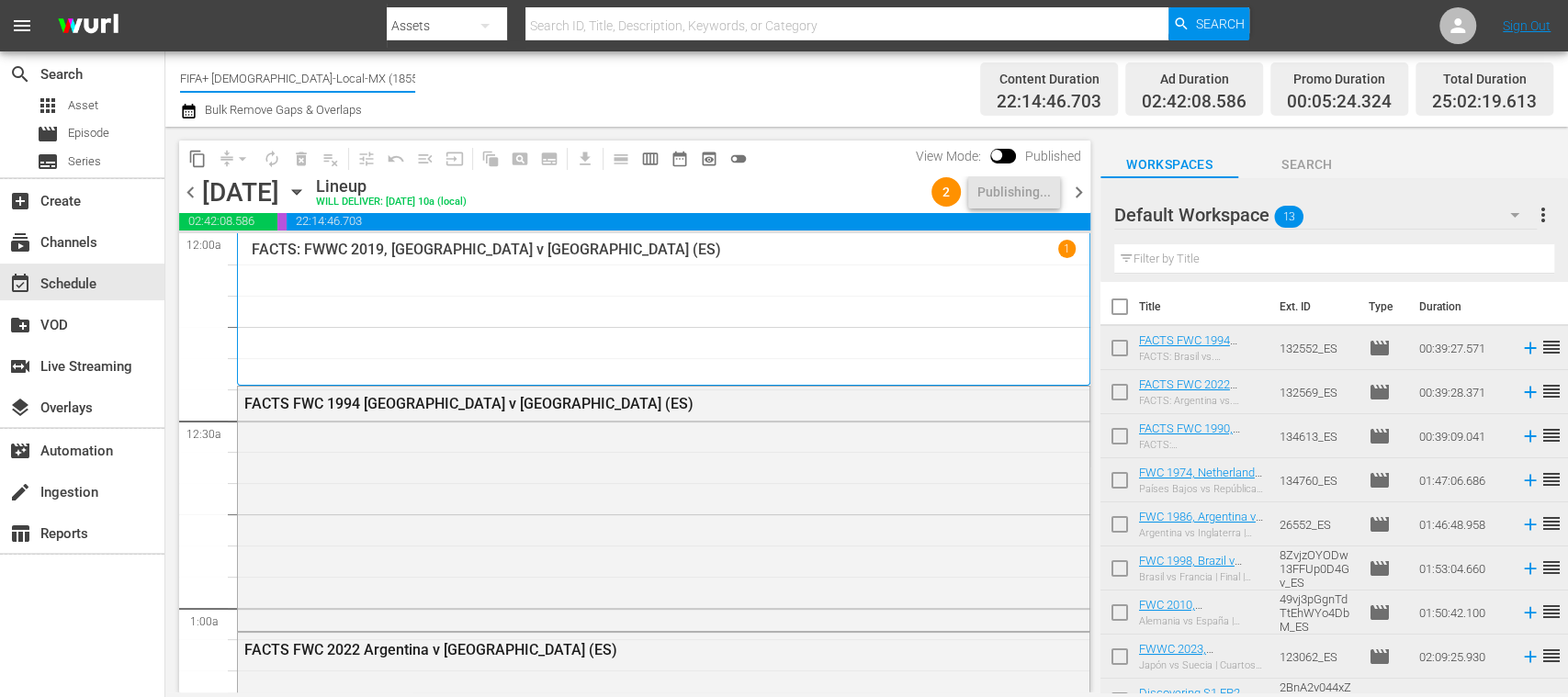
drag, startPoint x: 215, startPoint y: 78, endPoint x: 395, endPoint y: 80, distance: 180.0
click at [395, 80] on input "FIFA+ Spanish-Local-MX (1855)" at bounding box center [297, 78] width 236 height 44
type input "FIFA"
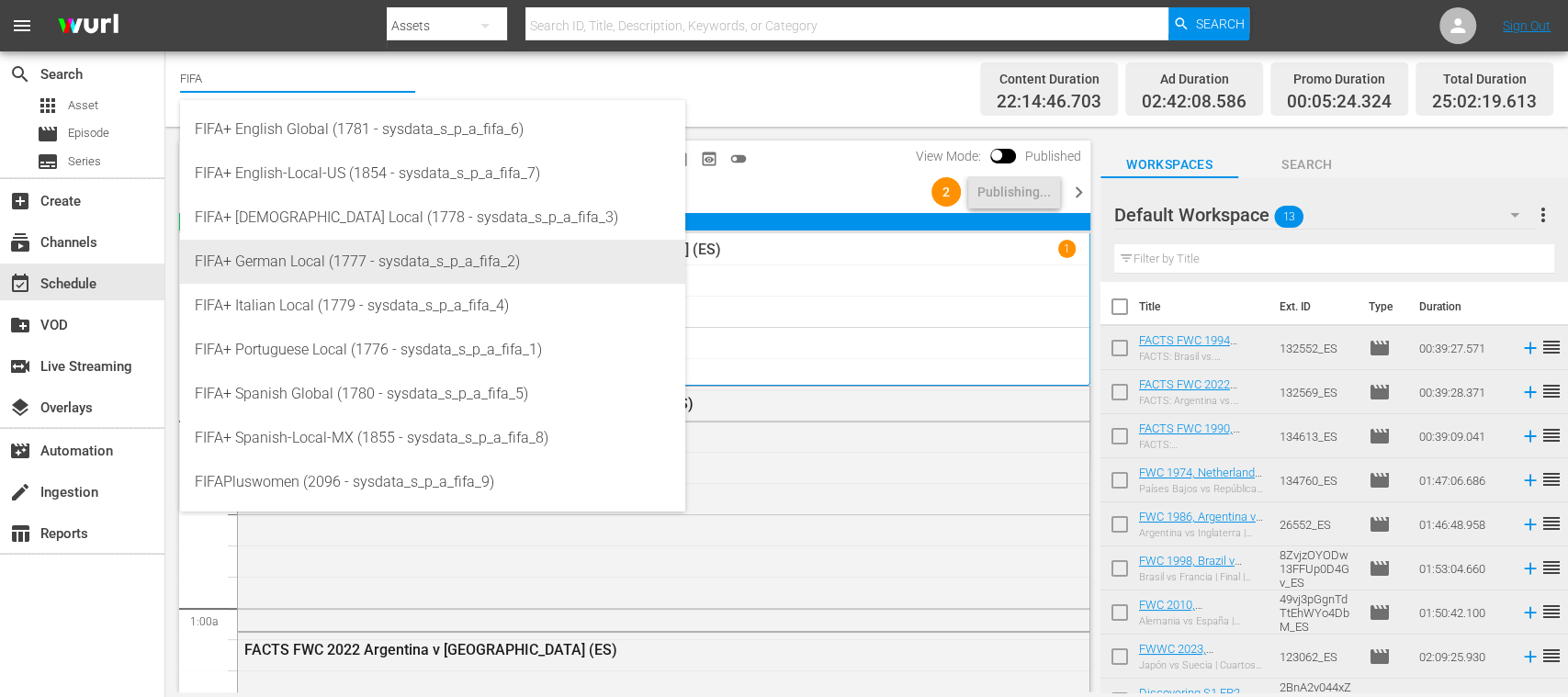
click at [350, 242] on div "FIFA+ German Local (1777 - sysdata_s_p_a_fifa_2)" at bounding box center [432, 261] width 476 height 44
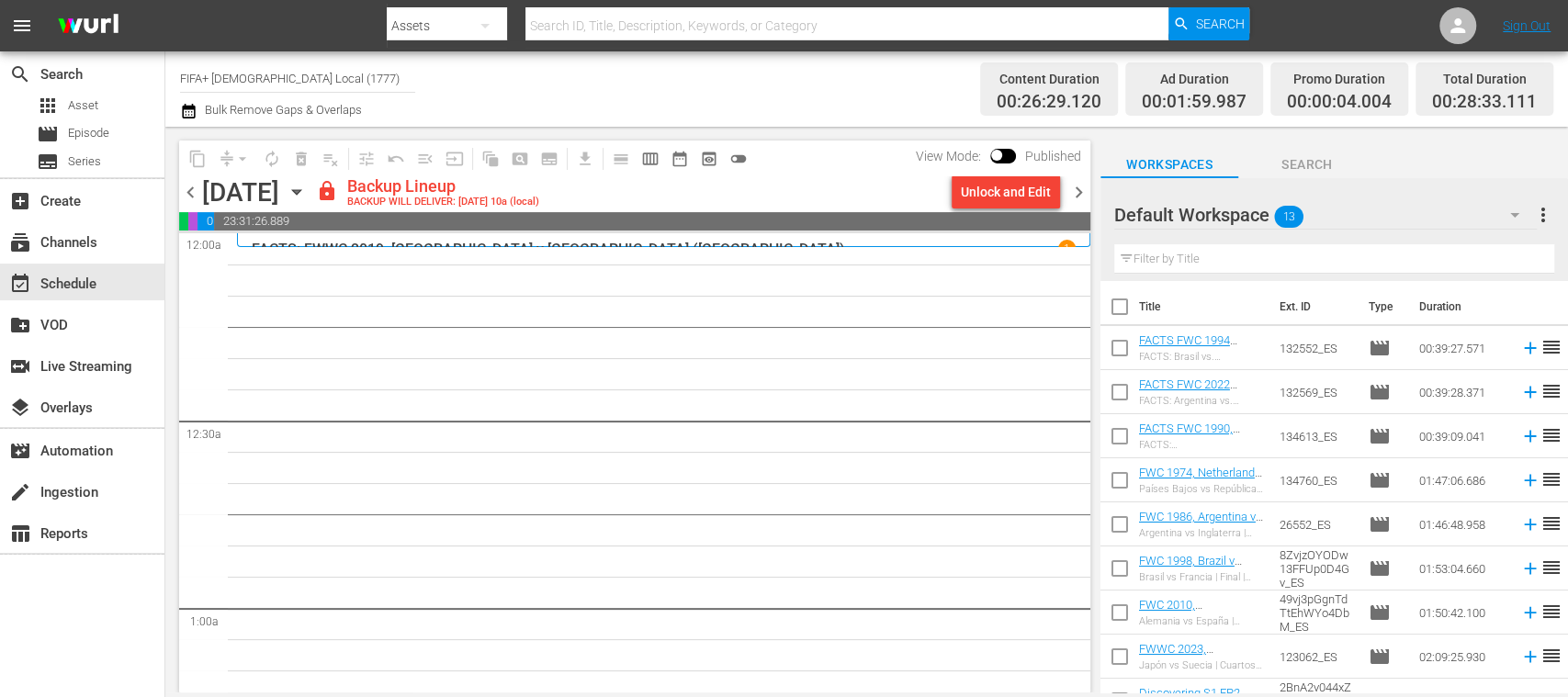
click at [1013, 200] on div "Unlock and Edit" at bounding box center [1005, 191] width 90 height 33
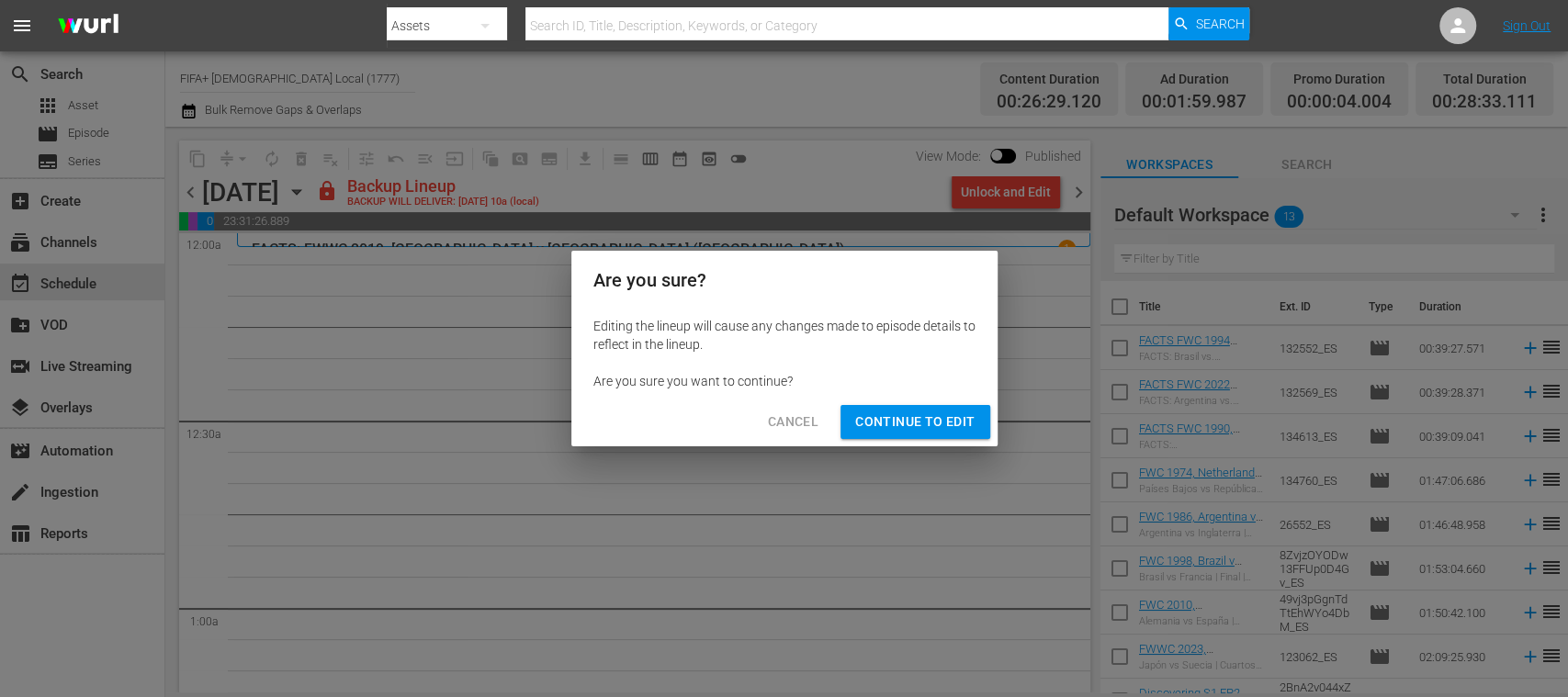
drag, startPoint x: 943, startPoint y: 412, endPoint x: 794, endPoint y: 562, distance: 211.4
click at [942, 412] on span "Continue to Edit" at bounding box center [915, 422] width 119 height 23
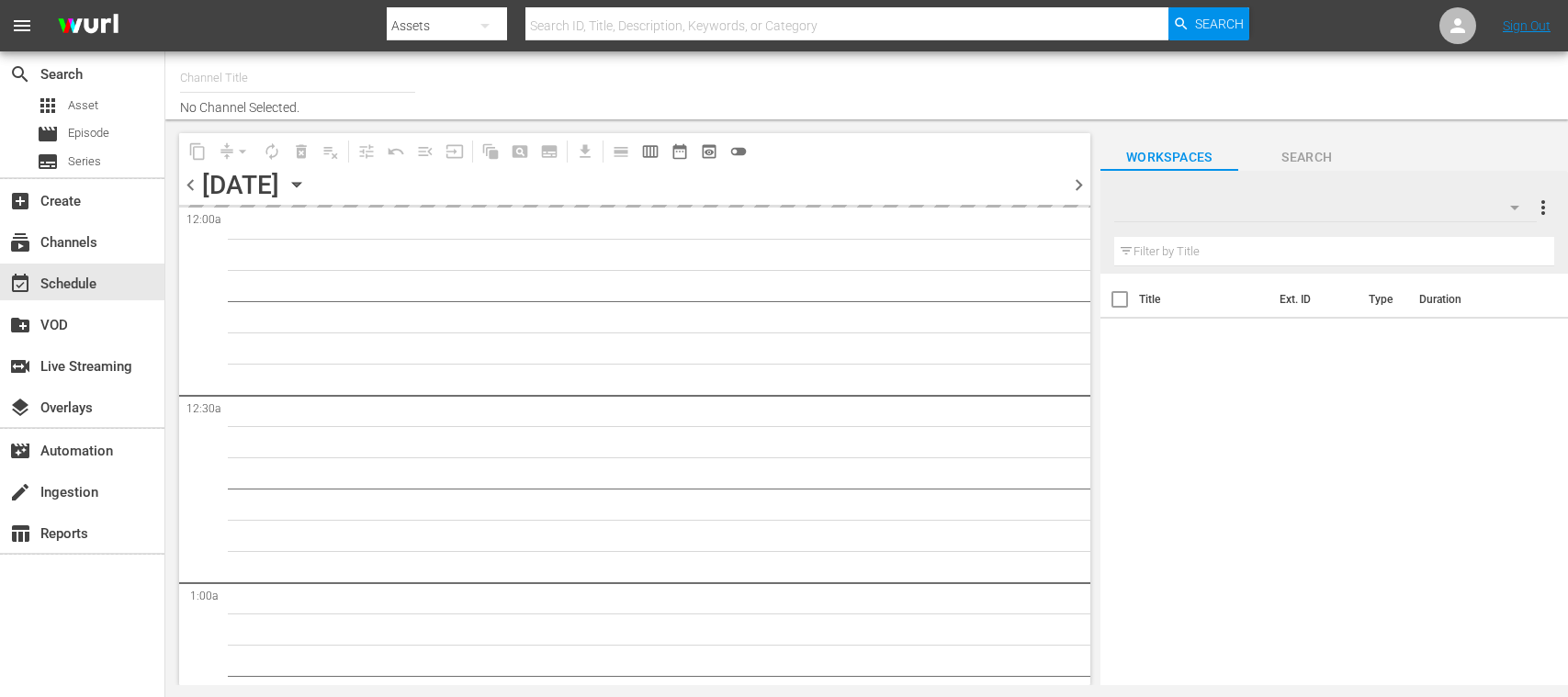
type input "FIFA+ [DEMOGRAPHIC_DATA] Local (1777)"
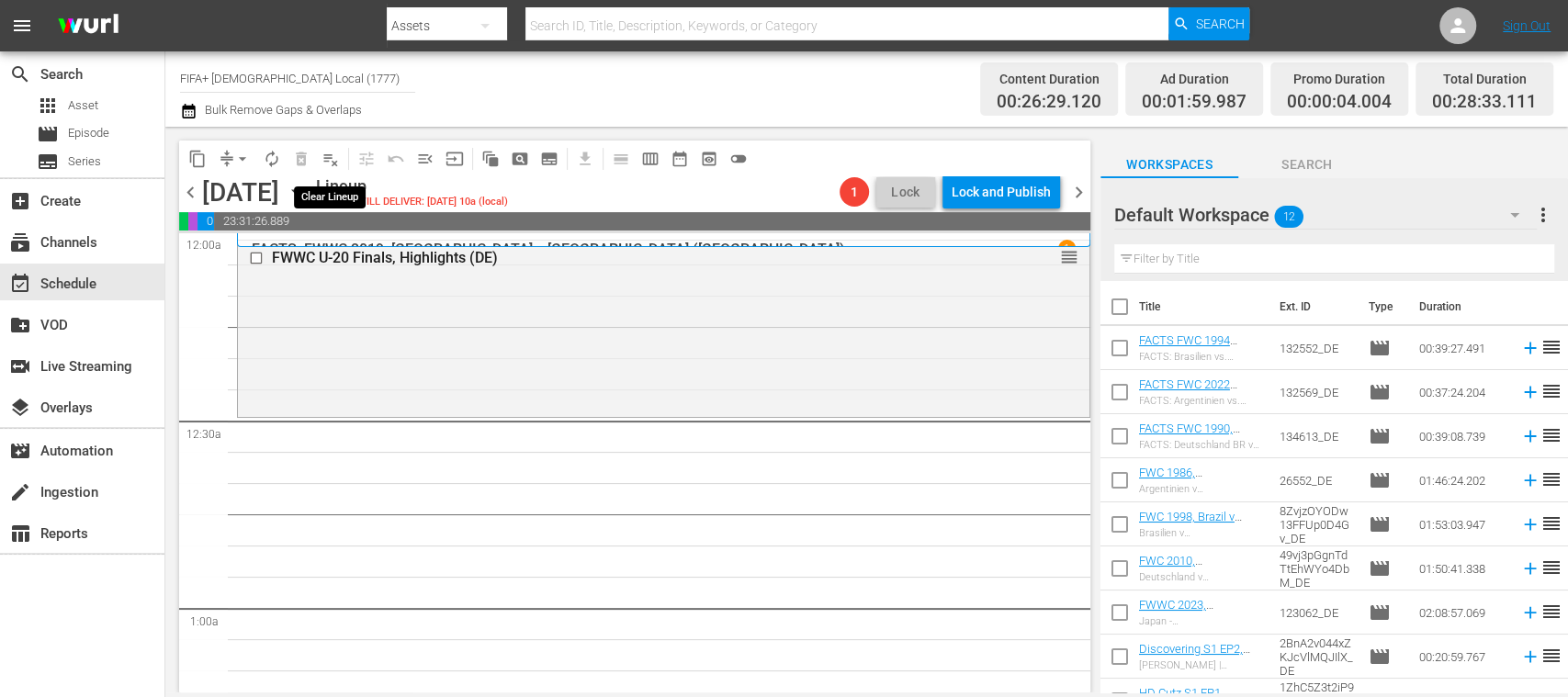
click at [334, 161] on span "playlist_remove_outlined" at bounding box center [330, 158] width 18 height 18
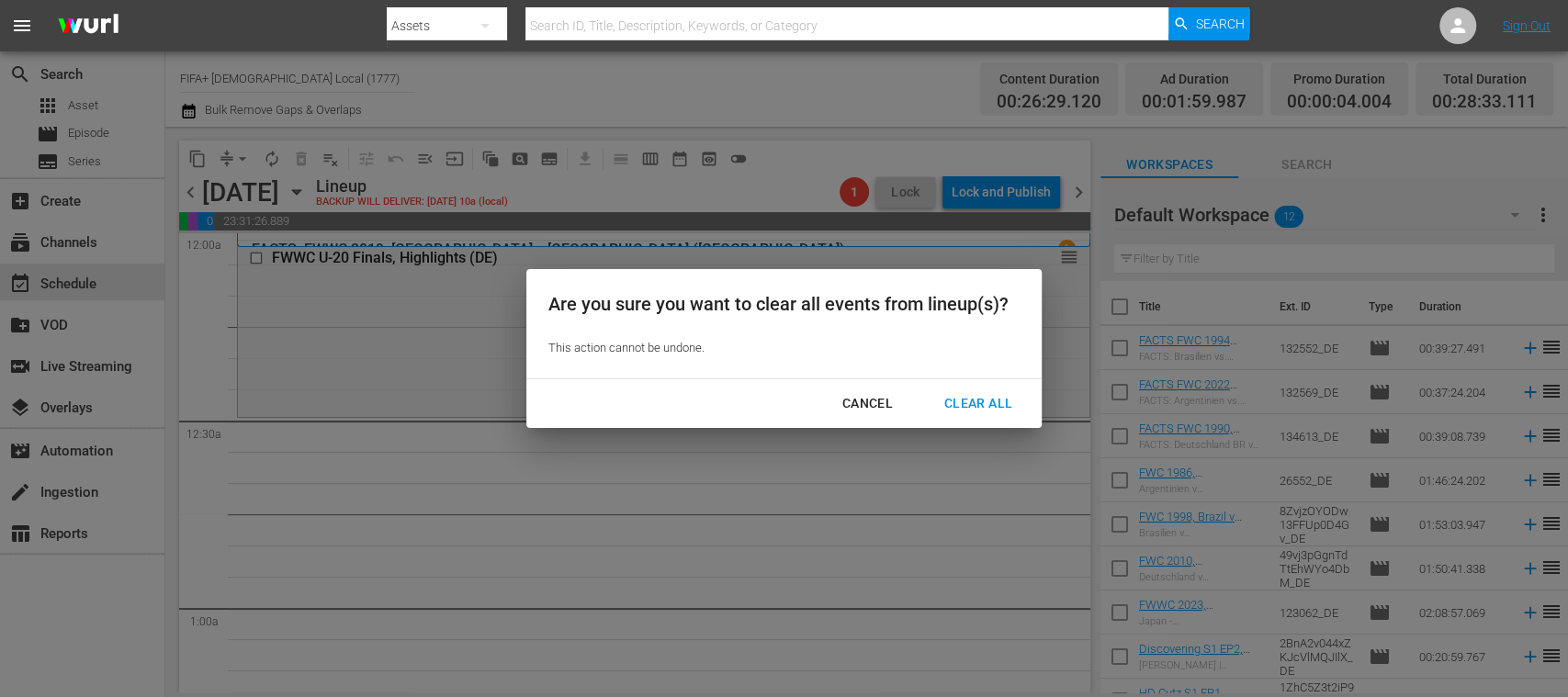
click at [981, 401] on div "Clear All" at bounding box center [978, 404] width 97 height 23
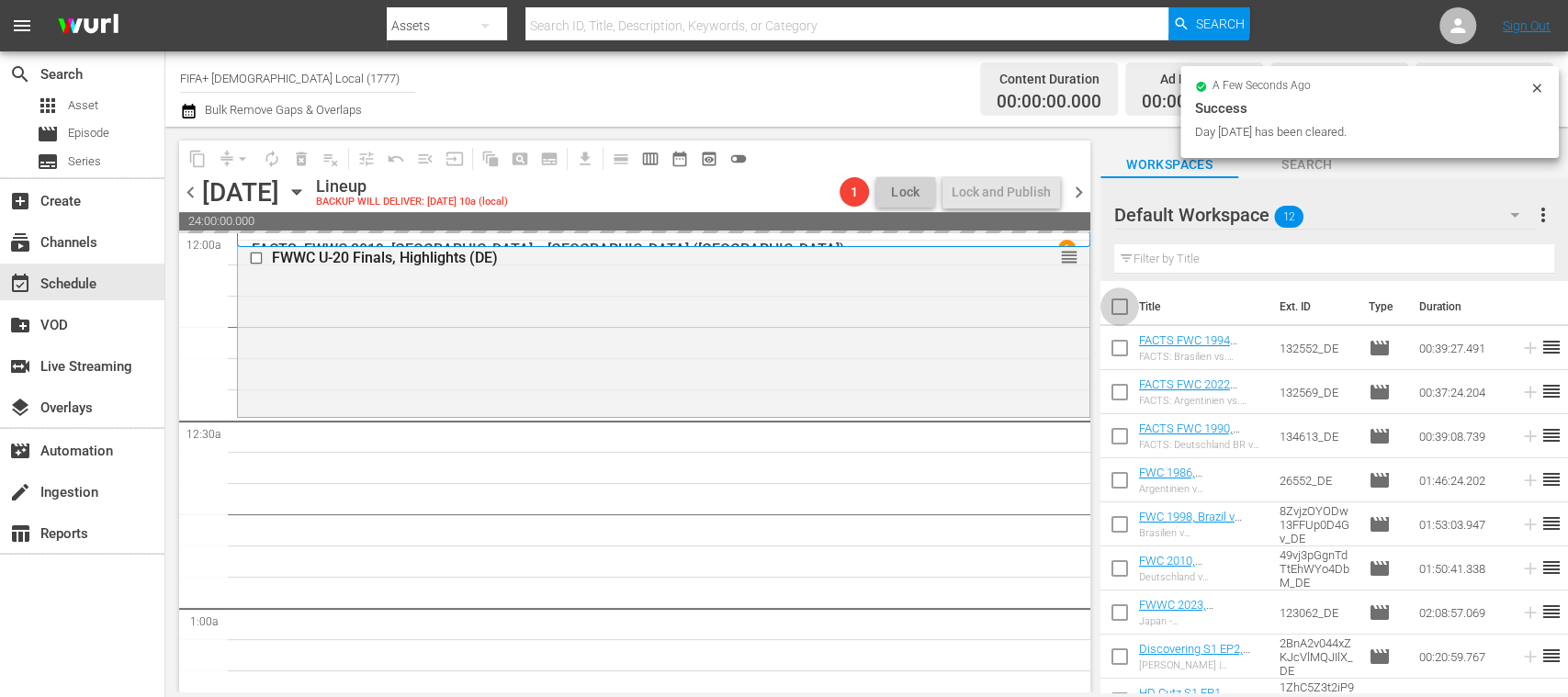
click at [1124, 306] on input "checkbox" at bounding box center [1119, 310] width 39 height 39
checkbox input "true"
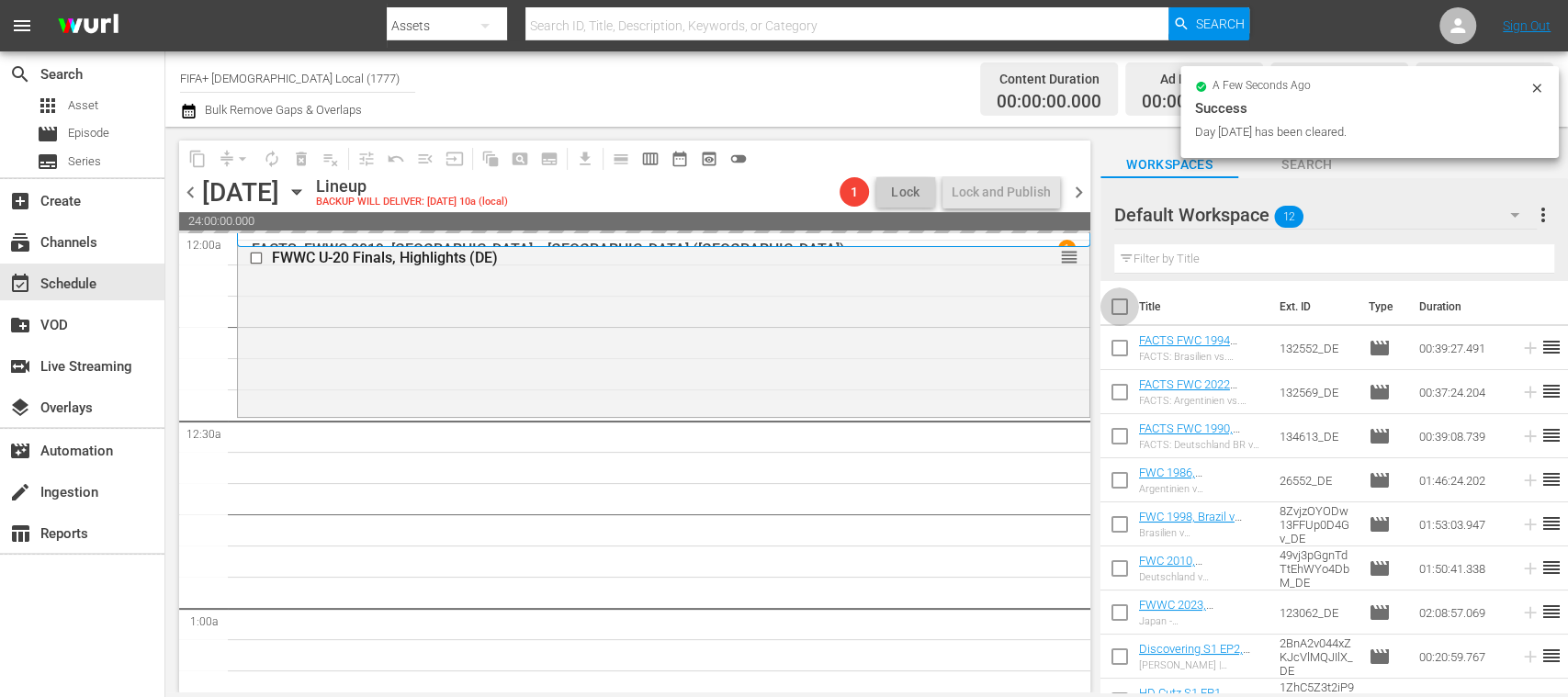
checkbox input "true"
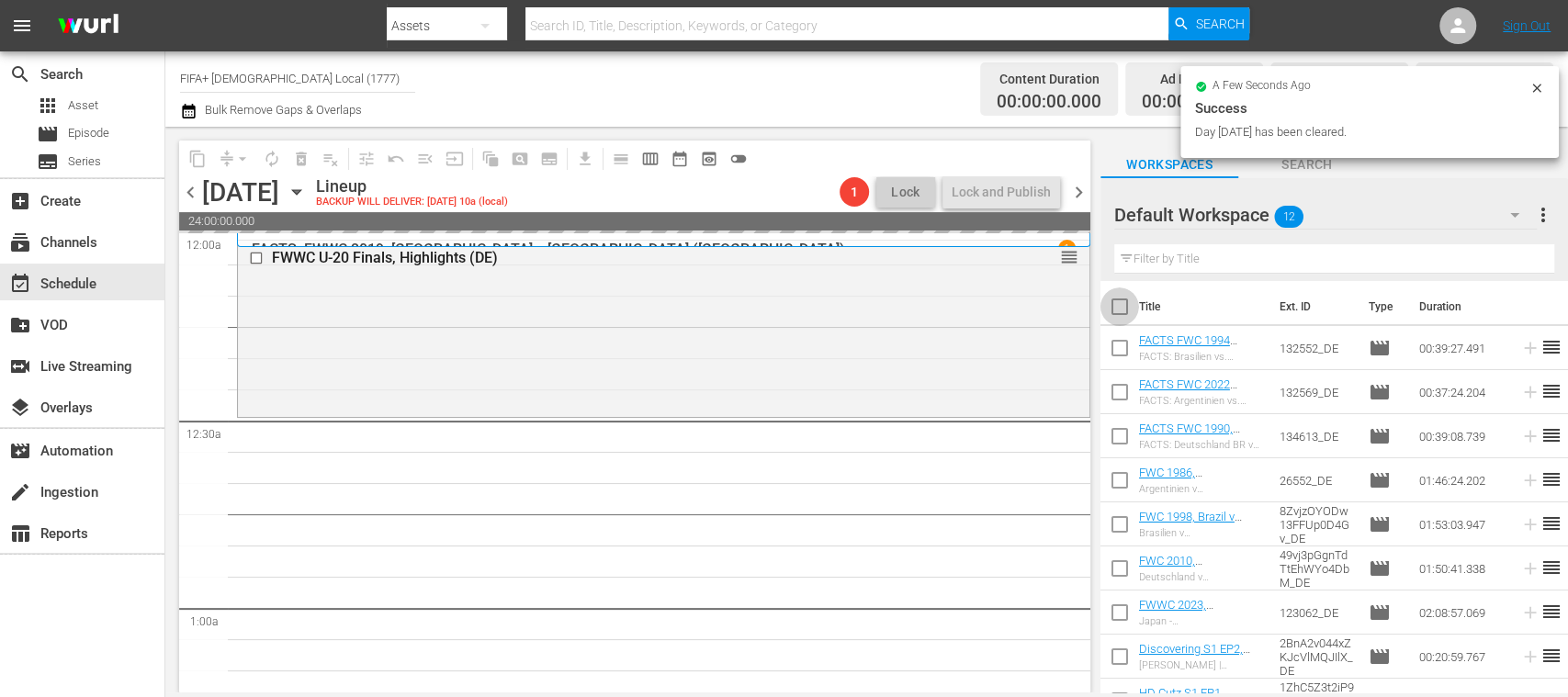
checkbox input "true"
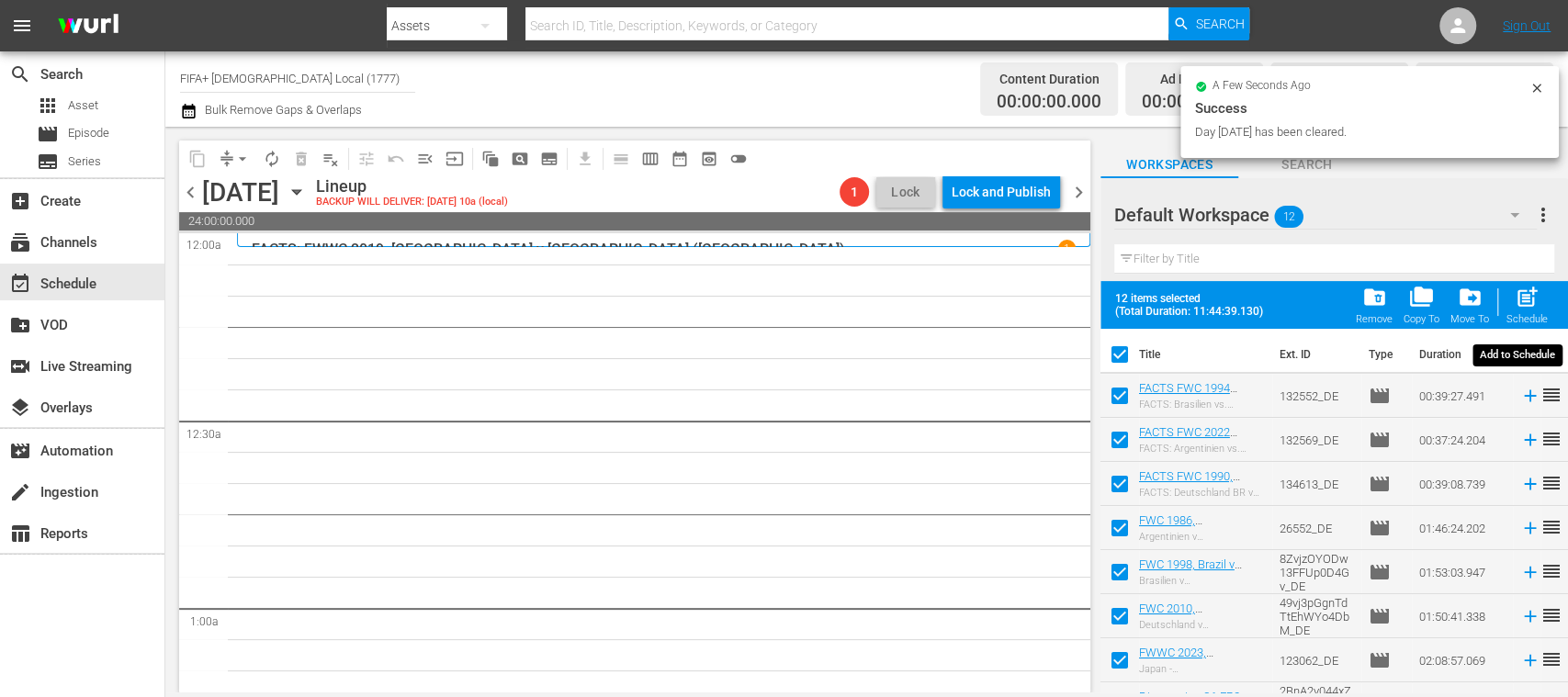
click at [1518, 303] on span "post_add" at bounding box center [1527, 297] width 25 height 25
checkbox input "false"
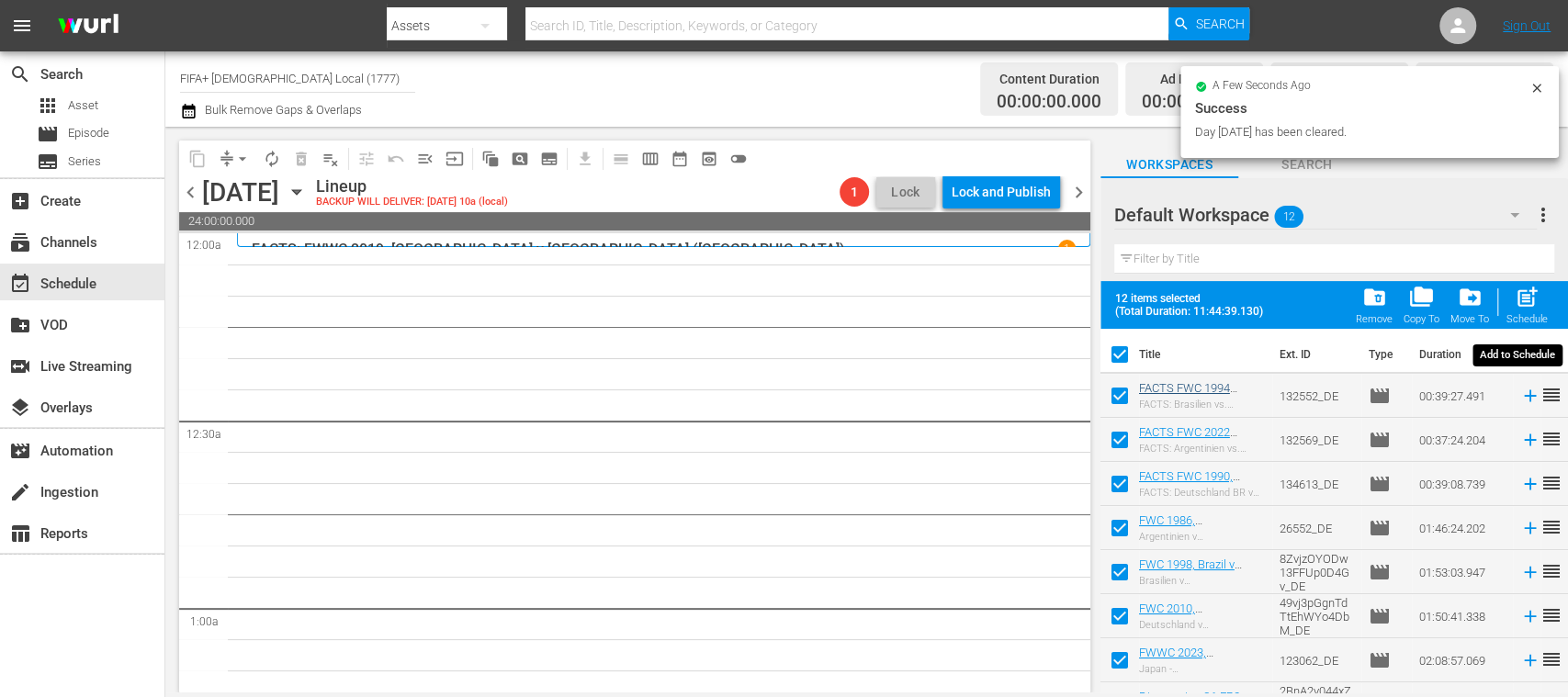
checkbox input "false"
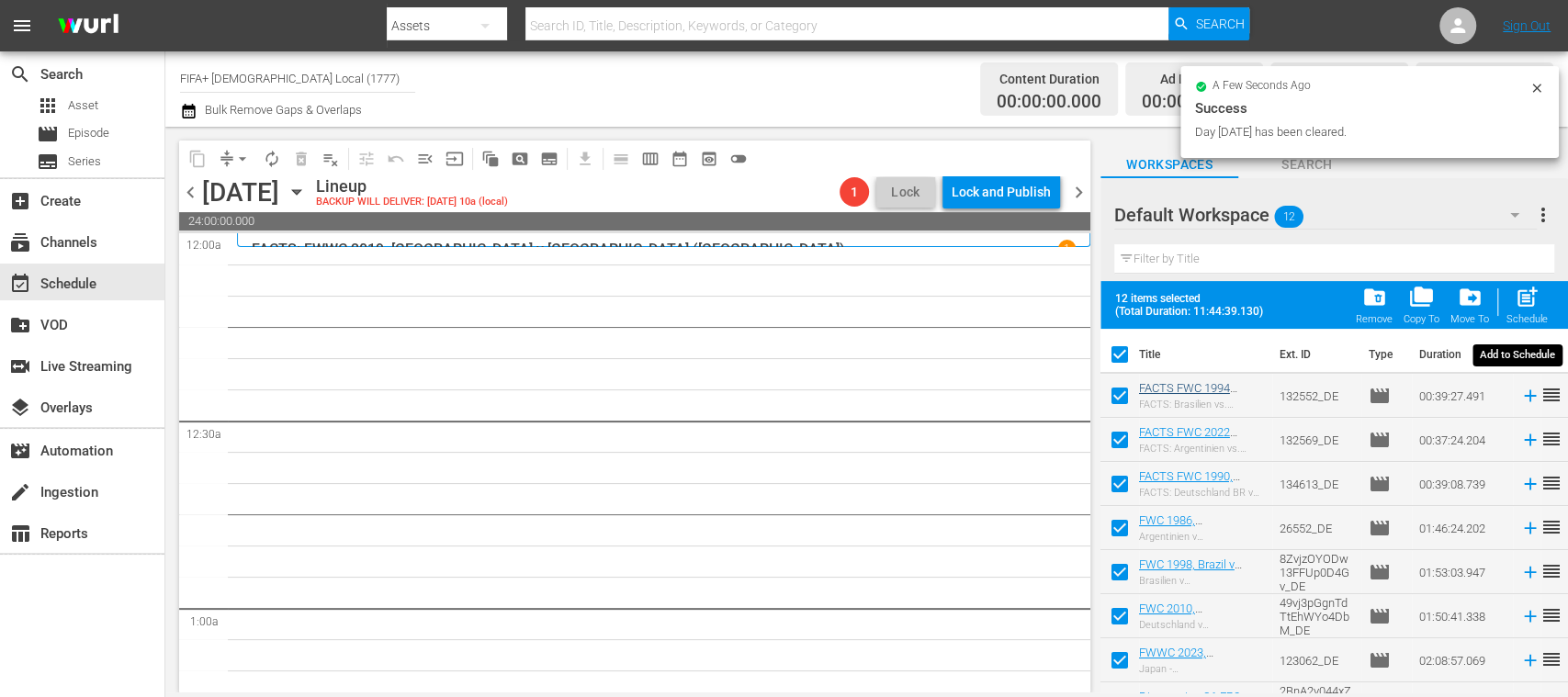
checkbox input "false"
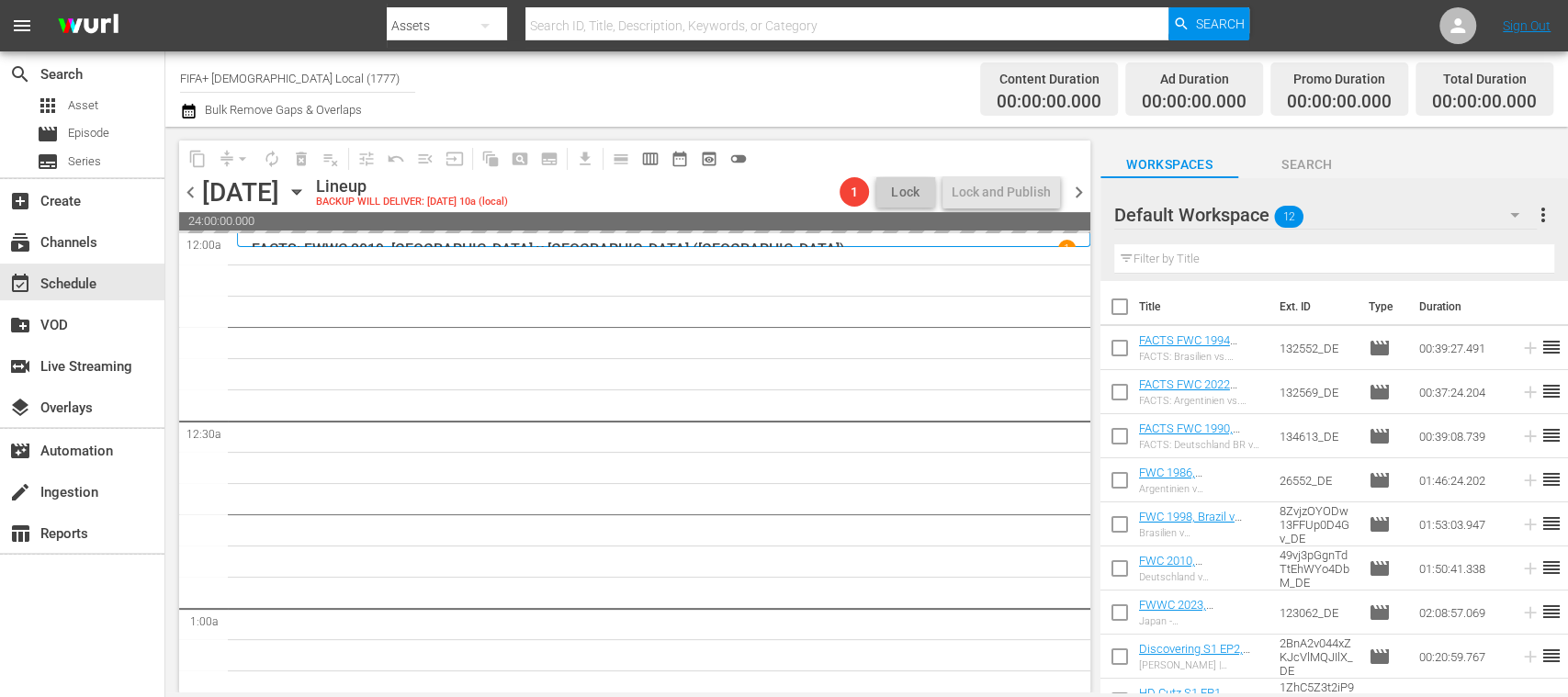
click at [1123, 345] on input "checkbox" at bounding box center [1119, 351] width 39 height 39
checkbox input "true"
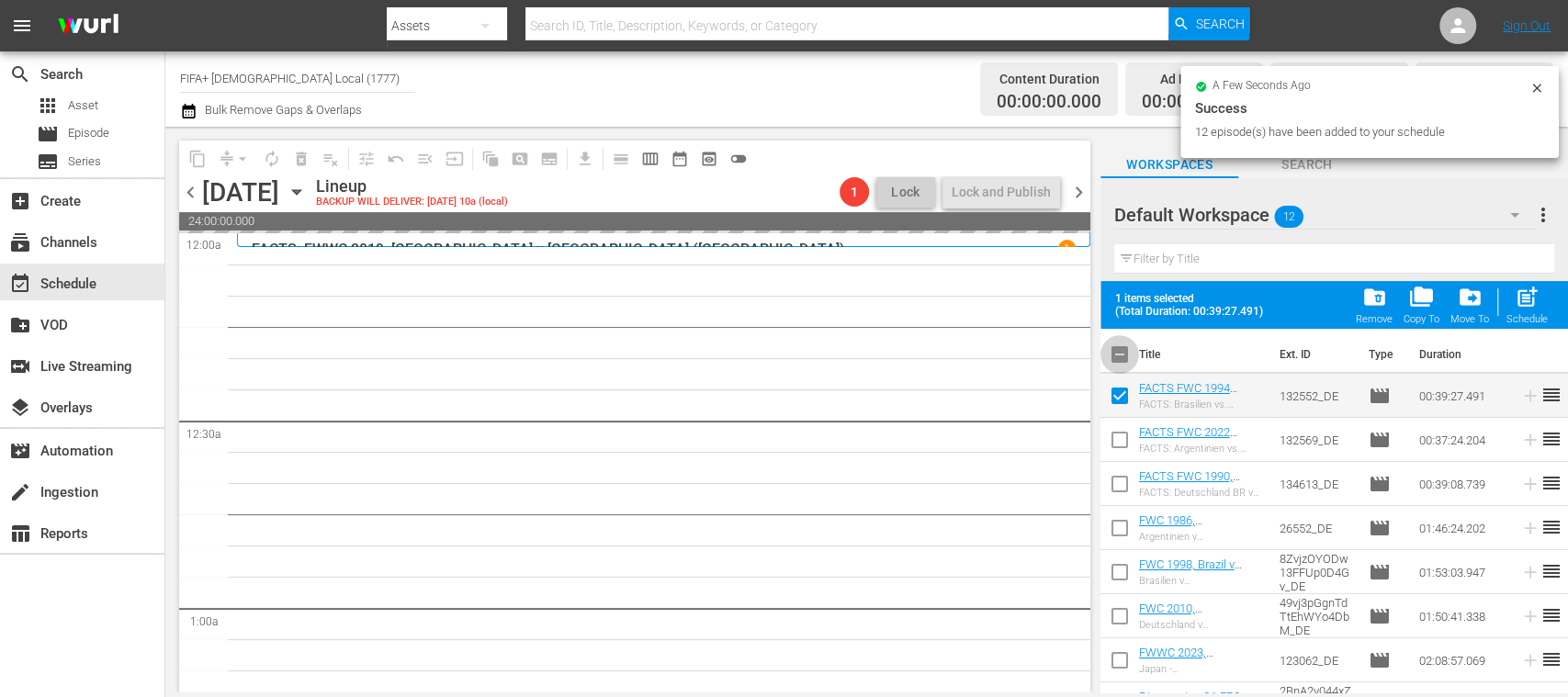
click at [1120, 355] on input "checkbox" at bounding box center [1119, 357] width 39 height 39
checkbox input "true"
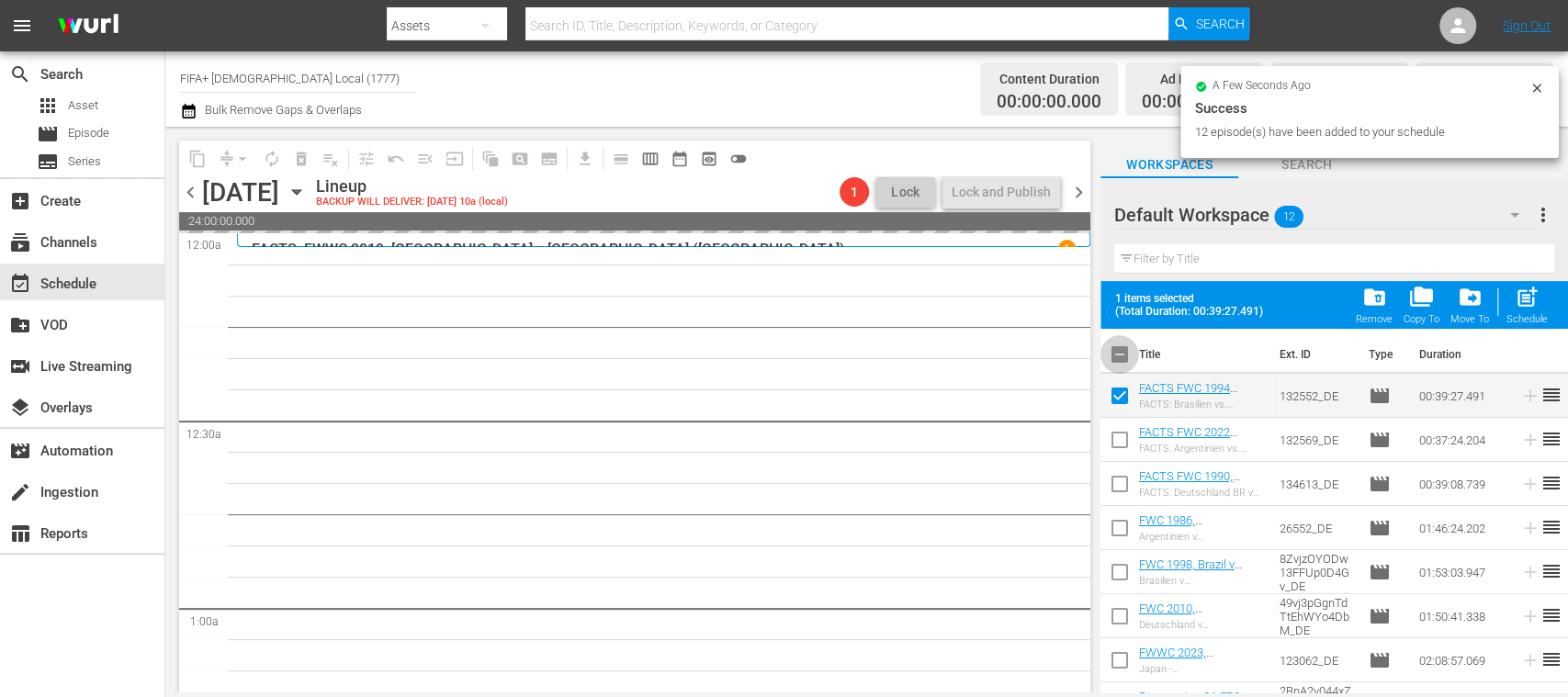
checkbox input "true"
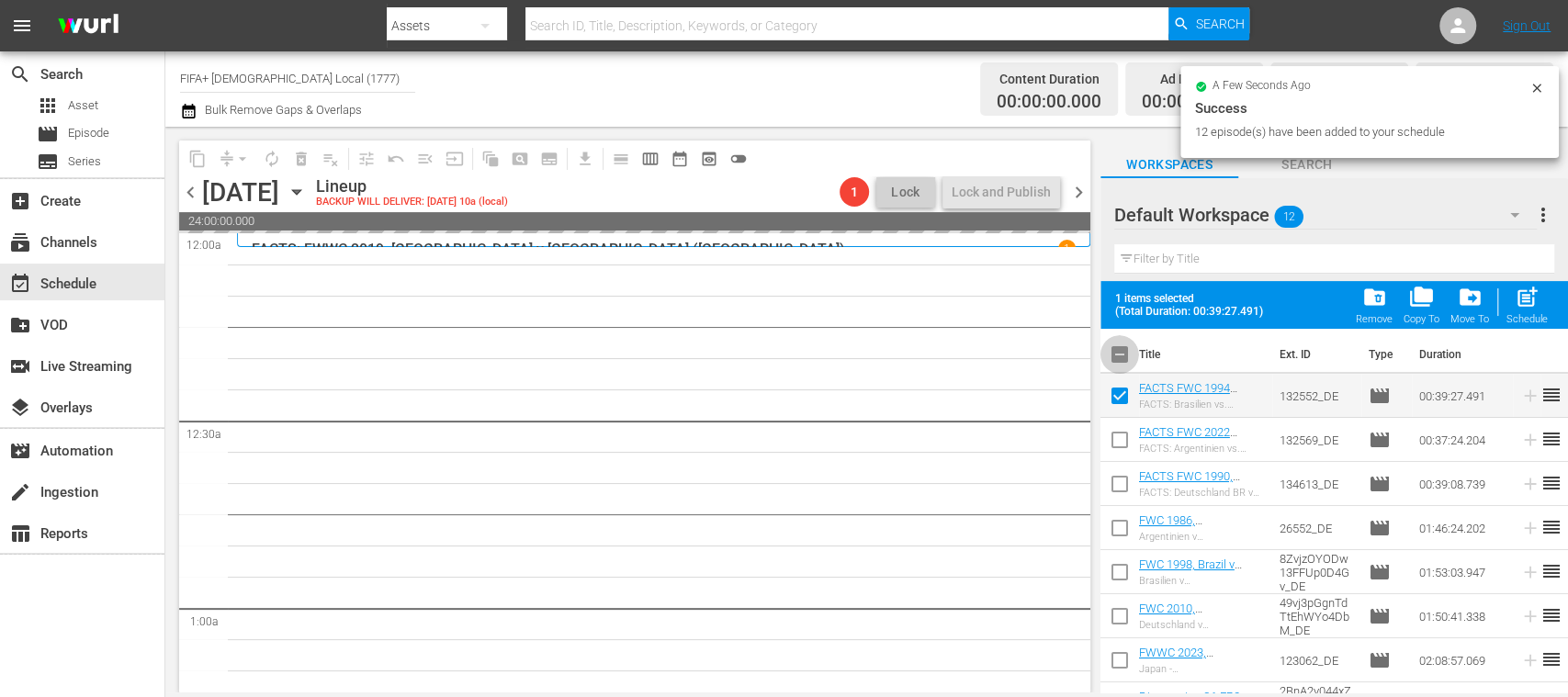
checkbox input "true"
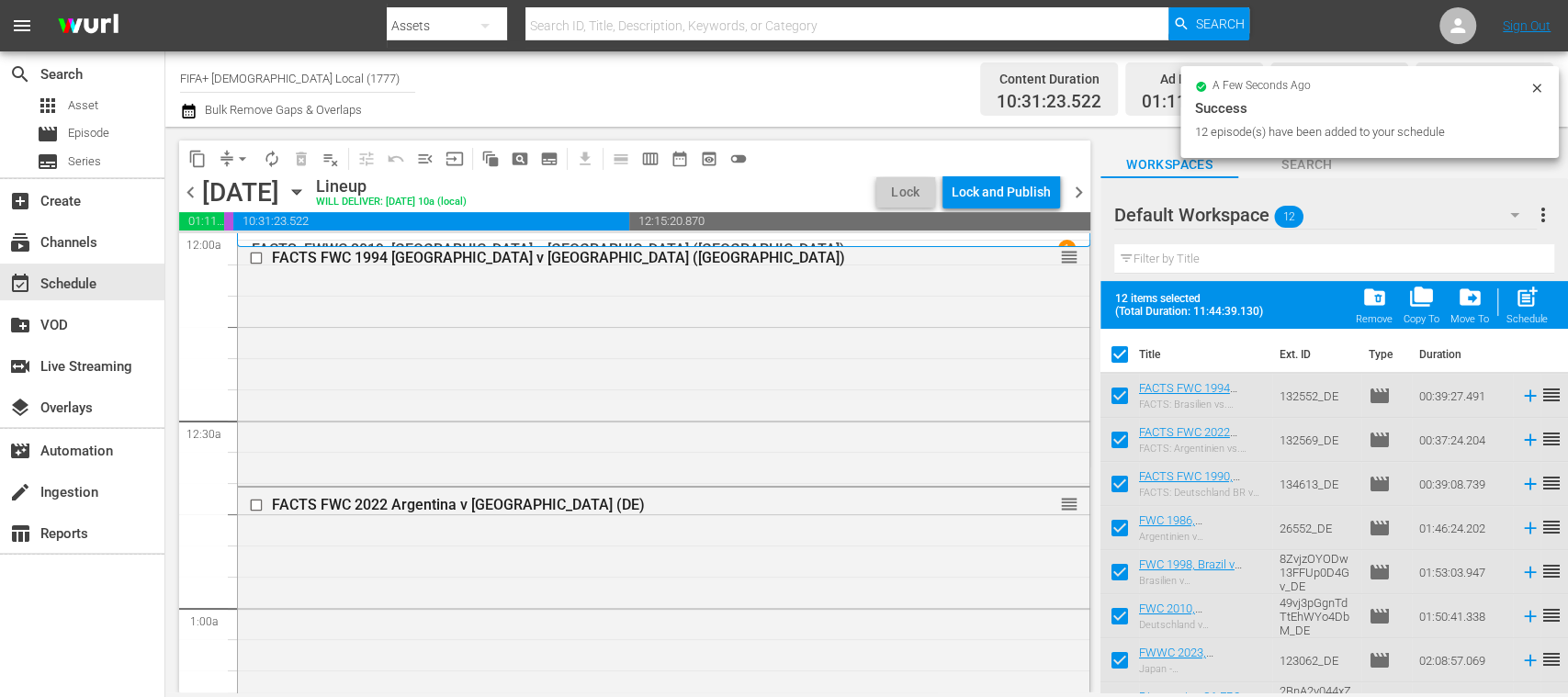
click at [1532, 306] on span "post_add" at bounding box center [1527, 297] width 25 height 25
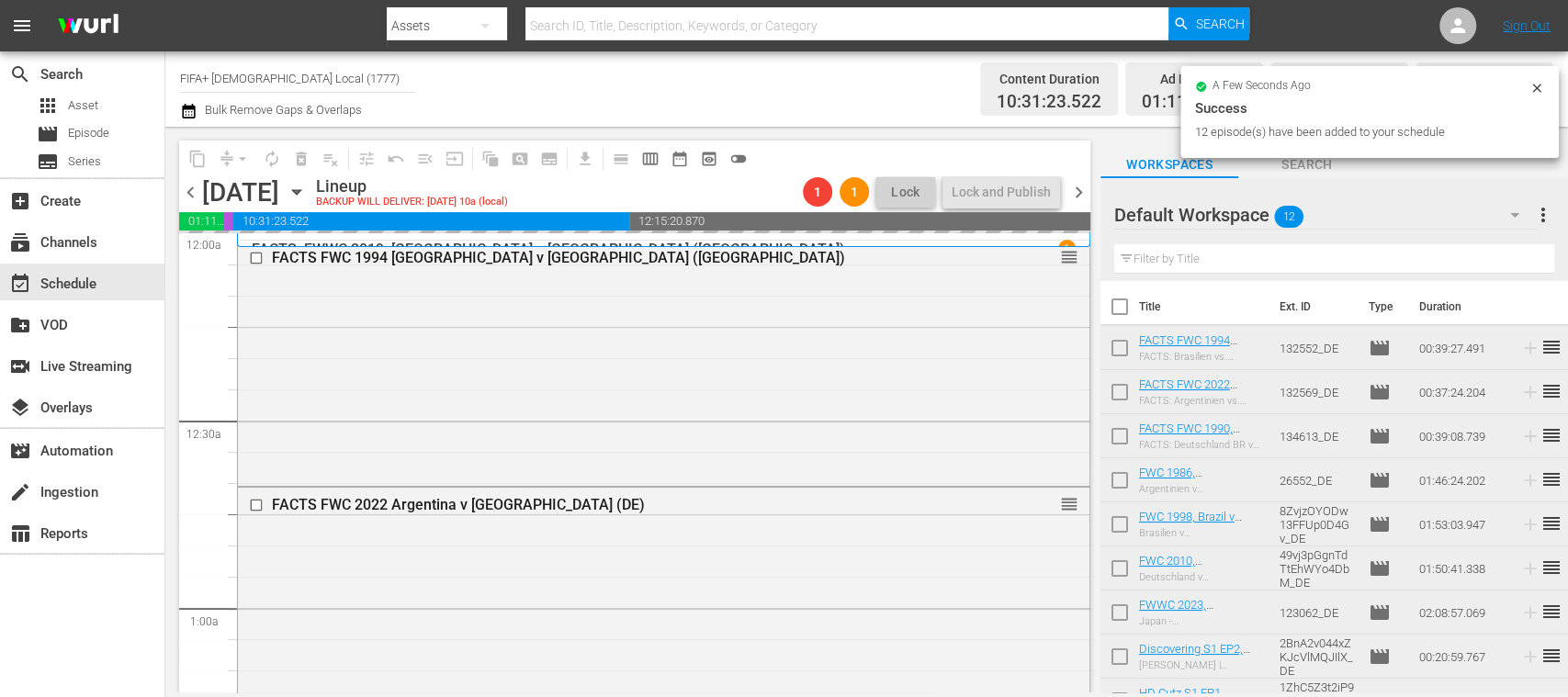
checkbox input "false"
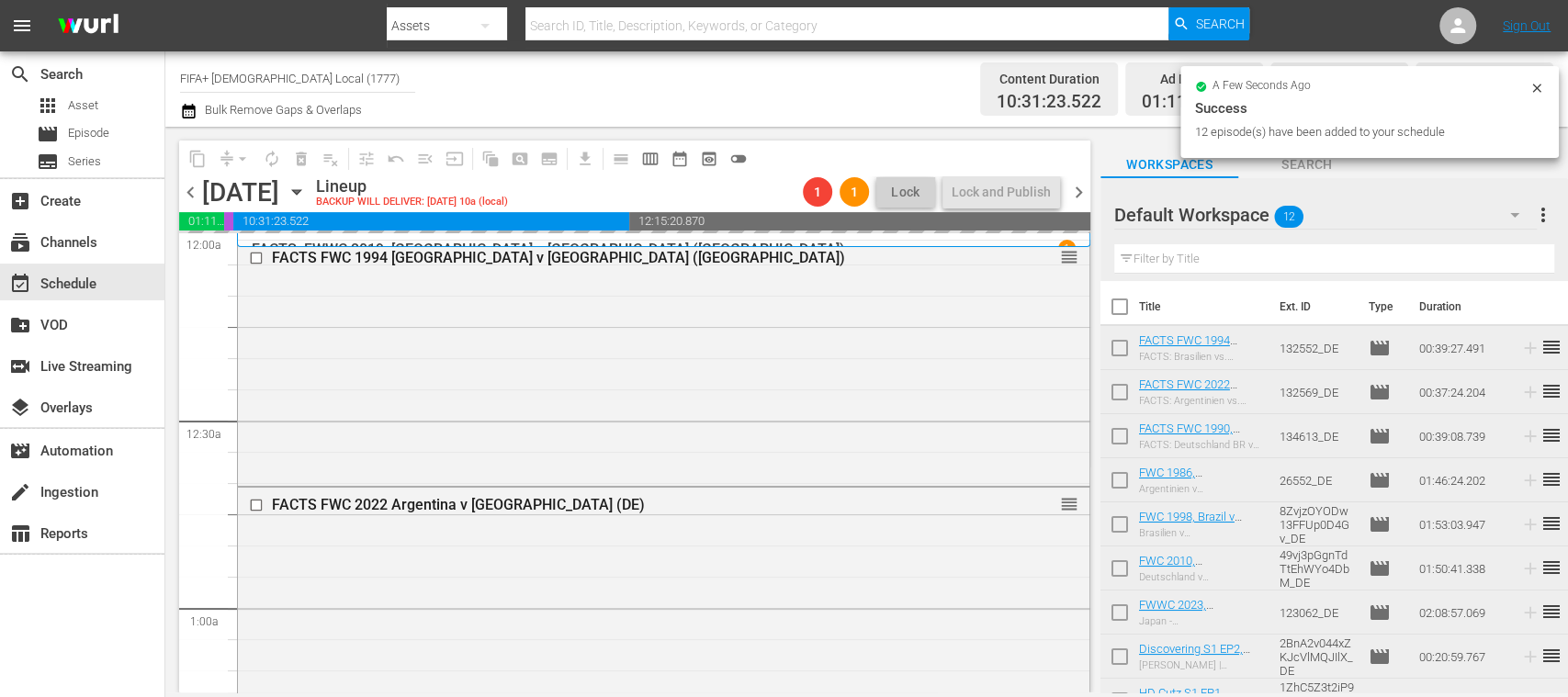
checkbox input "false"
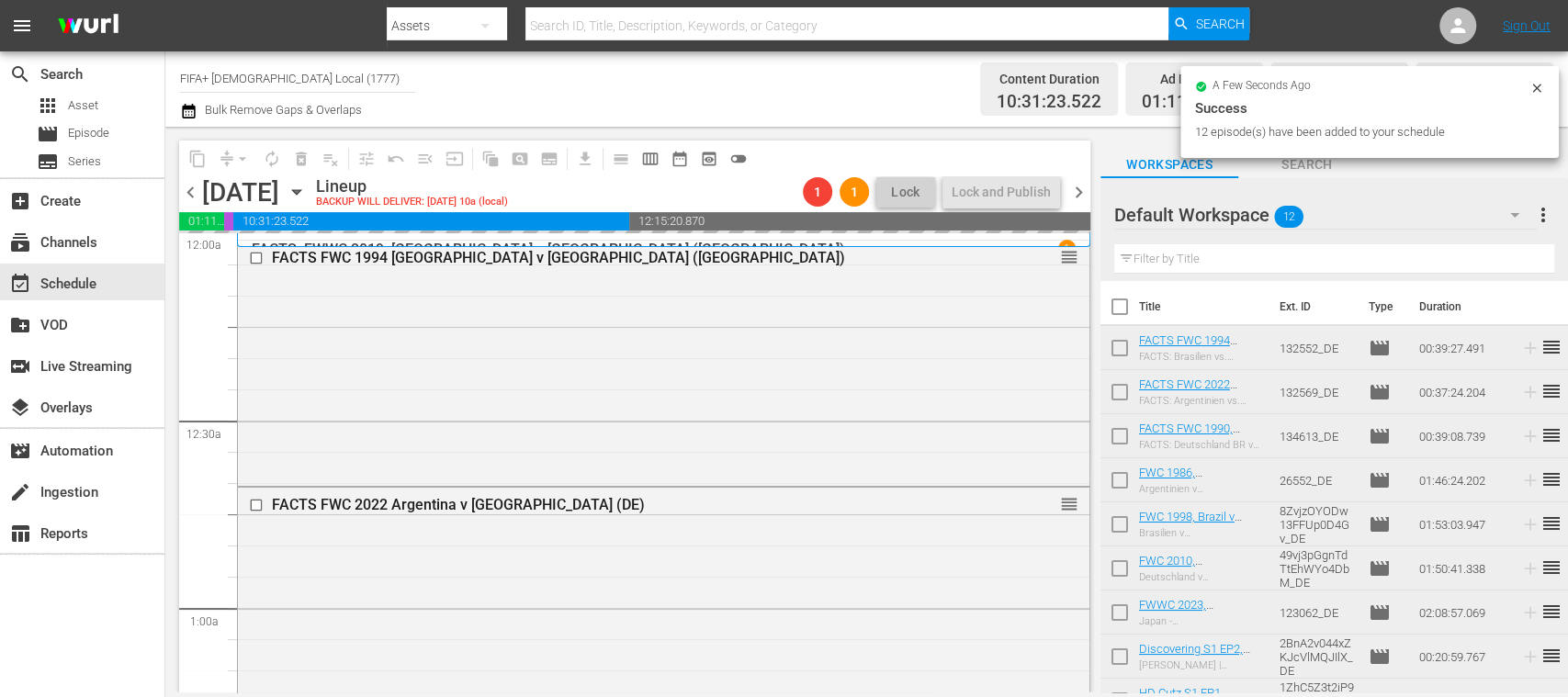
checkbox input "false"
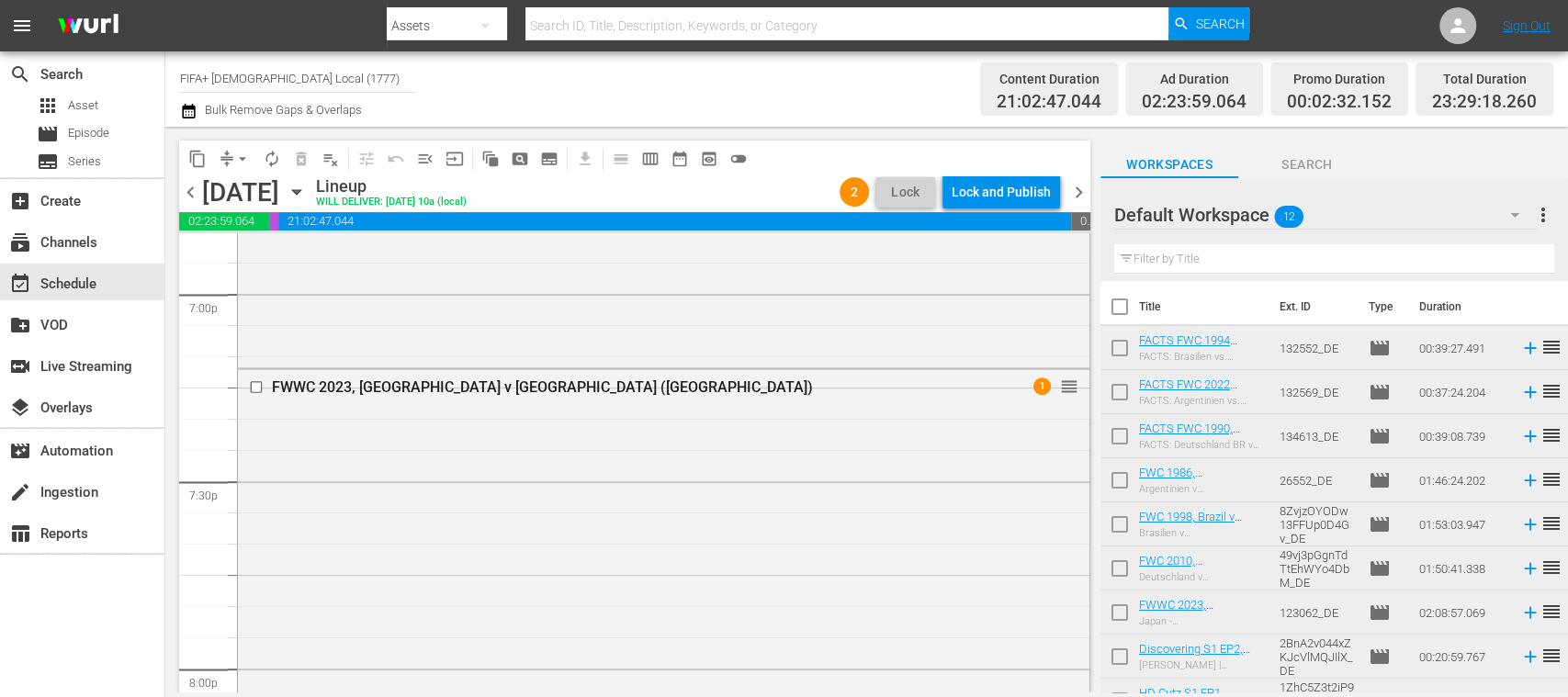
scroll to position [8320, 0]
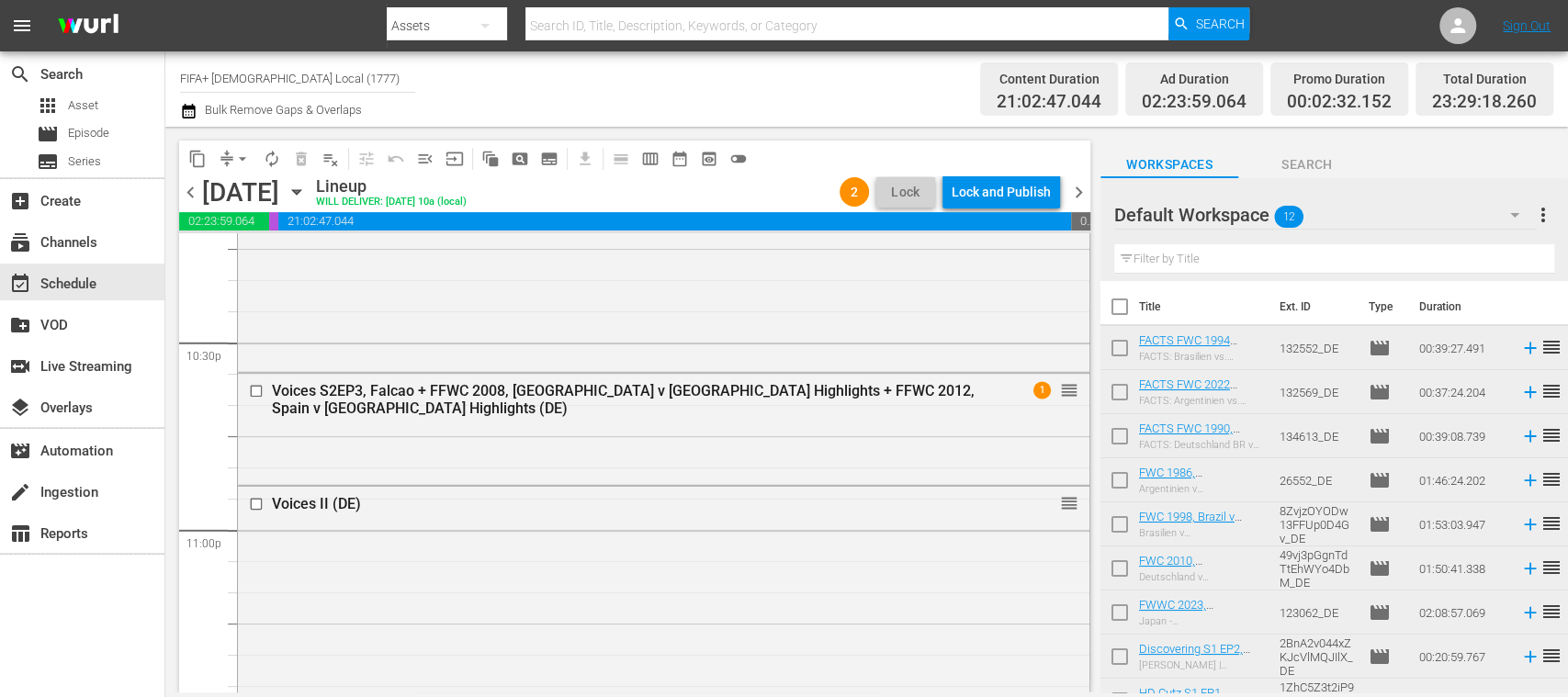
click at [1121, 303] on input "checkbox" at bounding box center [1119, 310] width 39 height 39
checkbox input "true"
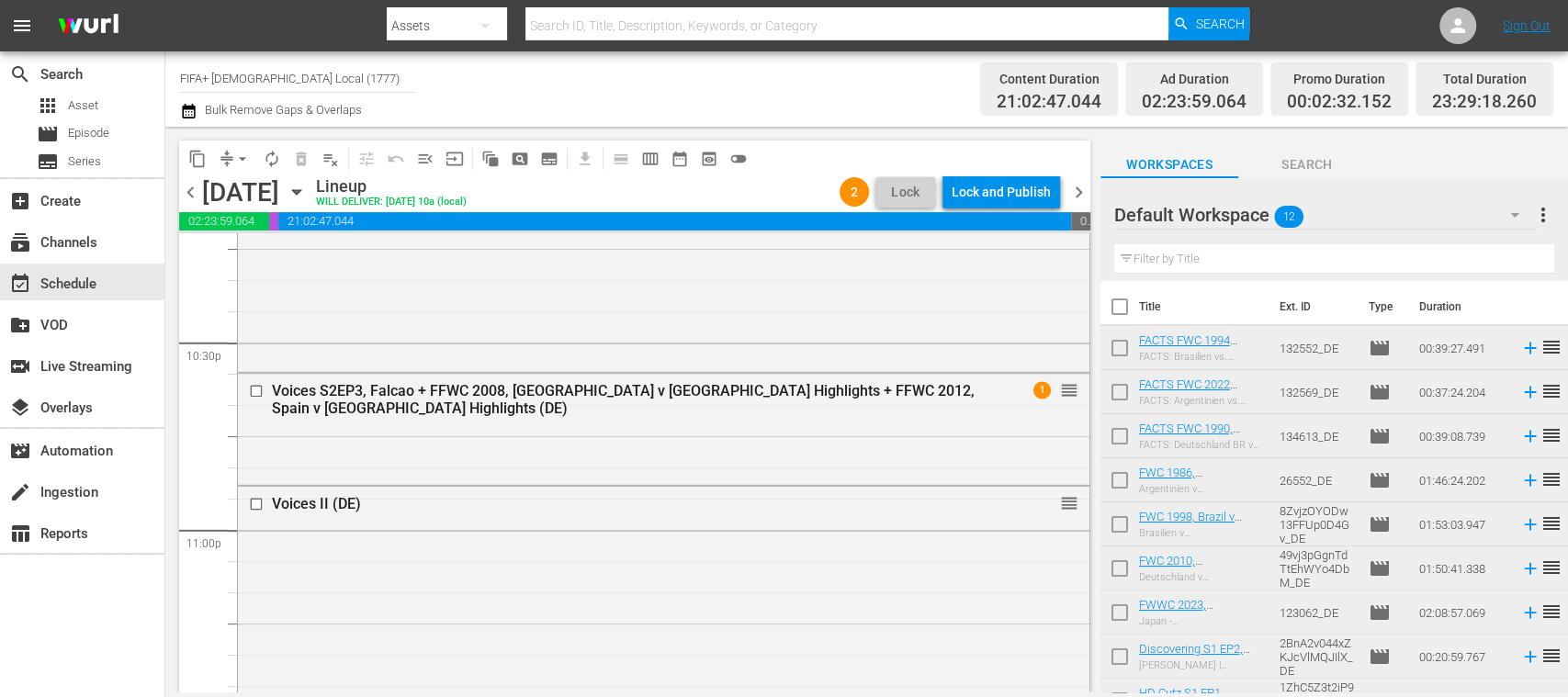
checkbox input "true"
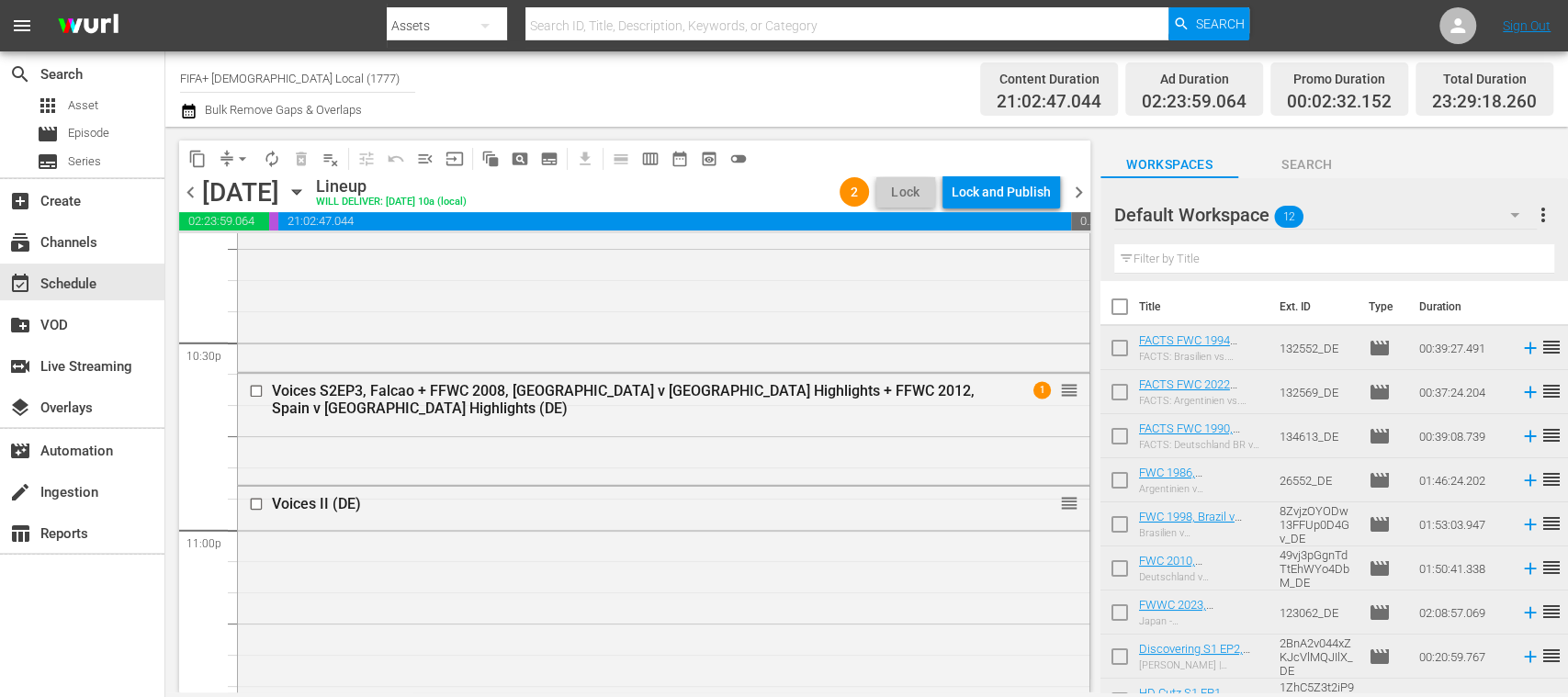
checkbox input "true"
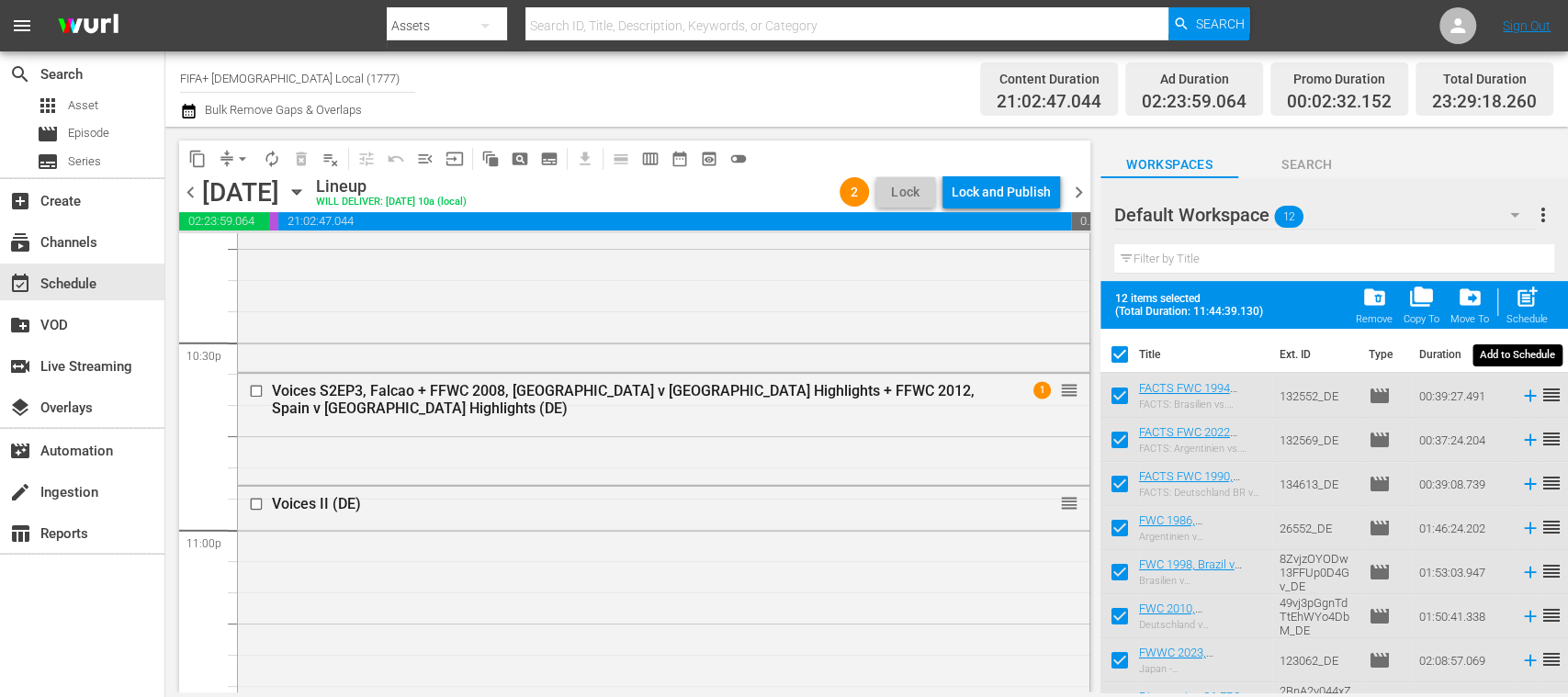
drag, startPoint x: 1532, startPoint y: 305, endPoint x: 1382, endPoint y: 412, distance: 184.3
click at [1532, 305] on span "post_add" at bounding box center [1527, 297] width 25 height 25
checkbox input "false"
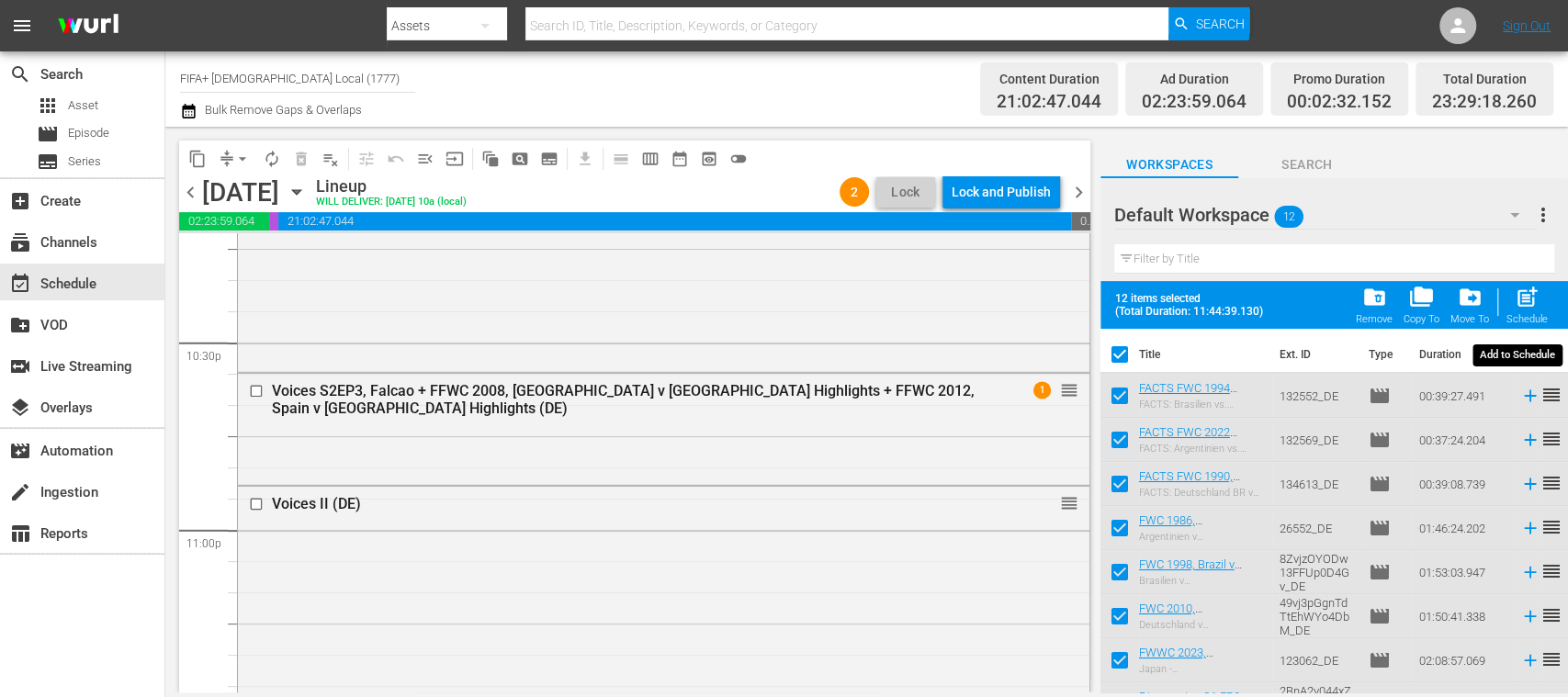
checkbox input "false"
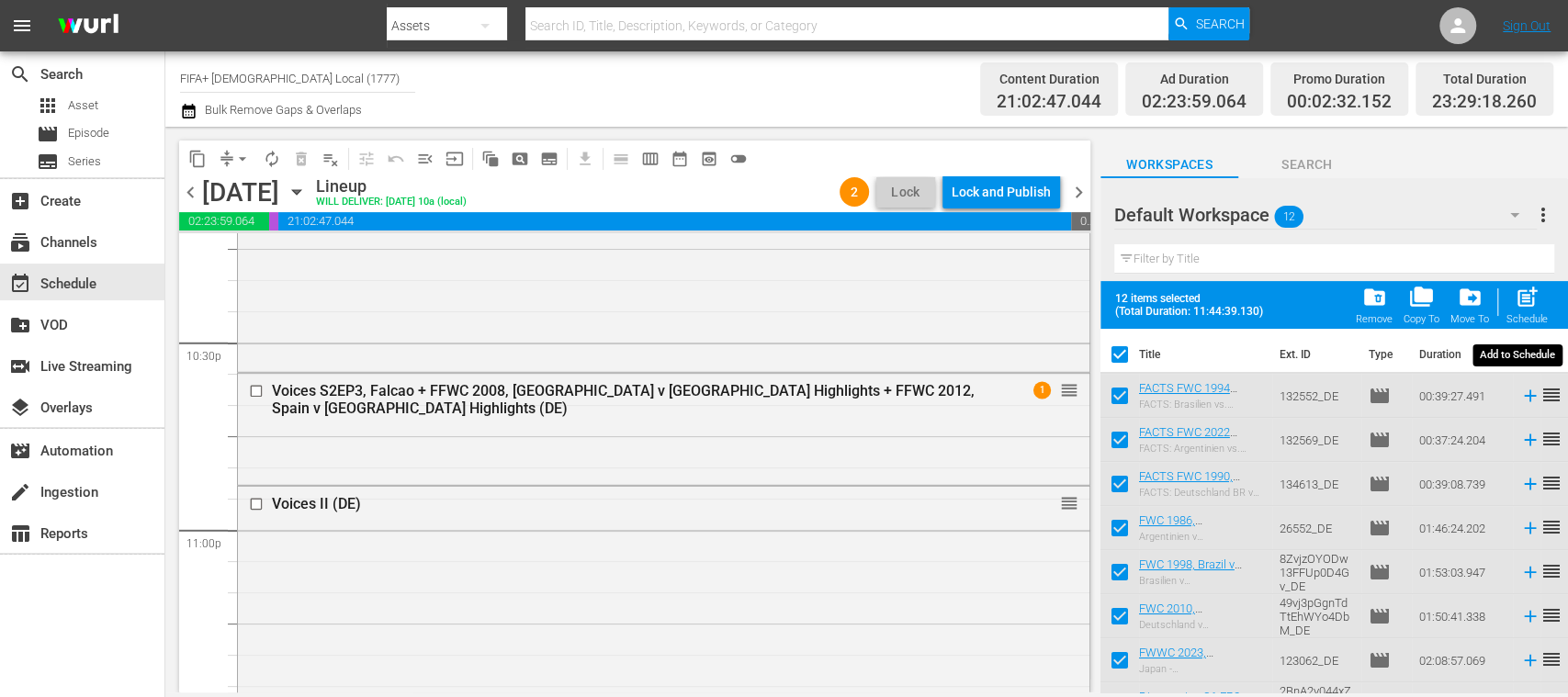
checkbox input "false"
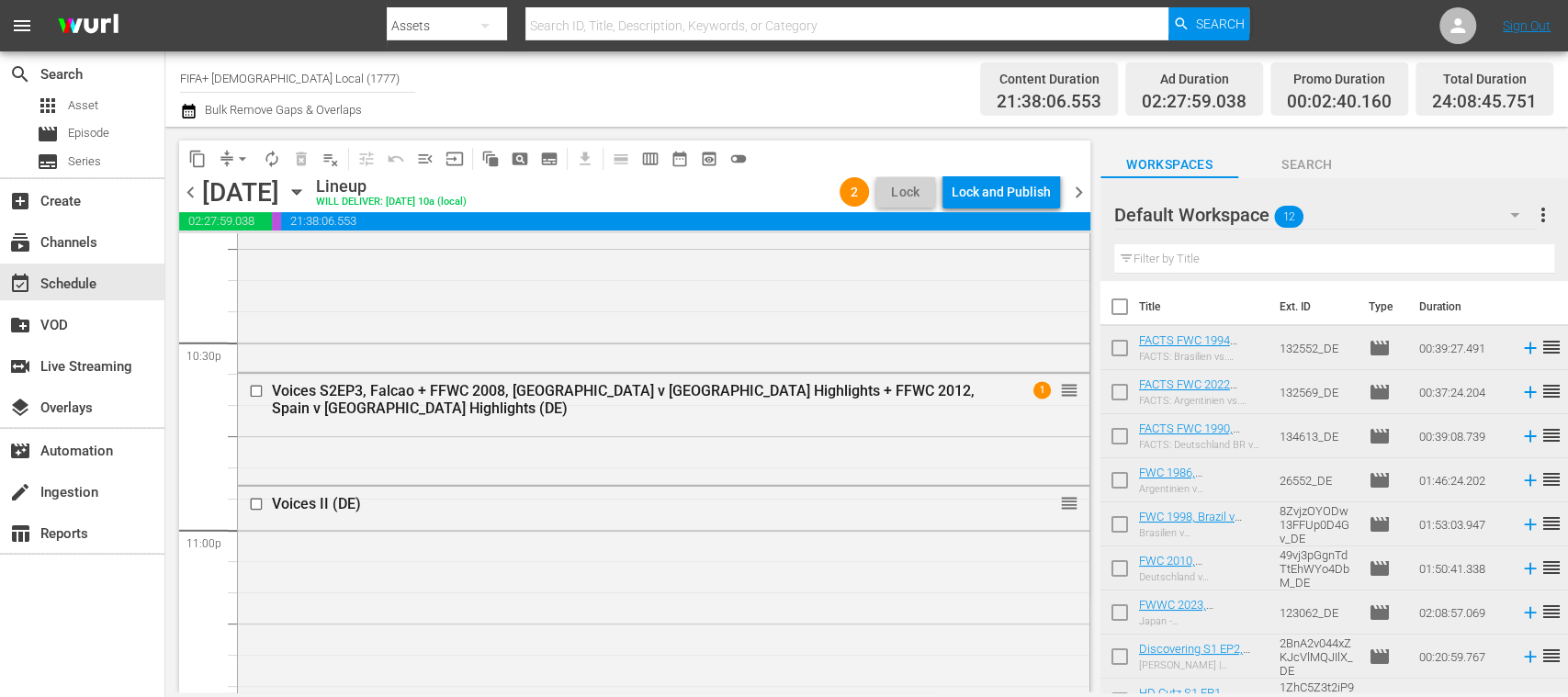
scroll to position [0, 0]
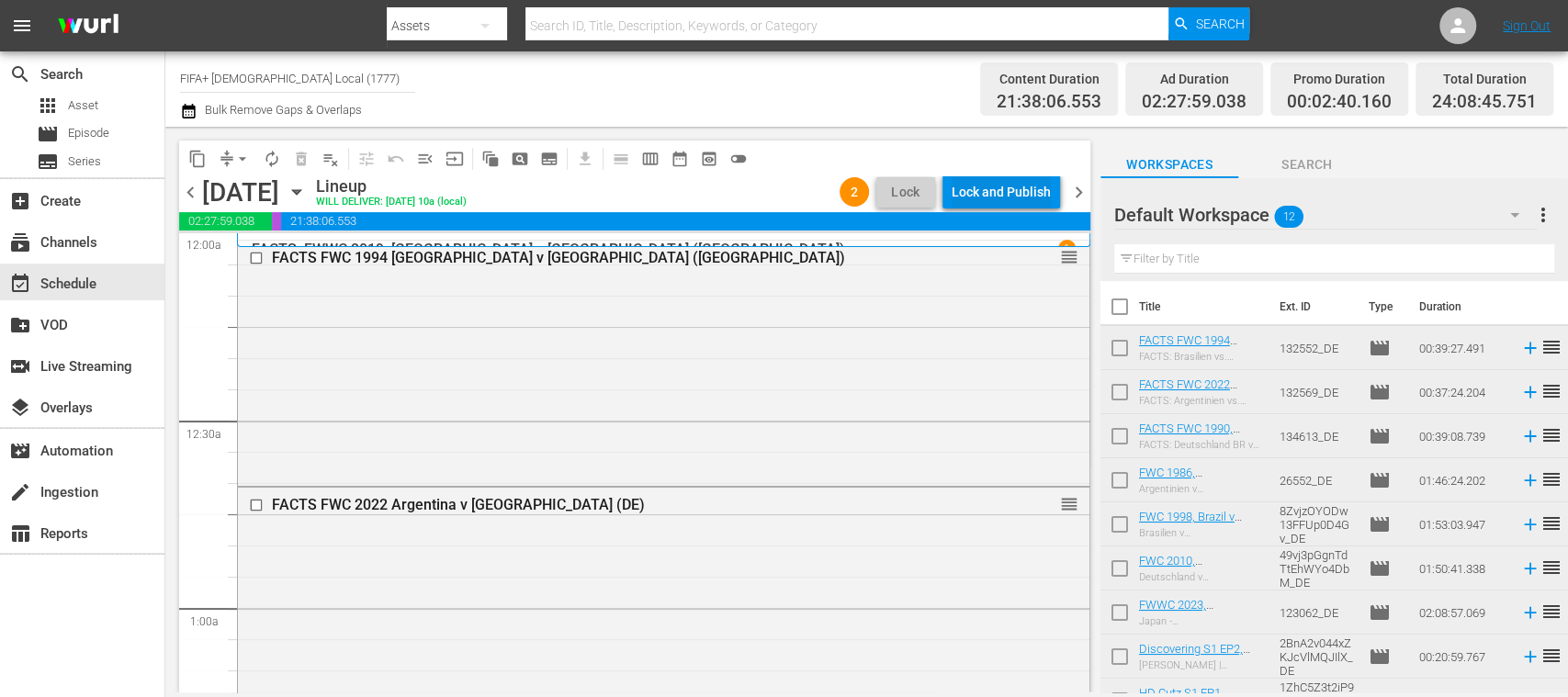
click at [1031, 196] on div "Lock and Publish" at bounding box center [1001, 191] width 99 height 33
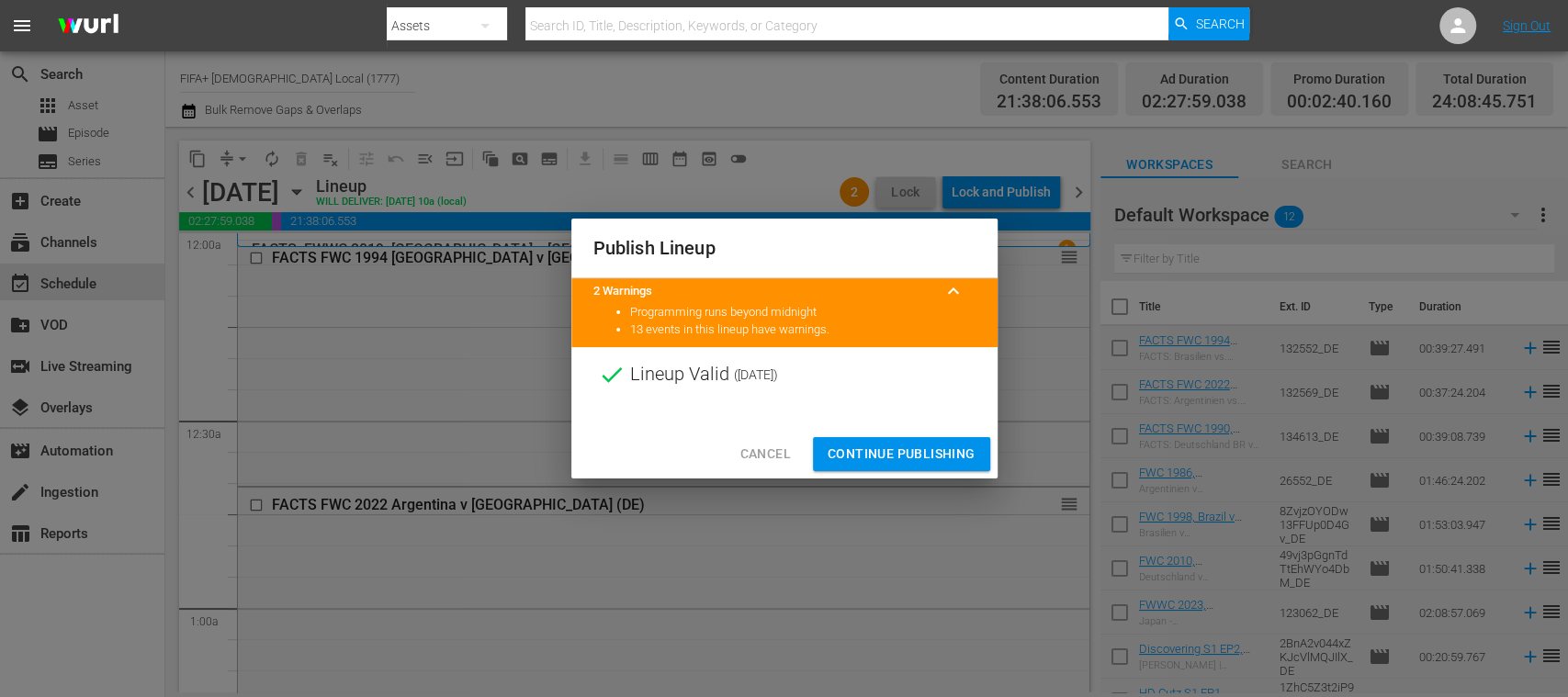
click at [926, 456] on span "Continue Publishing" at bounding box center [902, 454] width 148 height 23
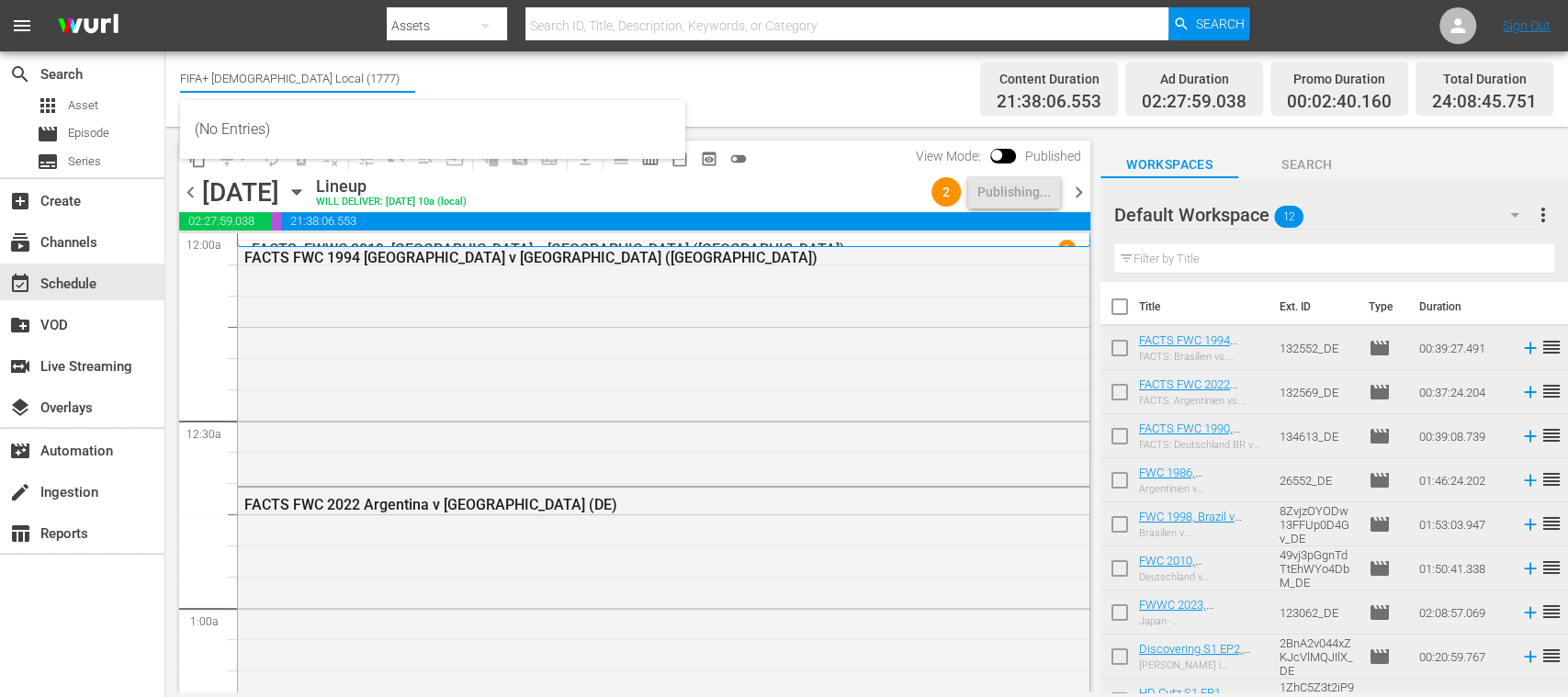
drag, startPoint x: 218, startPoint y: 78, endPoint x: 391, endPoint y: 95, distance: 173.8
click at [391, 95] on input "FIFA+ German Local (1777)" at bounding box center [297, 78] width 236 height 44
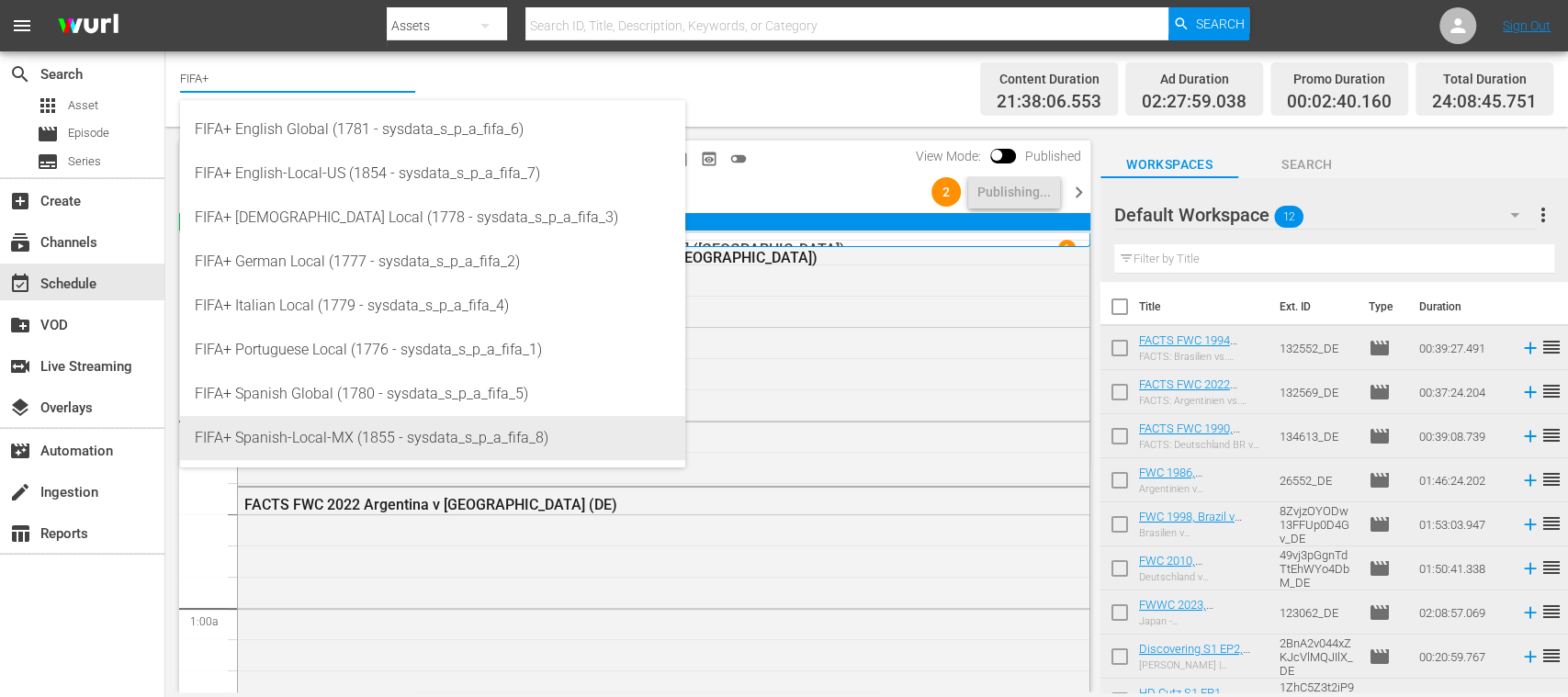
click at [363, 423] on div "FIFA+ Spanish-Local-MX (1855 - sysdata_s_p_a_fifa_8)" at bounding box center [432, 438] width 476 height 44
type input "FIFA+ Spanish-Local-MX (1855 - sysdata_s_p_a_fifa_8)"
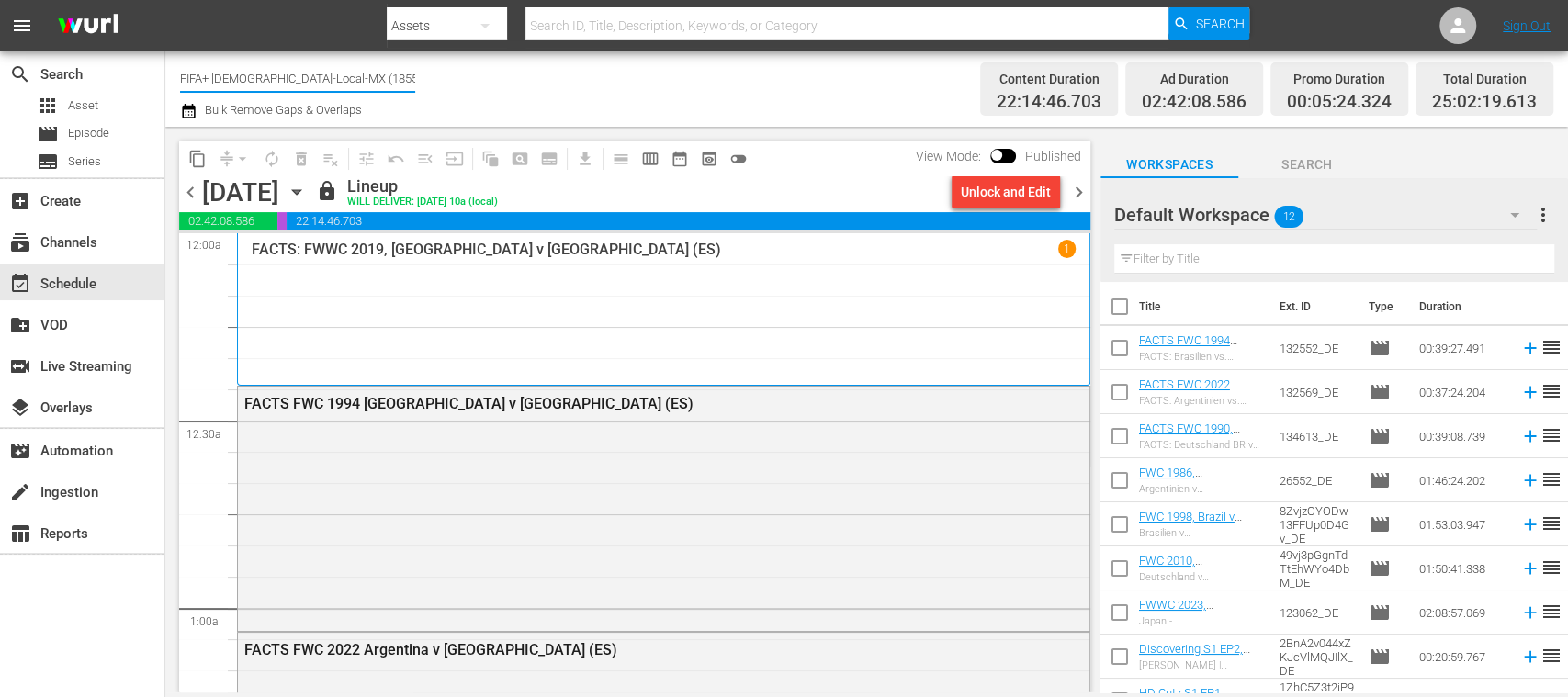
drag, startPoint x: 220, startPoint y: 74, endPoint x: 466, endPoint y: 89, distance: 246.5
click at [465, 89] on div "Channel Title FIFA+ Spanish-Local-MX (1855) Bulk Remove Gaps & Overlaps" at bounding box center [554, 89] width 749 height 66
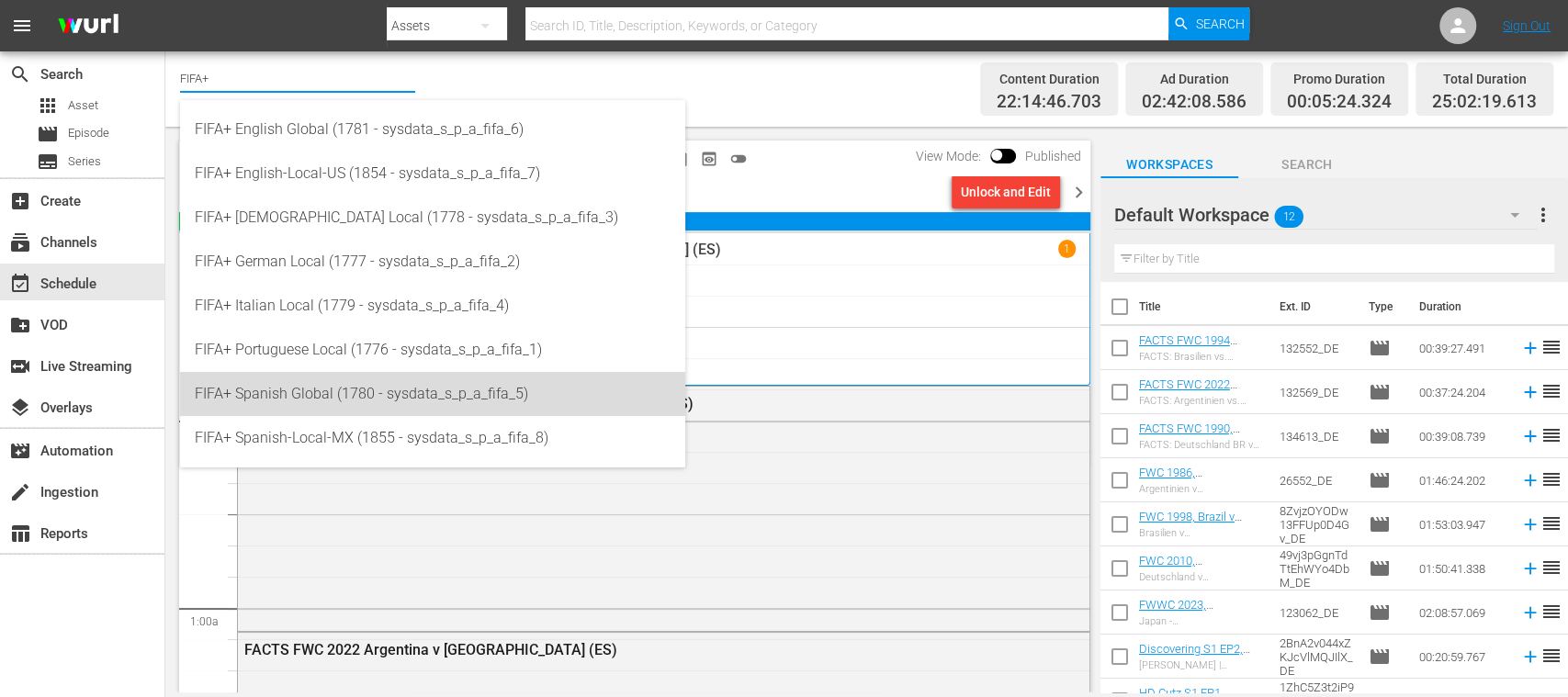
click at [358, 383] on div "FIFA+ Spanish Global (1780 - sysdata_s_p_a_fifa_5)" at bounding box center [432, 393] width 476 height 44
type input "FIFA+ Spanish Global (1780 - sysdata_s_p_a_fifa_5)"
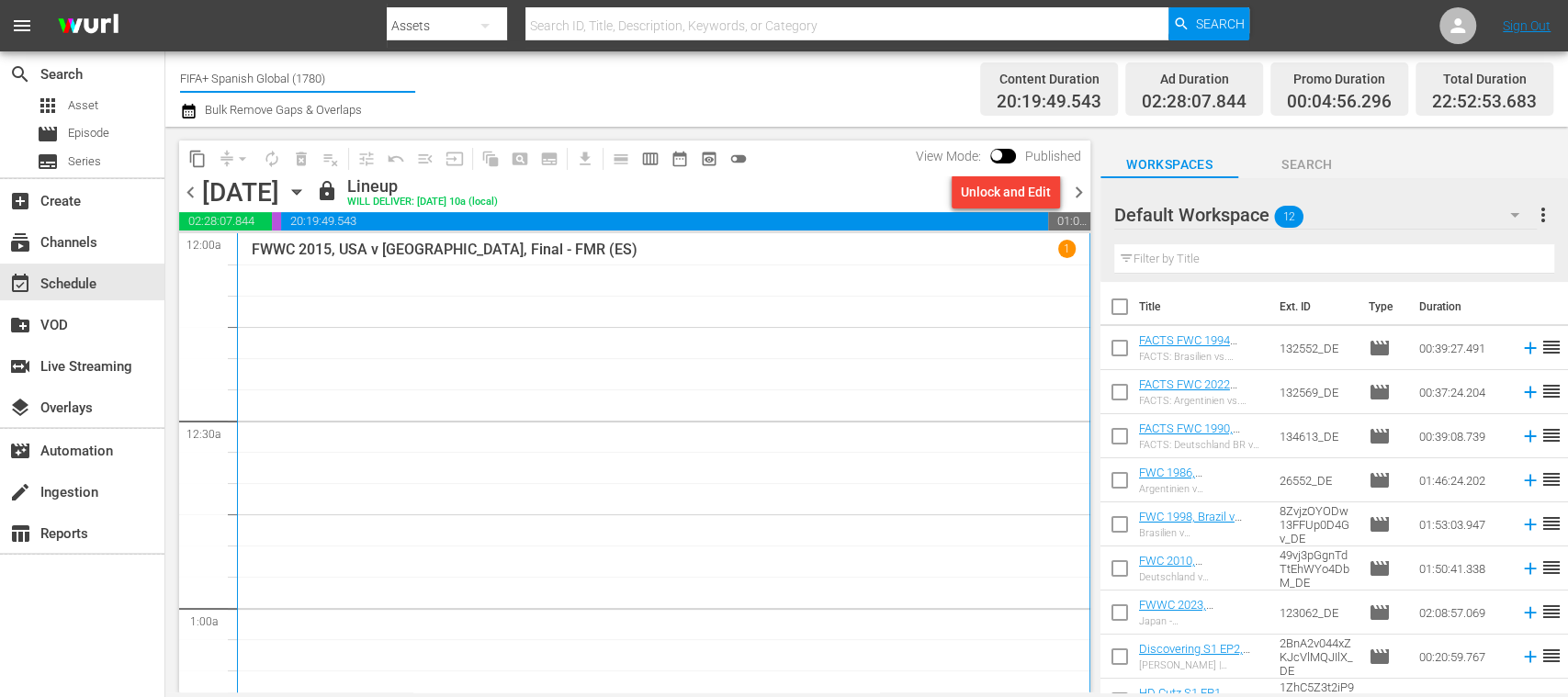
drag, startPoint x: 218, startPoint y: 76, endPoint x: 500, endPoint y: 92, distance: 282.5
click at [505, 92] on div "Channel Title FIFA+ Spanish Global (1780) Bulk Remove Gaps & Overlaps" at bounding box center [554, 89] width 749 height 66
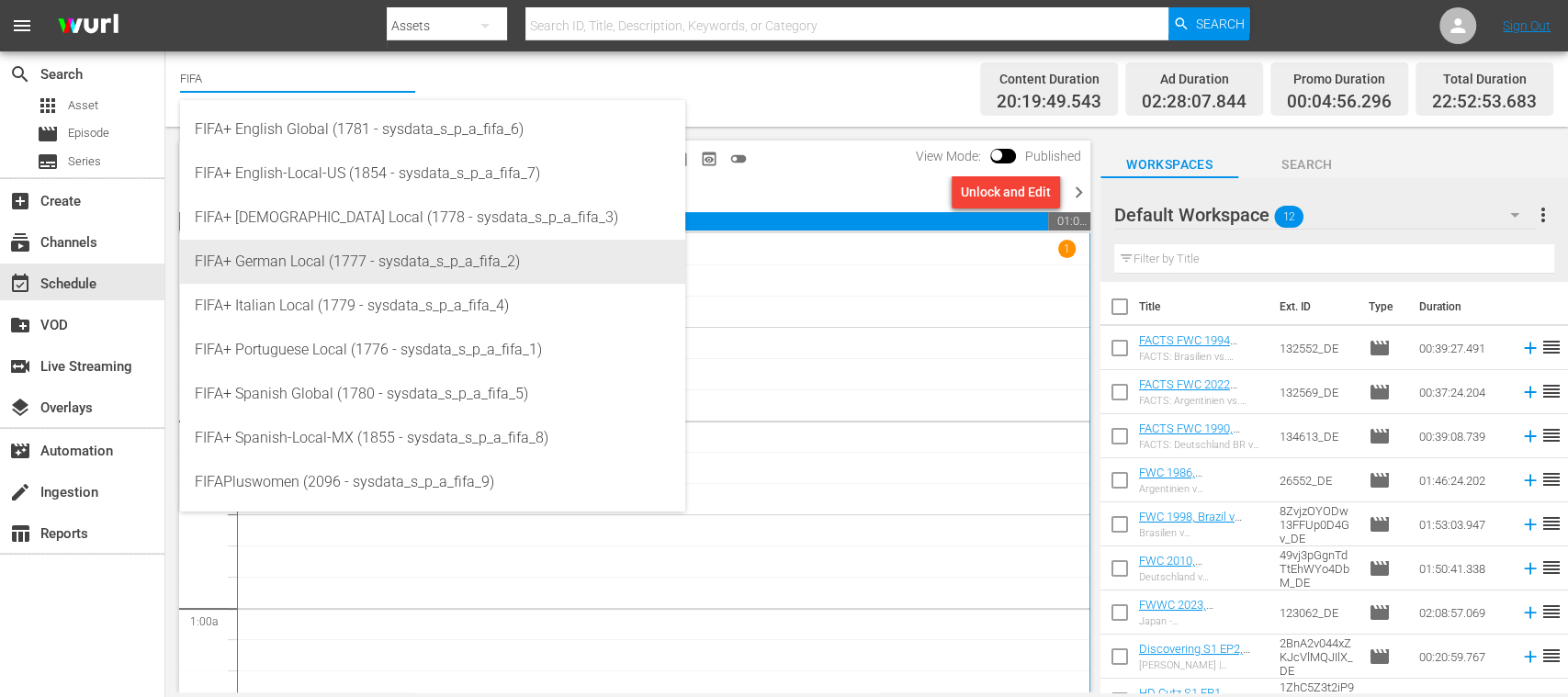
click at [349, 265] on div "FIFA+ German Local (1777 - sysdata_s_p_a_fifa_2)" at bounding box center [432, 261] width 476 height 44
type input "FIFA+ German Local (1777 - sysdata_s_p_a_fifa_2)"
